Goal: Check status: Check status

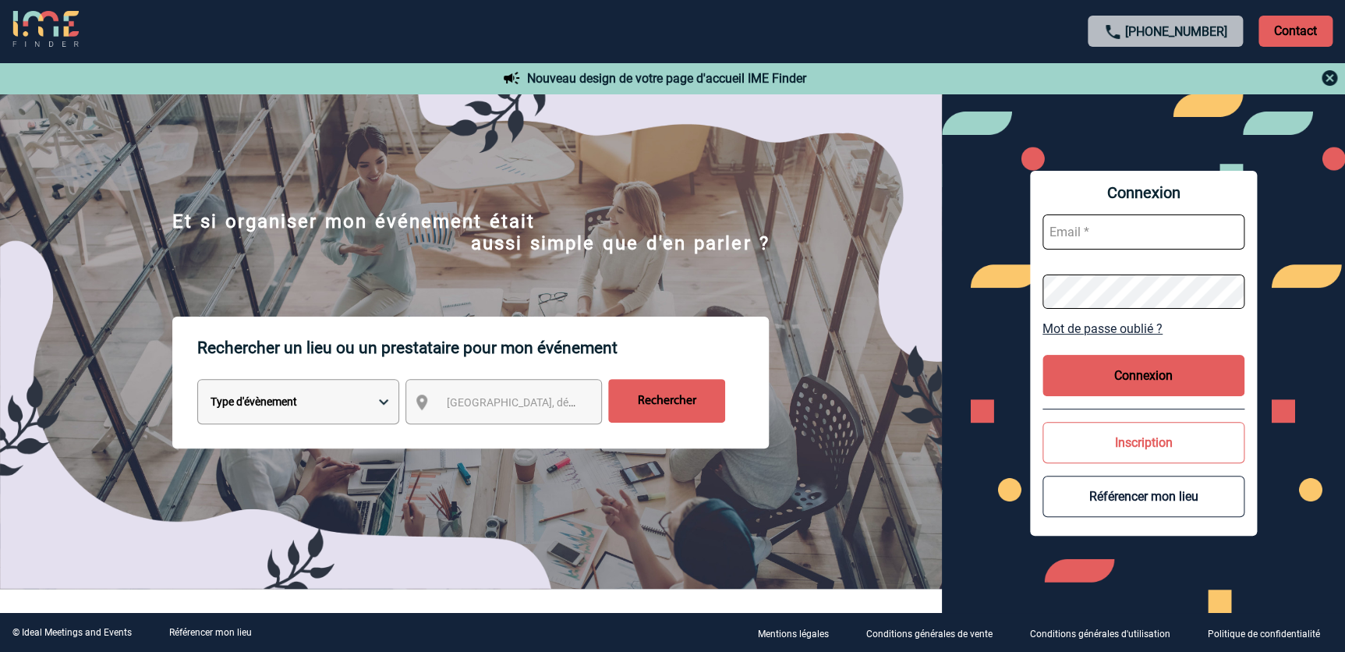
type input "cmercier@ime-groupe.com"
click at [1114, 381] on button "Connexion" at bounding box center [1144, 375] width 202 height 41
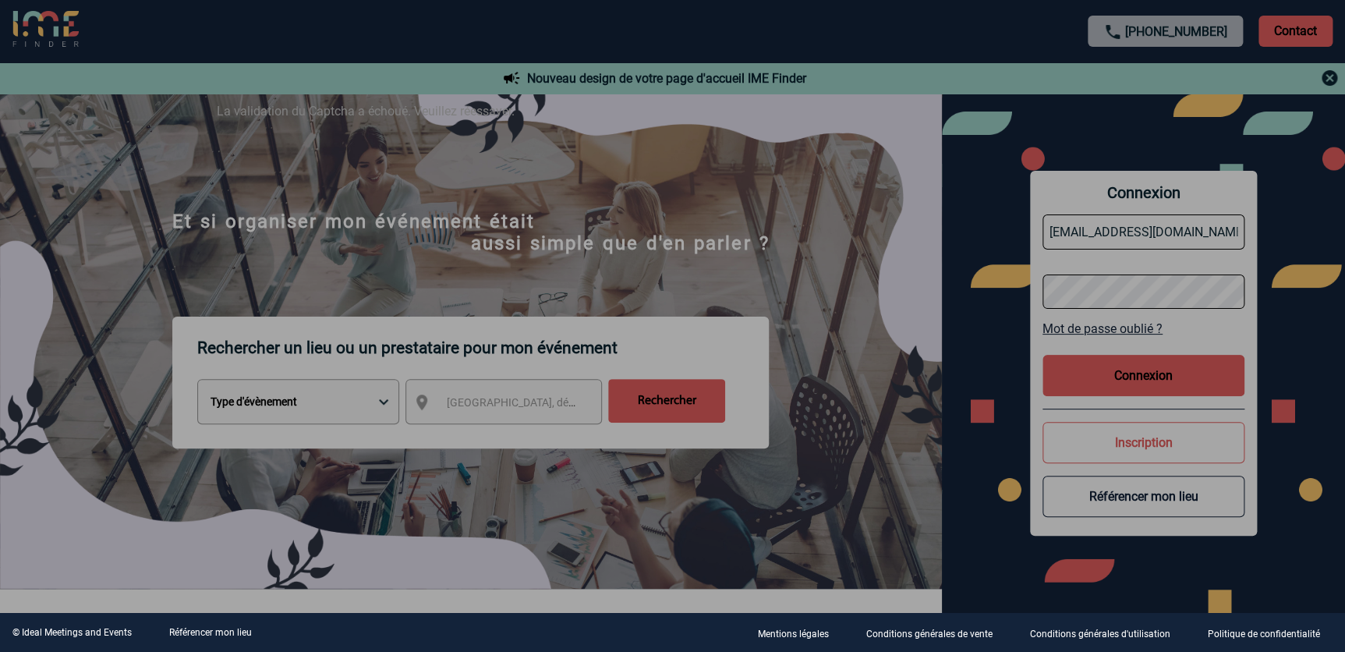
click at [1131, 373] on div at bounding box center [672, 326] width 1345 height 652
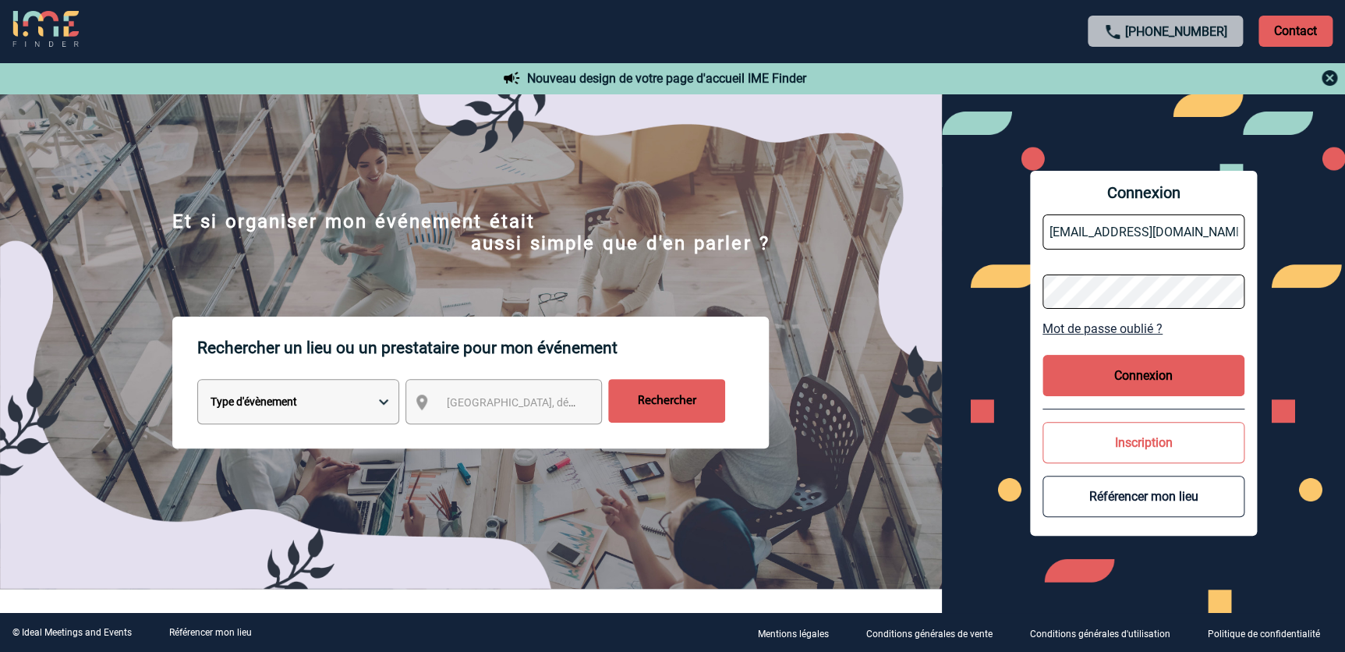
click at [1149, 373] on button "Connexion" at bounding box center [1144, 375] width 202 height 41
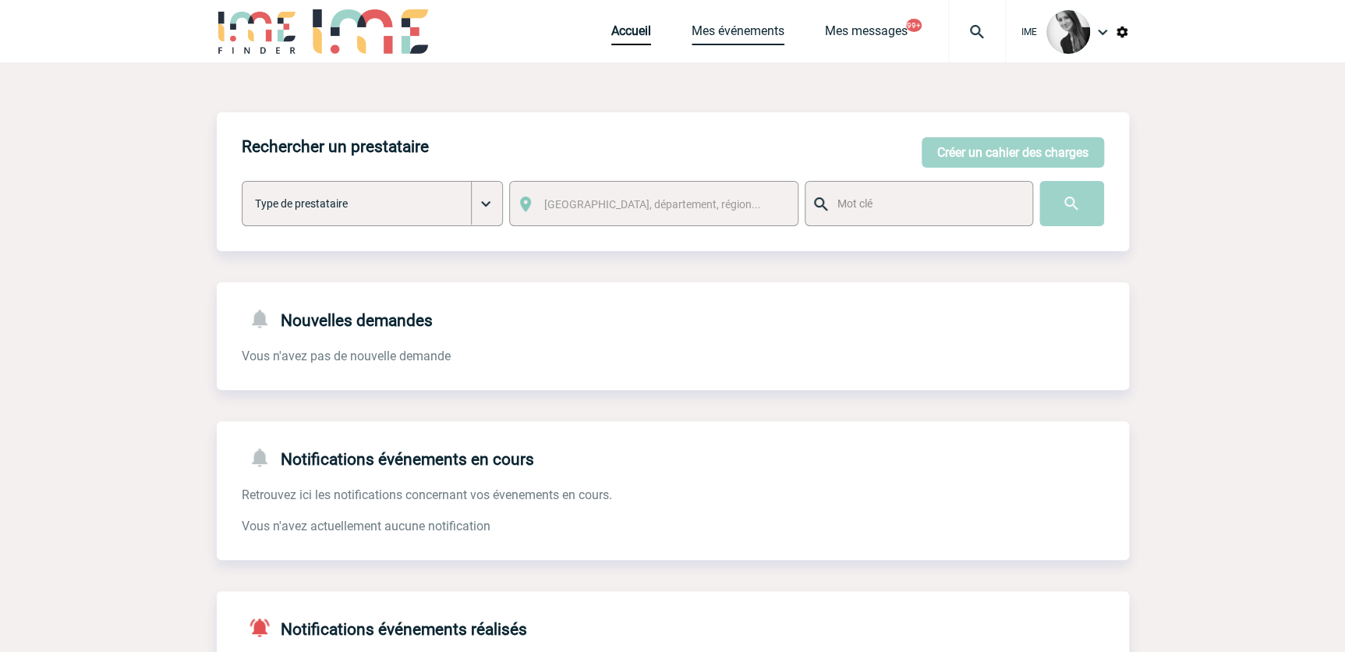
click at [779, 32] on link "Mes événements" at bounding box center [738, 34] width 93 height 22
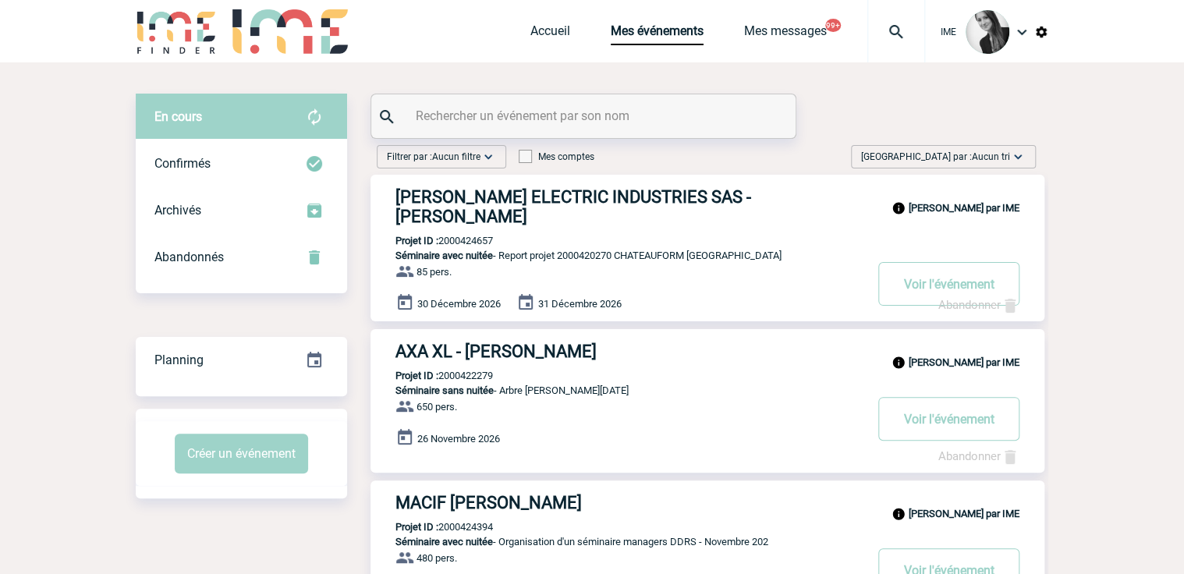
click at [1007, 155] on span "Aucun tri" at bounding box center [991, 156] width 38 height 11
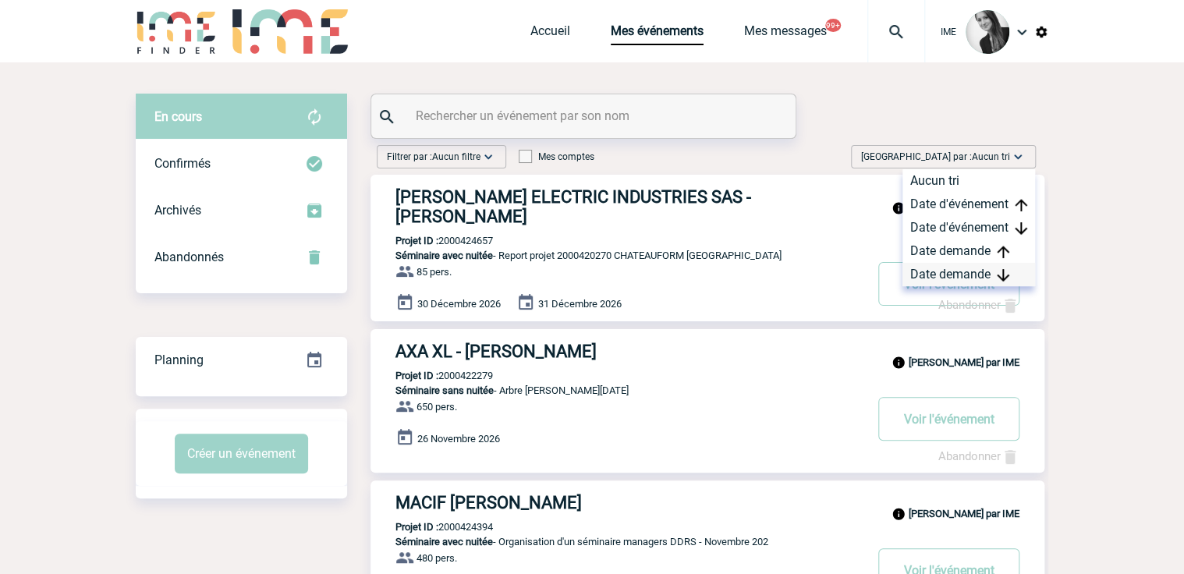
click at [972, 268] on div "Date demande" at bounding box center [968, 274] width 133 height 23
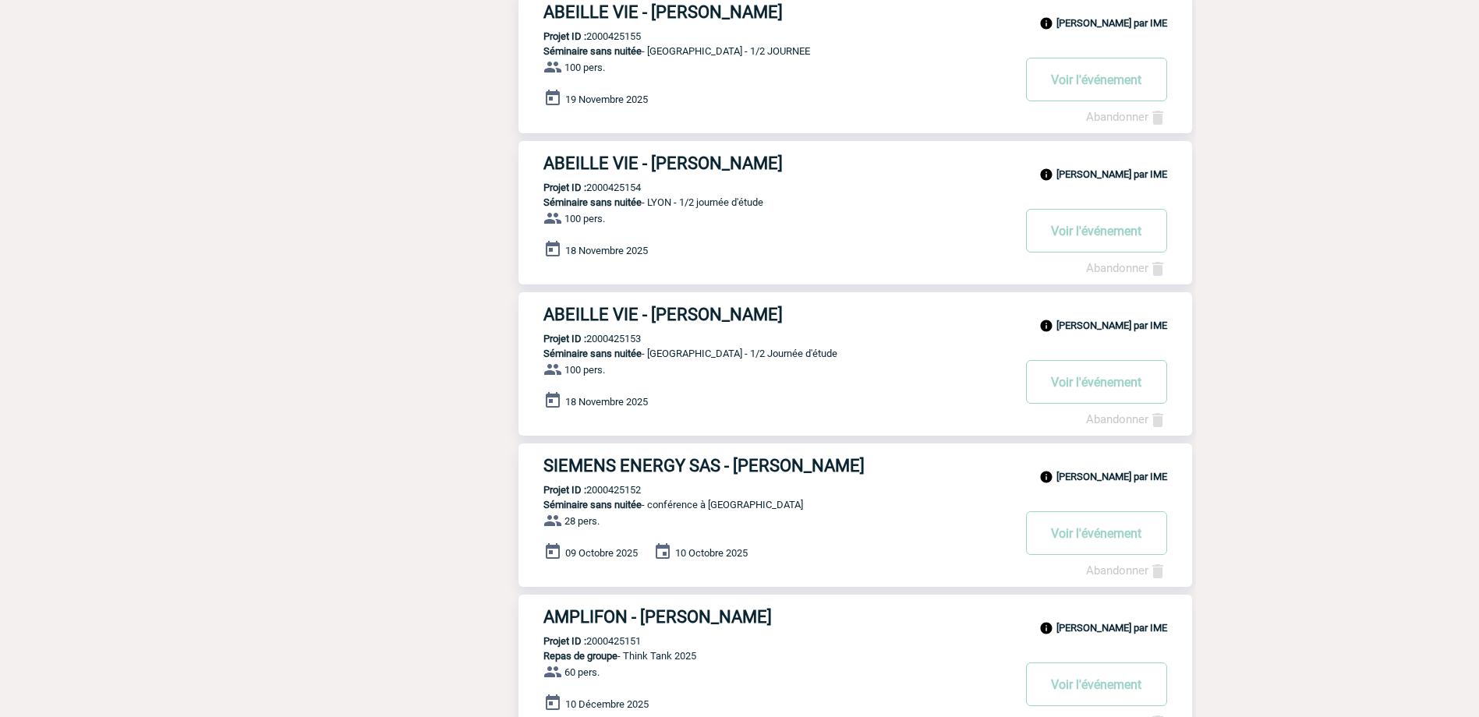
scroll to position [1058, 0]
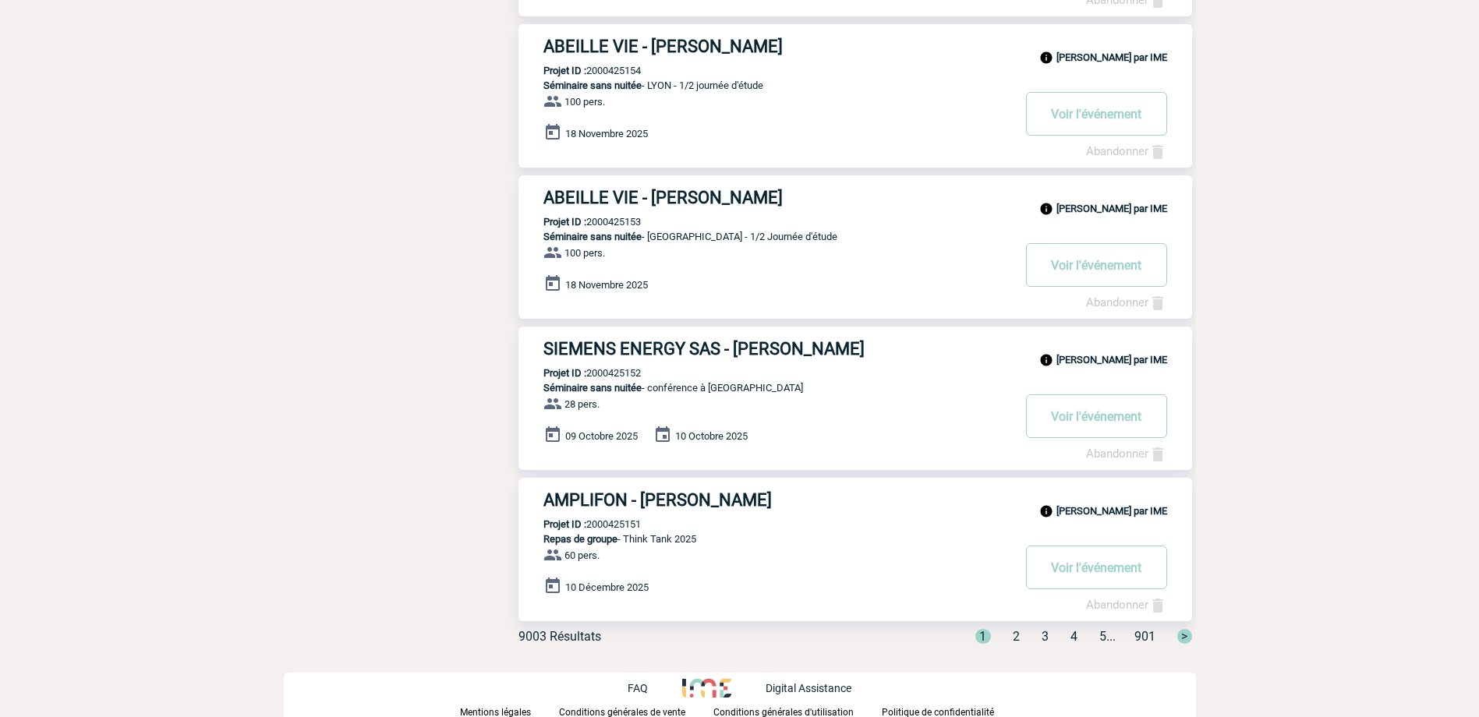
click at [1013, 636] on span "2" at bounding box center [1016, 636] width 7 height 15
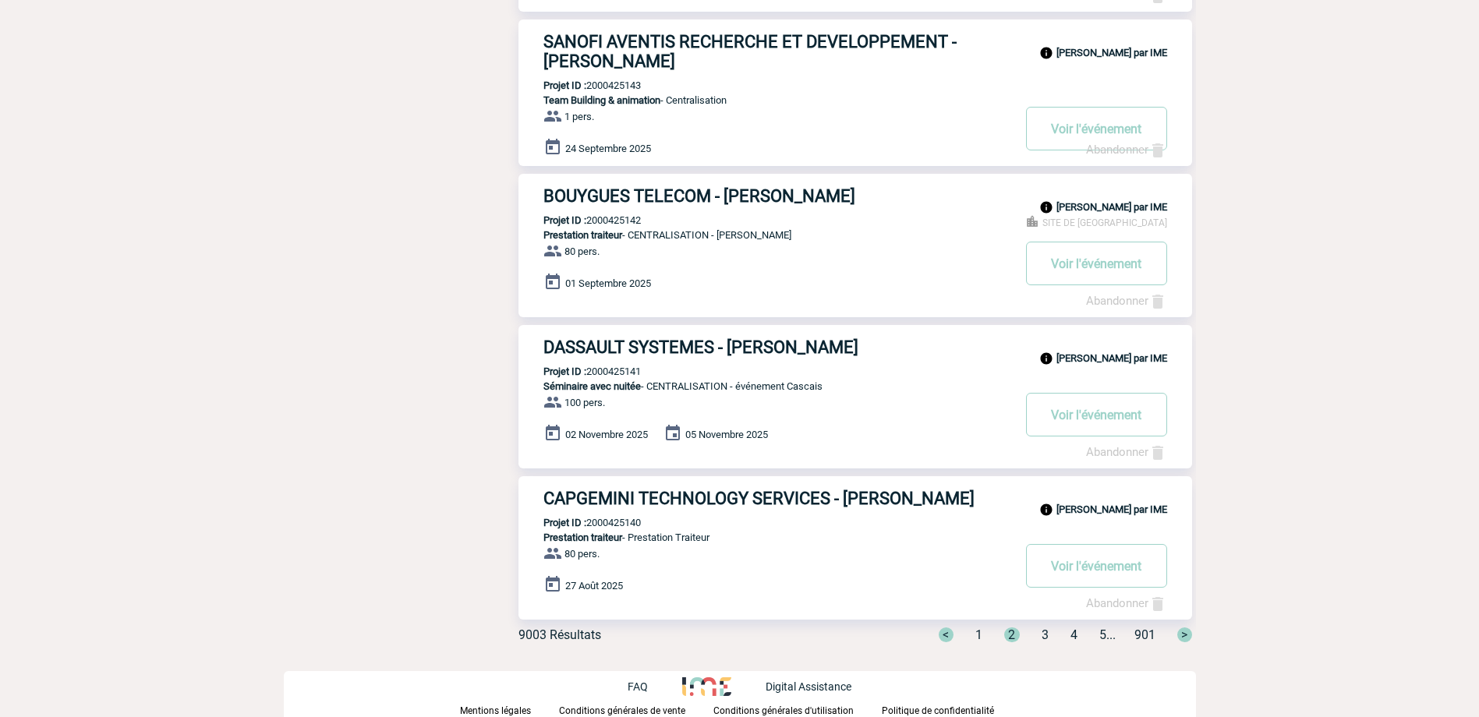
scroll to position [1064, 0]
click at [1042, 636] on span "3" at bounding box center [1045, 635] width 7 height 15
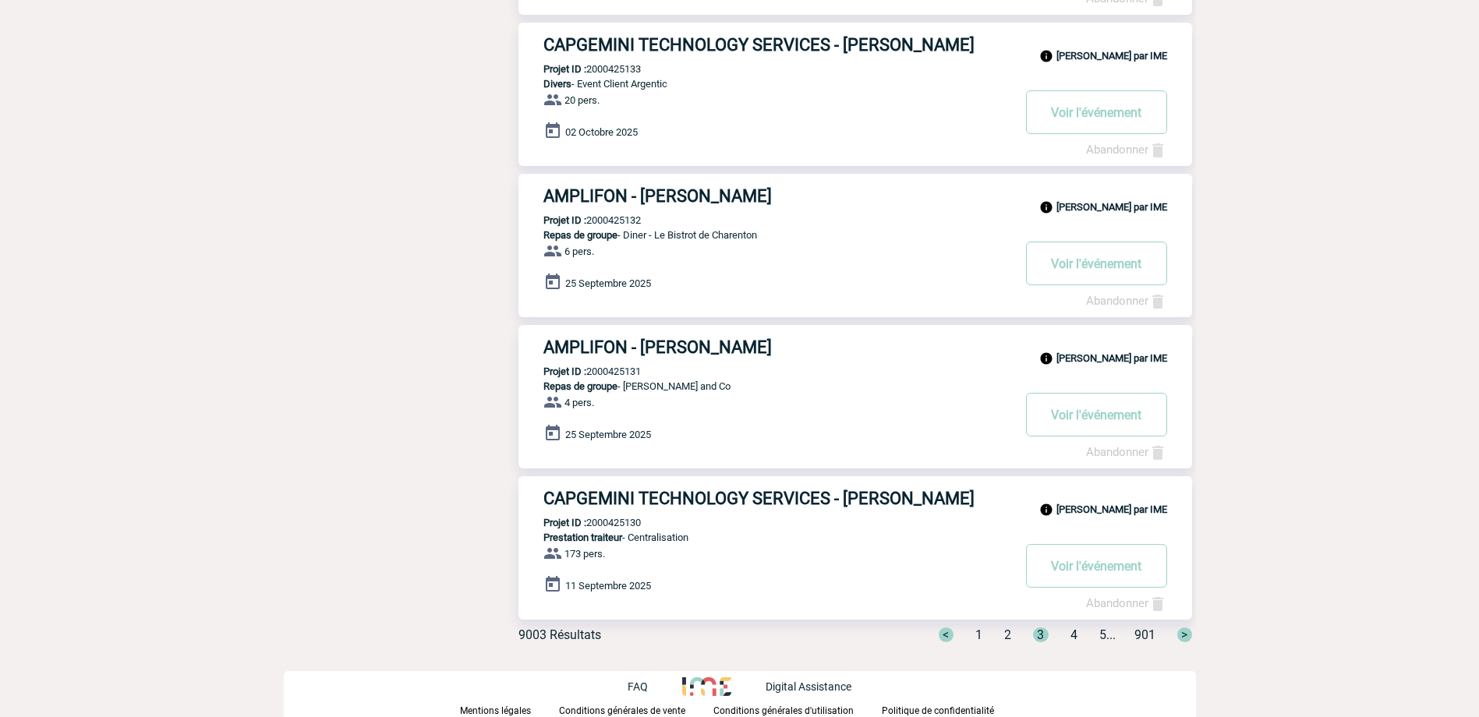
click at [975, 632] on span "1" at bounding box center [978, 635] width 7 height 15
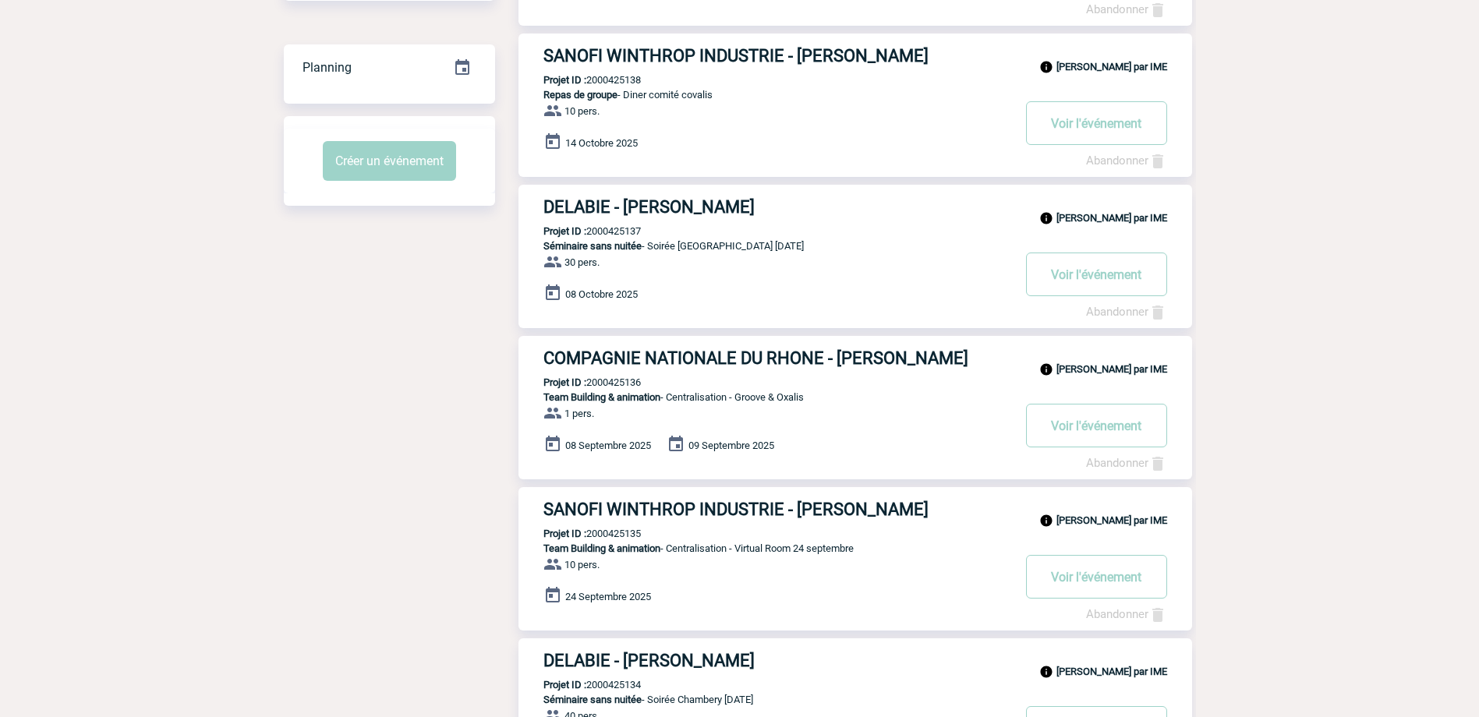
scroll to position [0, 0]
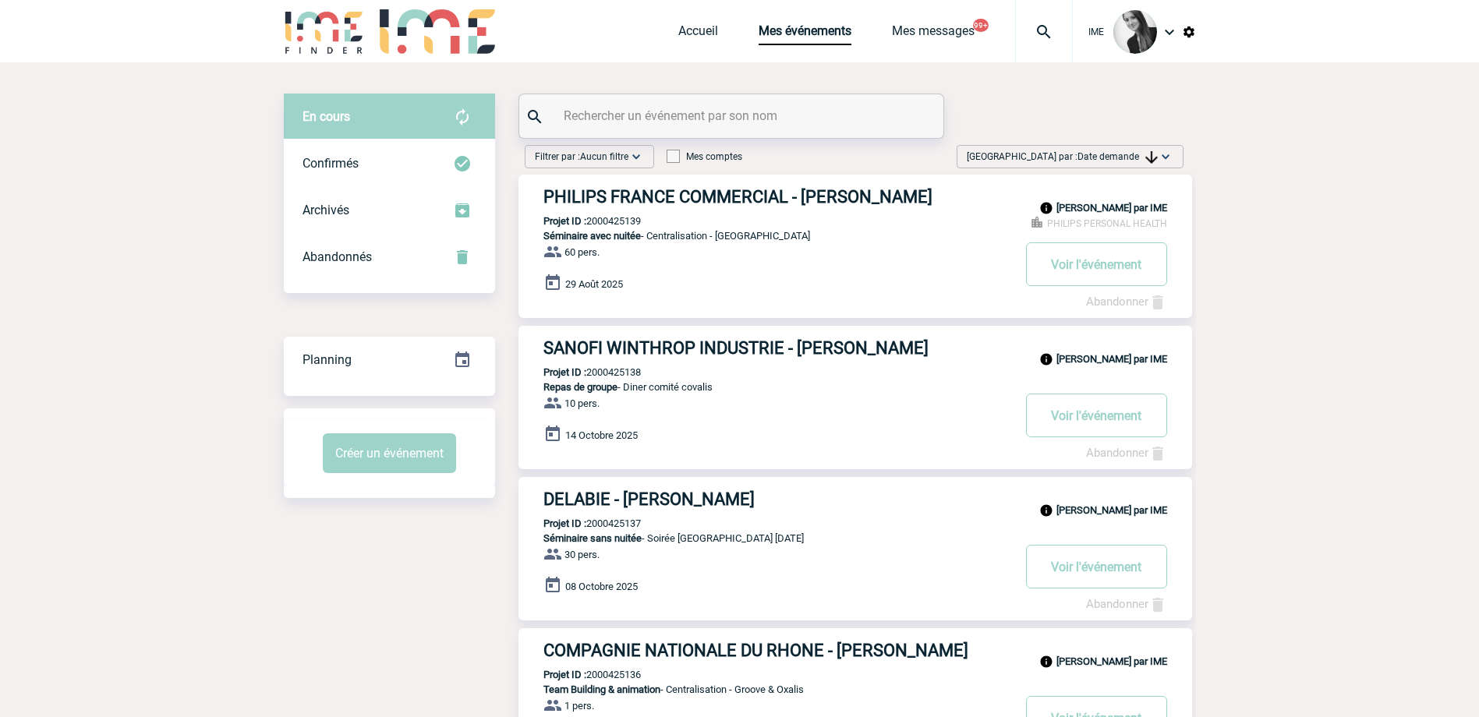
click at [571, 111] on input "text" at bounding box center [733, 115] width 347 height 23
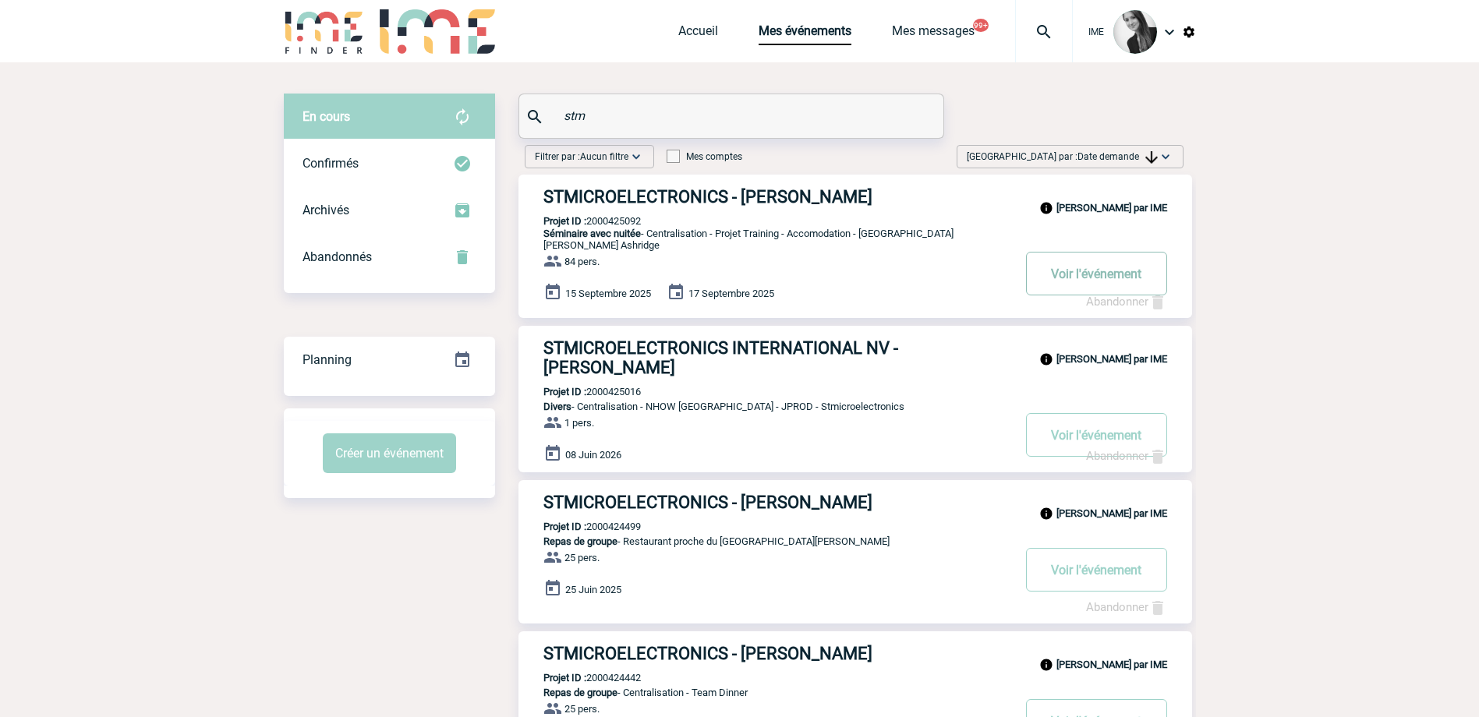
type input "stm"
click at [1050, 267] on button "Voir l'événement" at bounding box center [1096, 274] width 141 height 44
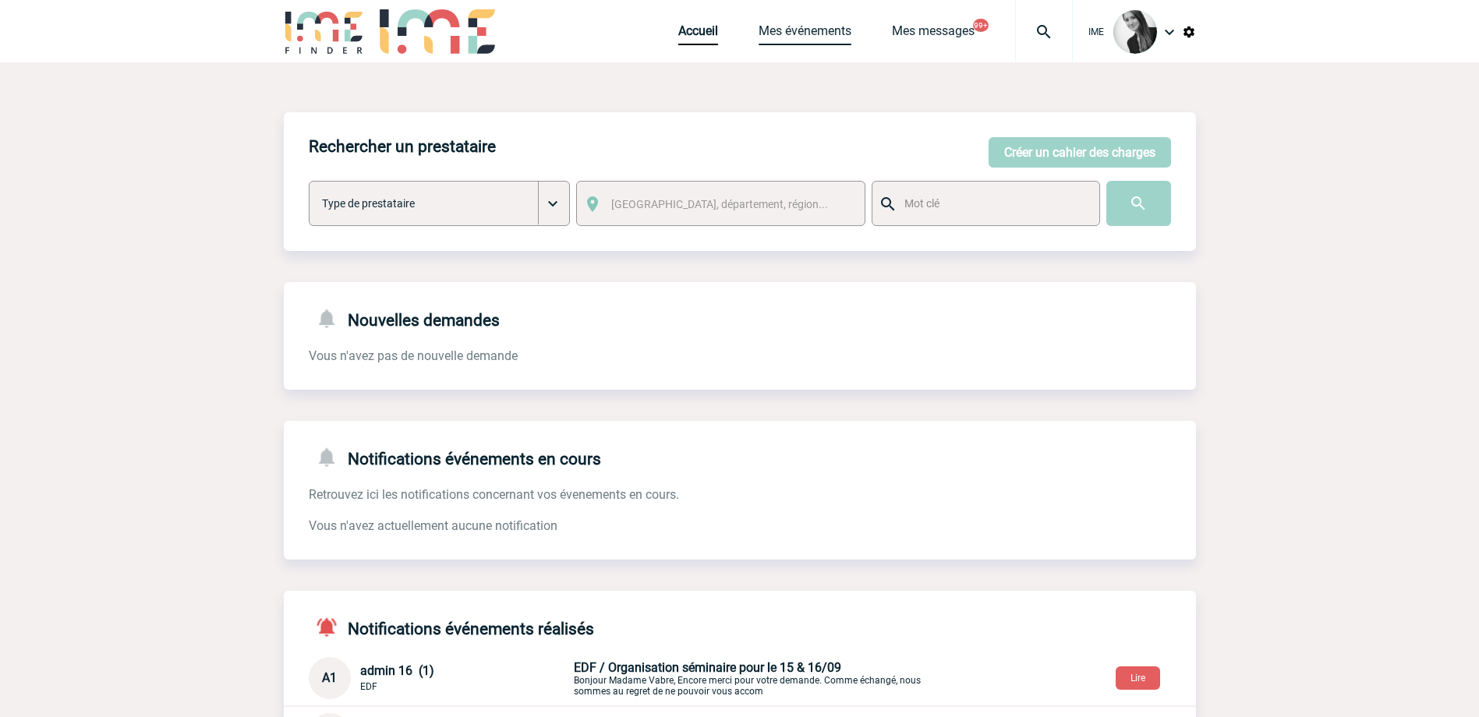
drag, startPoint x: 793, startPoint y: 32, endPoint x: 791, endPoint y: 41, distance: 8.7
click at [794, 34] on link "Mes événements" at bounding box center [805, 34] width 93 height 22
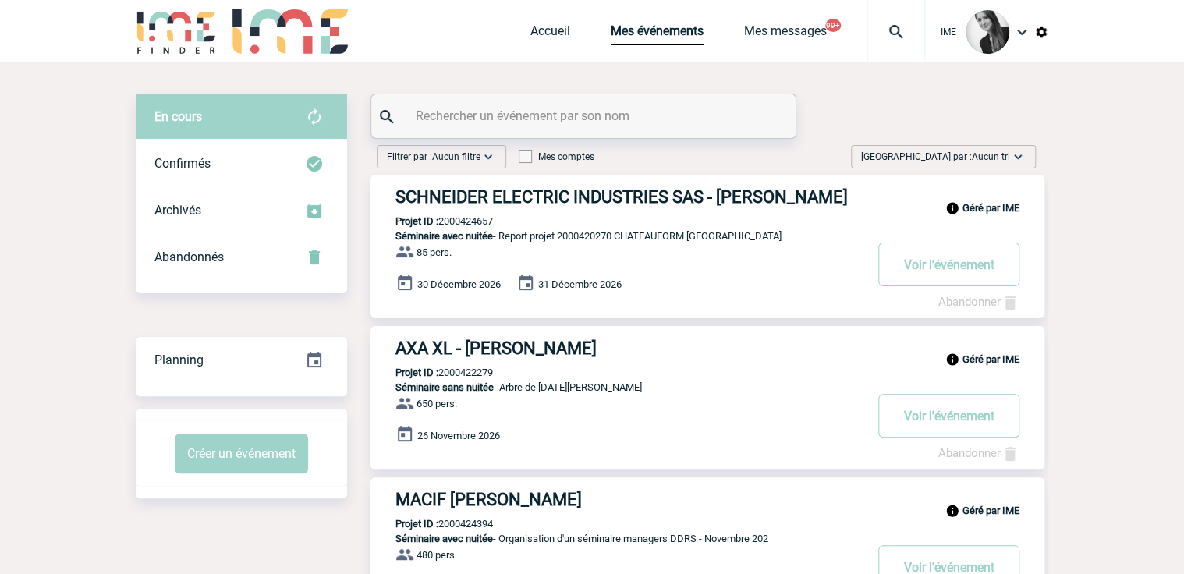
click at [968, 162] on span "[GEOGRAPHIC_DATA] par : Aucun tri" at bounding box center [935, 157] width 149 height 16
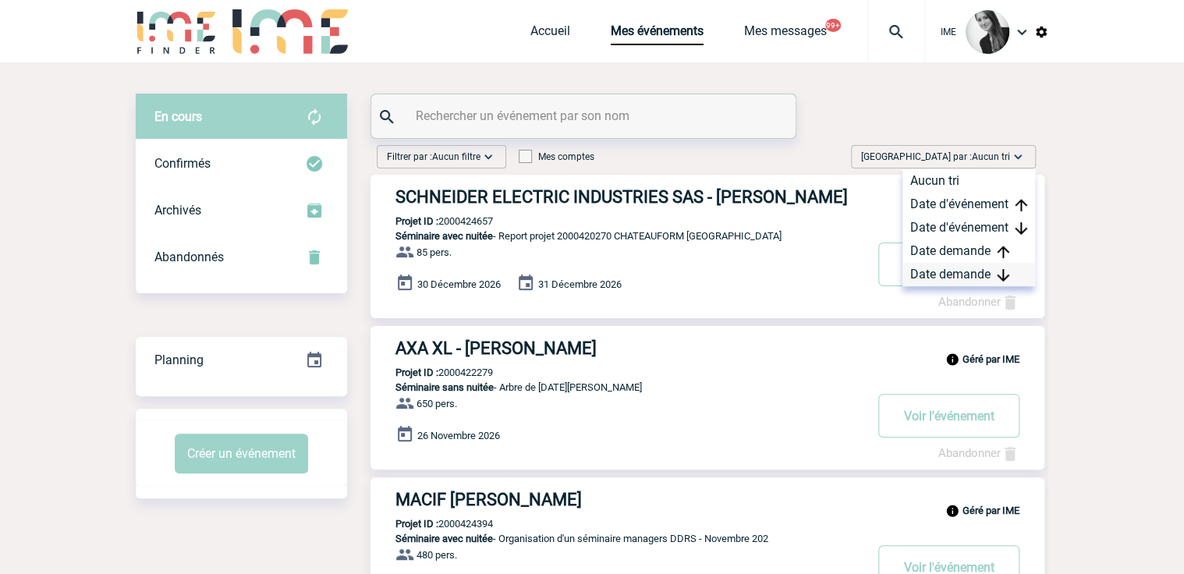
click at [957, 280] on div "Date demande" at bounding box center [968, 274] width 133 height 23
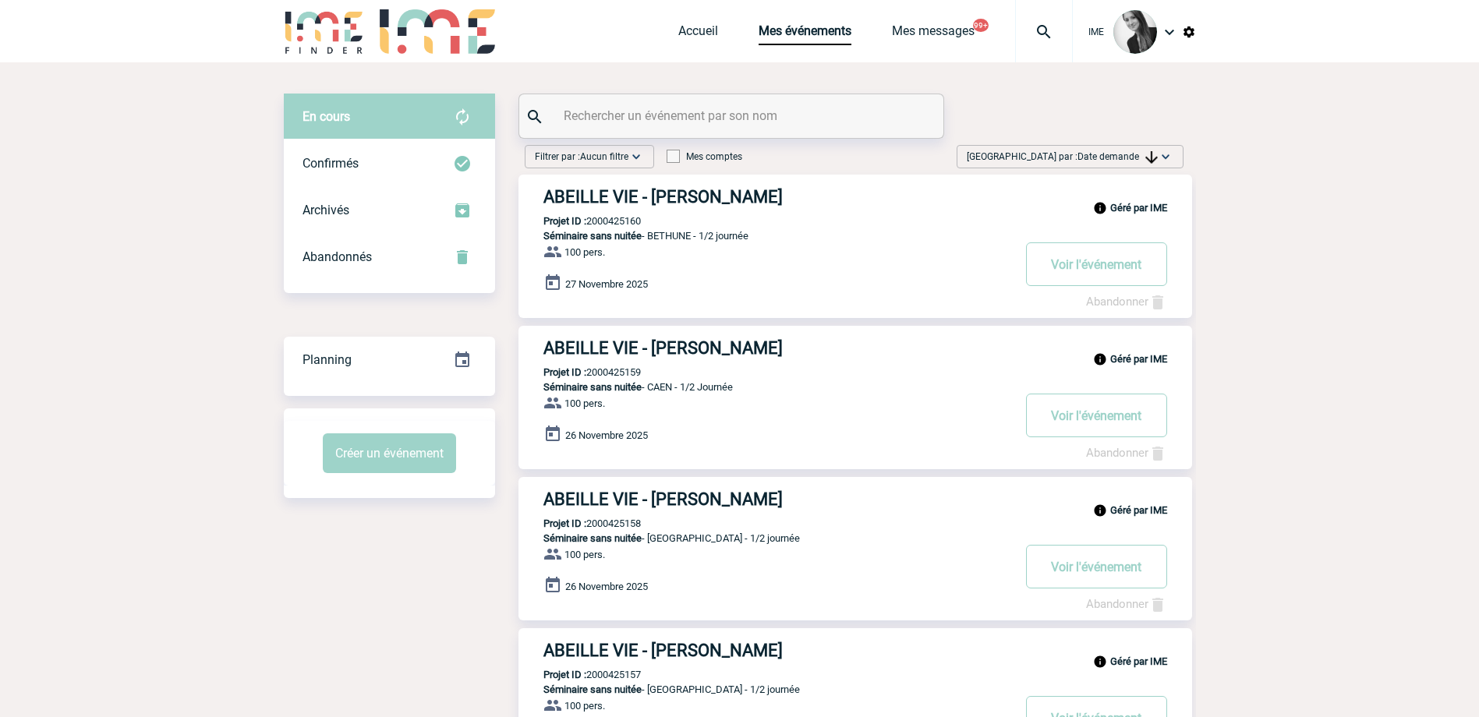
drag, startPoint x: 1093, startPoint y: 151, endPoint x: 1098, endPoint y: 161, distance: 11.2
click at [1093, 151] on span "Date demande" at bounding box center [1118, 156] width 80 height 11
click at [1117, 268] on div "Date demande" at bounding box center [1116, 274] width 133 height 23
click at [696, 35] on link "Accueil" at bounding box center [698, 34] width 40 height 22
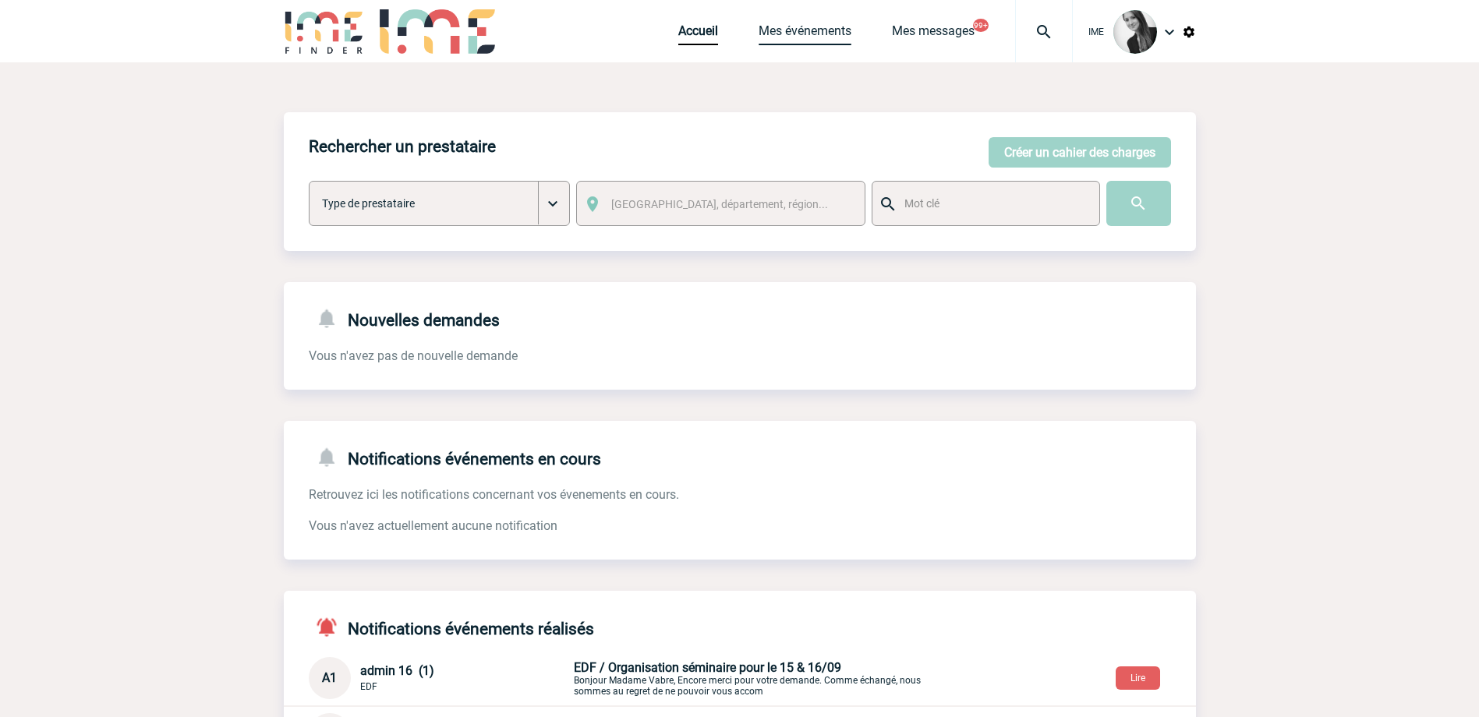
click at [770, 27] on link "Mes événements" at bounding box center [805, 34] width 93 height 22
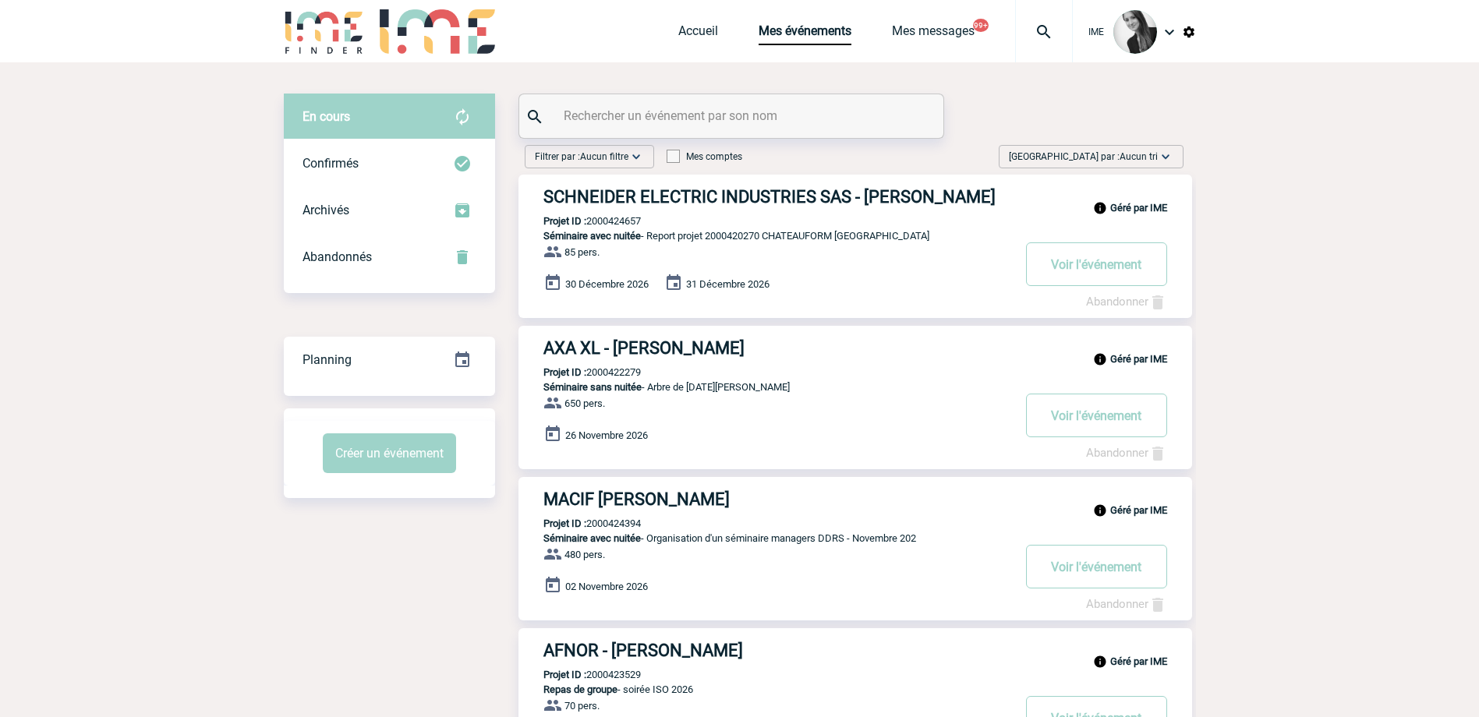
click at [1170, 154] on img at bounding box center [1166, 157] width 16 height 16
click at [1094, 268] on div "Date demande" at bounding box center [1116, 274] width 133 height 23
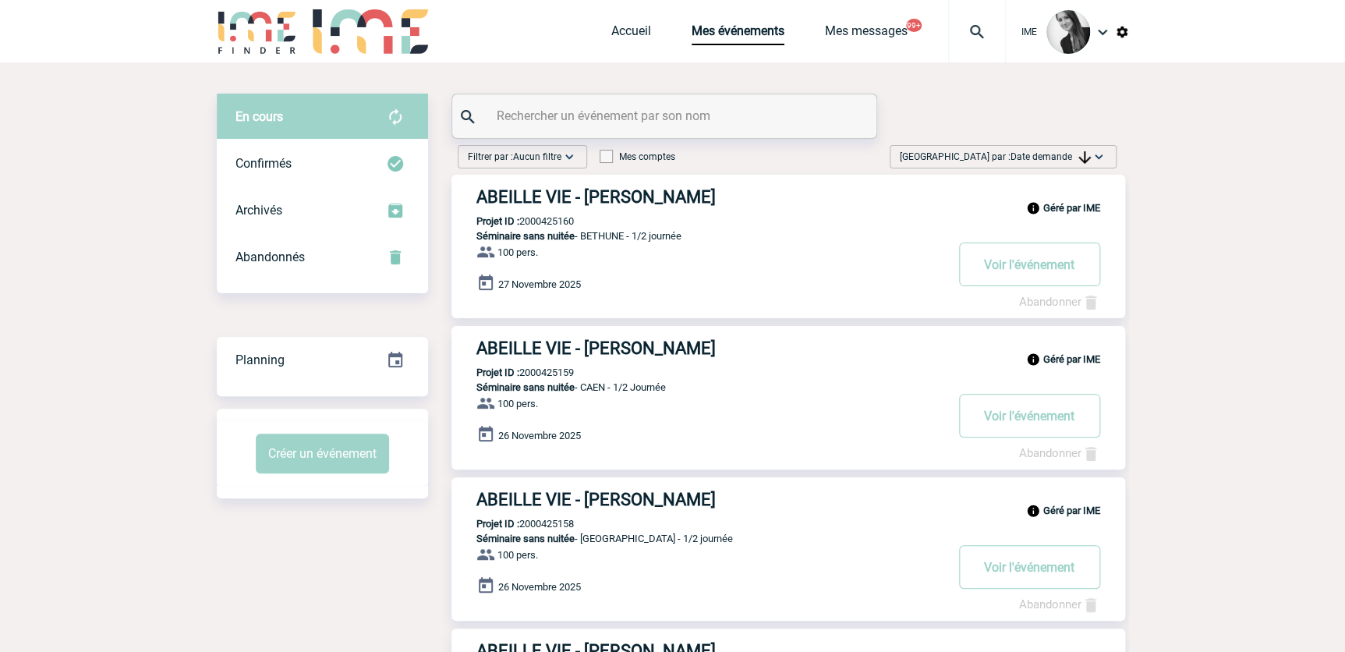
click at [1082, 152] on img at bounding box center [1084, 157] width 12 height 12
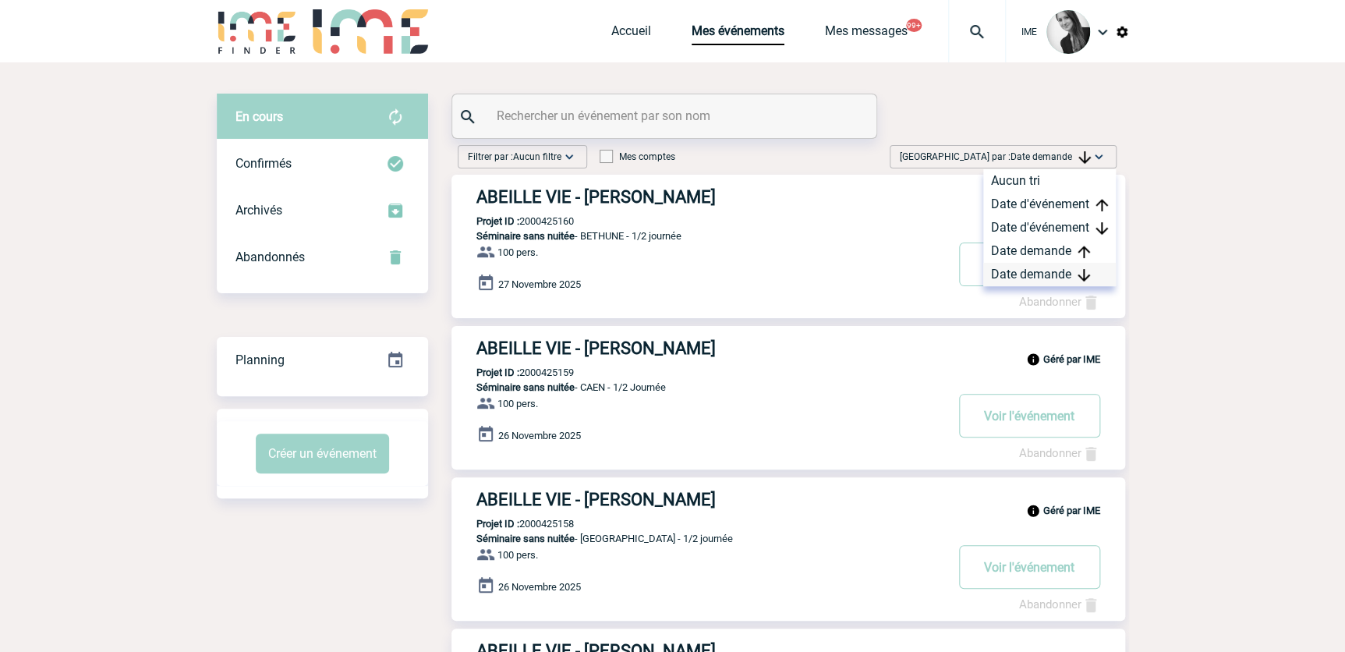
click at [1067, 279] on div "Date demande" at bounding box center [1049, 274] width 133 height 23
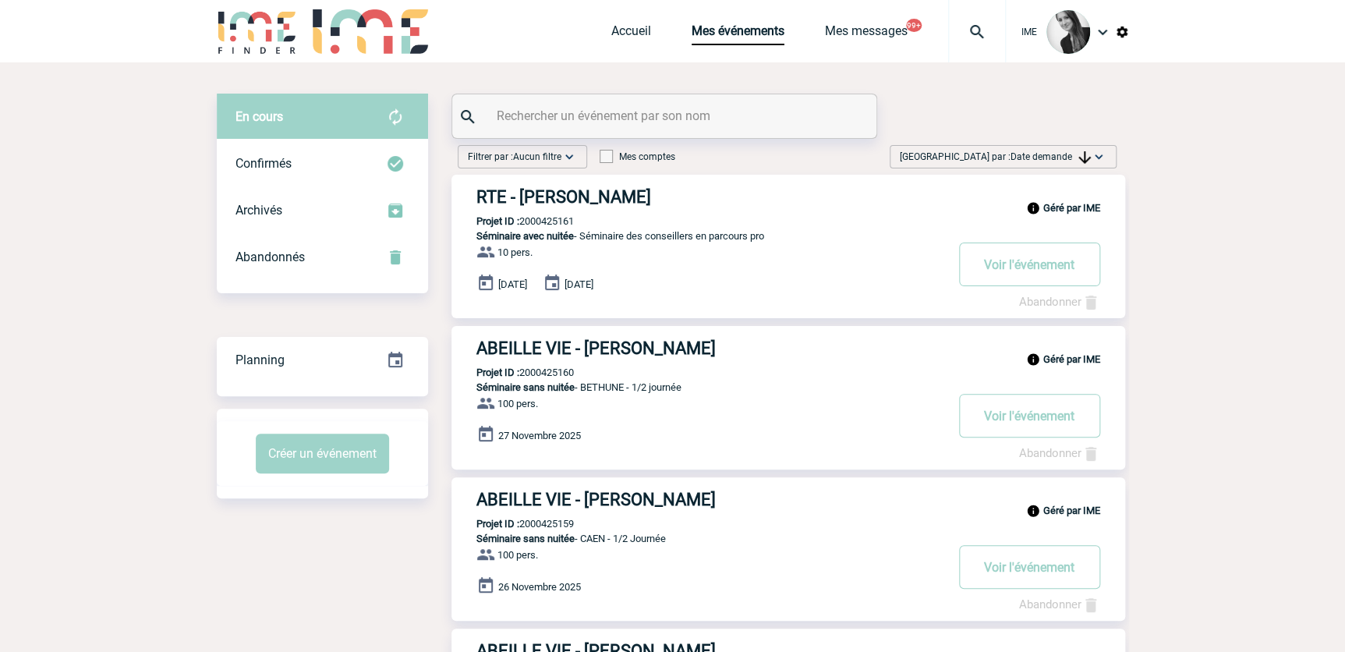
drag, startPoint x: 1054, startPoint y: 160, endPoint x: 1054, endPoint y: 179, distance: 18.7
click at [1055, 161] on span "Date demande" at bounding box center [1051, 156] width 80 height 11
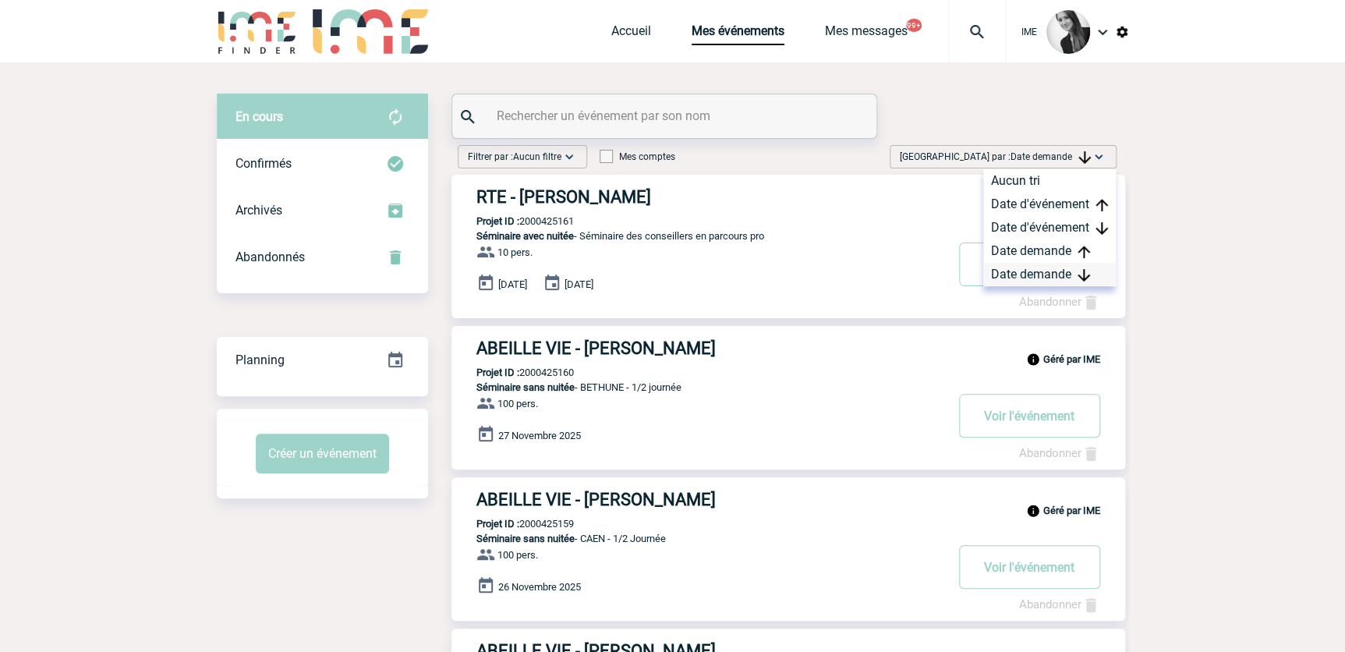
click at [1022, 273] on div "Date demande" at bounding box center [1049, 274] width 133 height 23
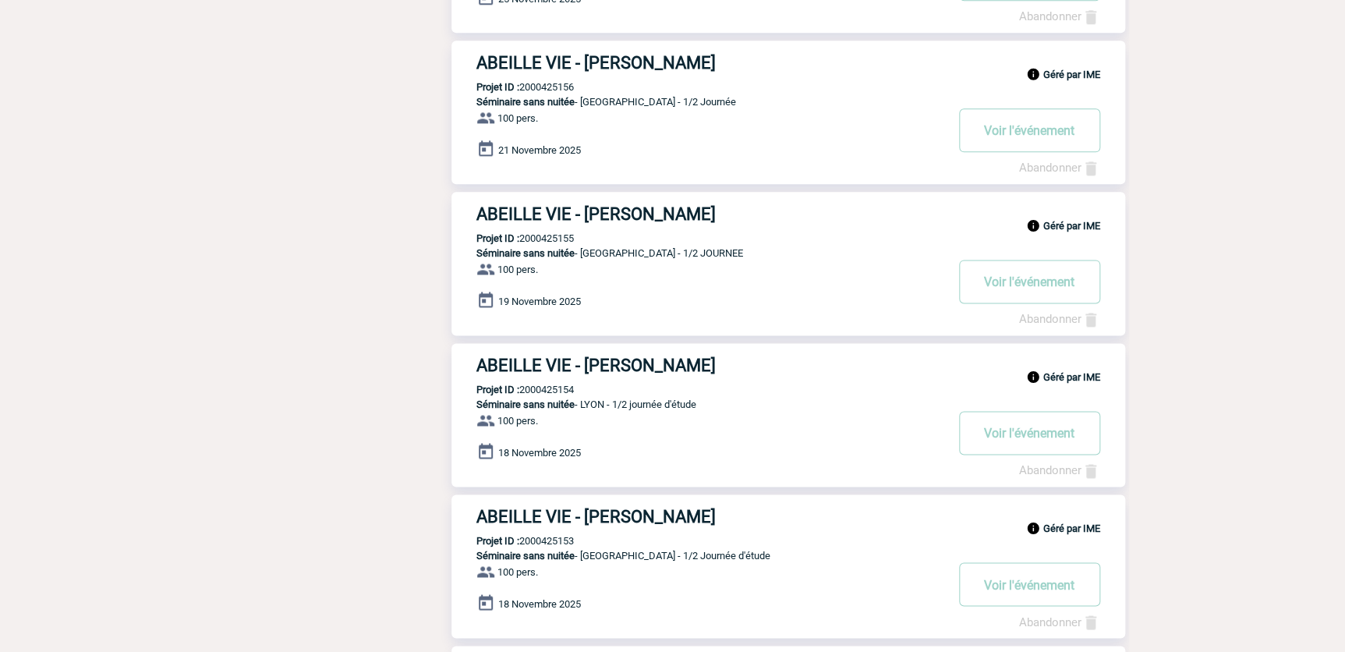
scroll to position [1063, 0]
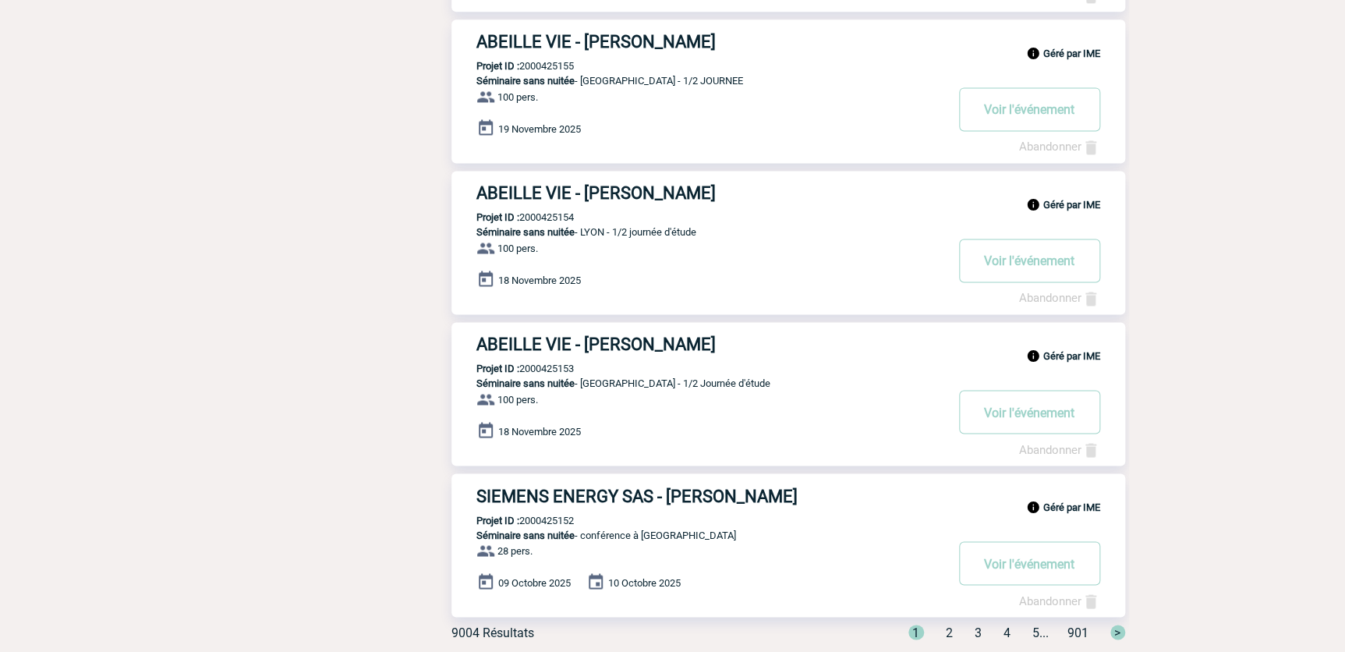
click at [975, 632] on span "3" at bounding box center [978, 632] width 7 height 15
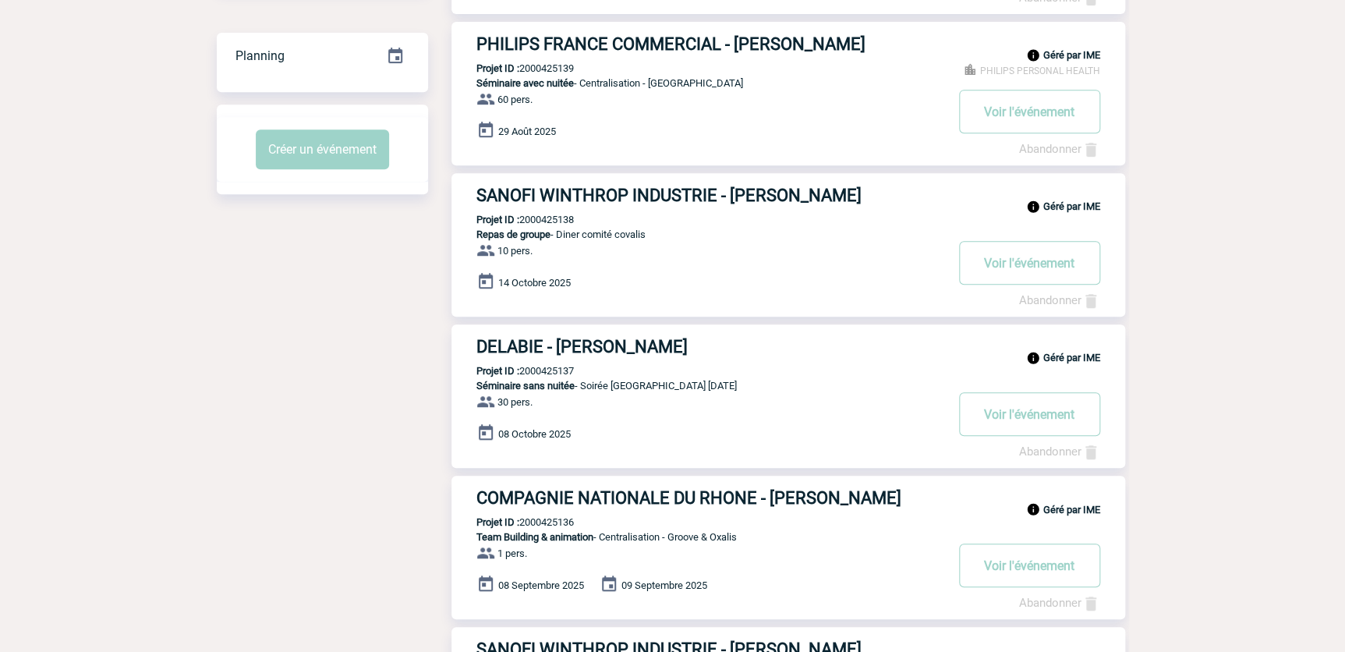
scroll to position [64, 0]
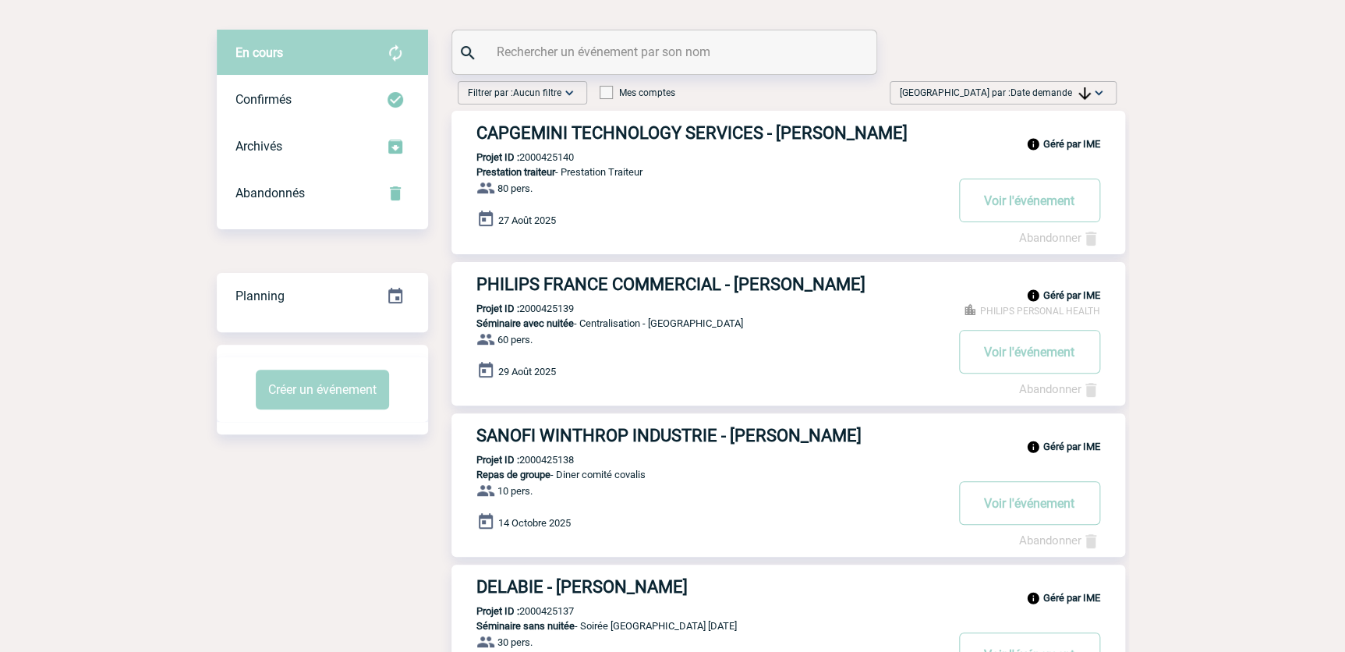
click at [1058, 92] on span "Date demande" at bounding box center [1051, 92] width 80 height 11
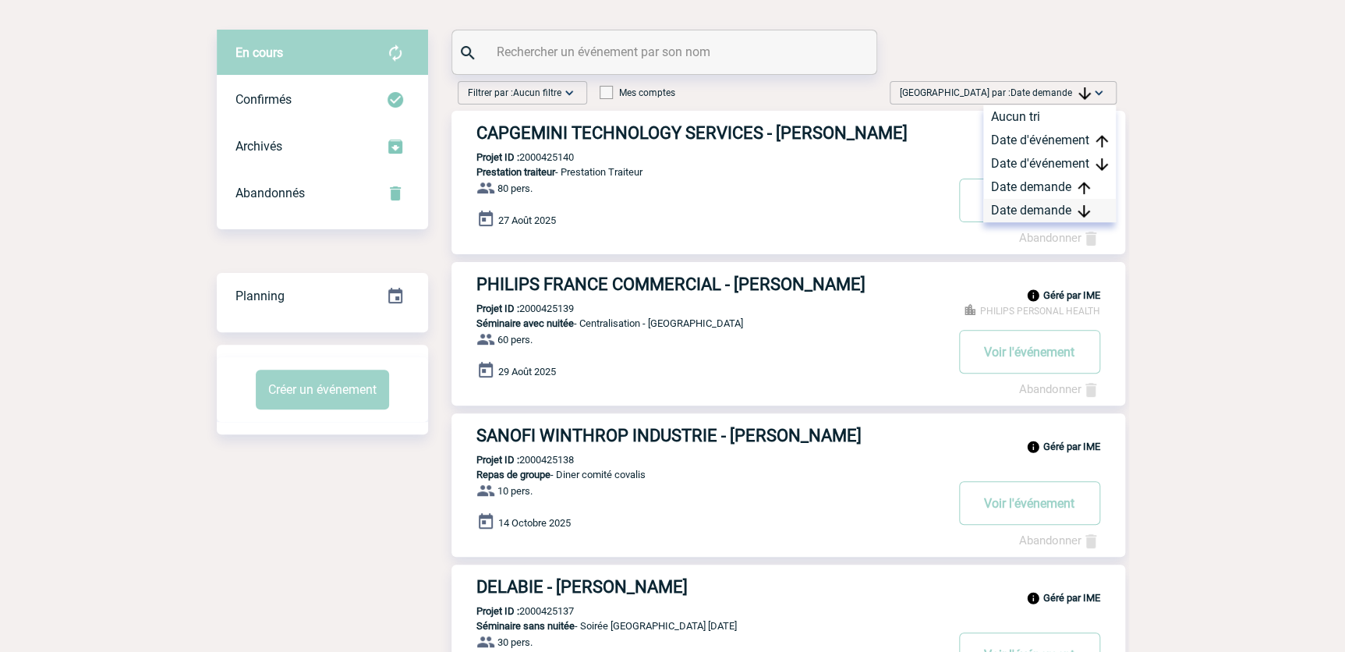
click at [1020, 210] on div "Date demande" at bounding box center [1049, 210] width 133 height 23
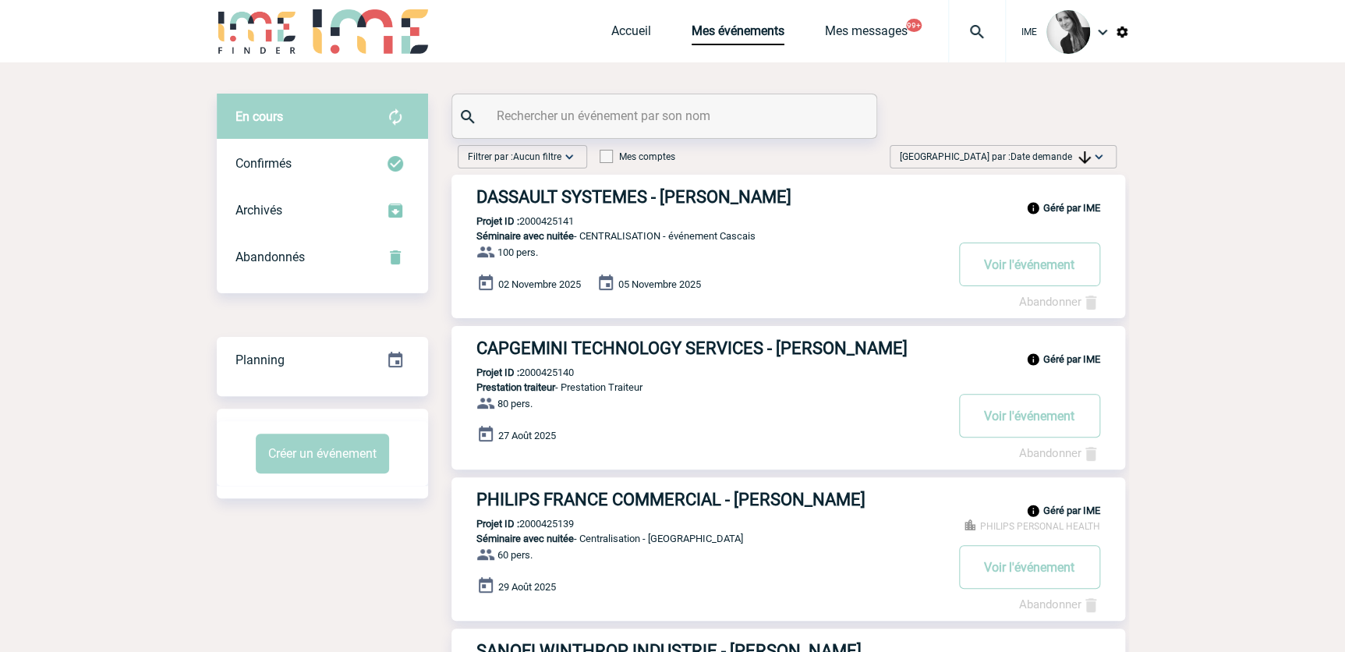
scroll to position [0, 0]
click at [628, 29] on link "Accueil" at bounding box center [631, 34] width 40 height 22
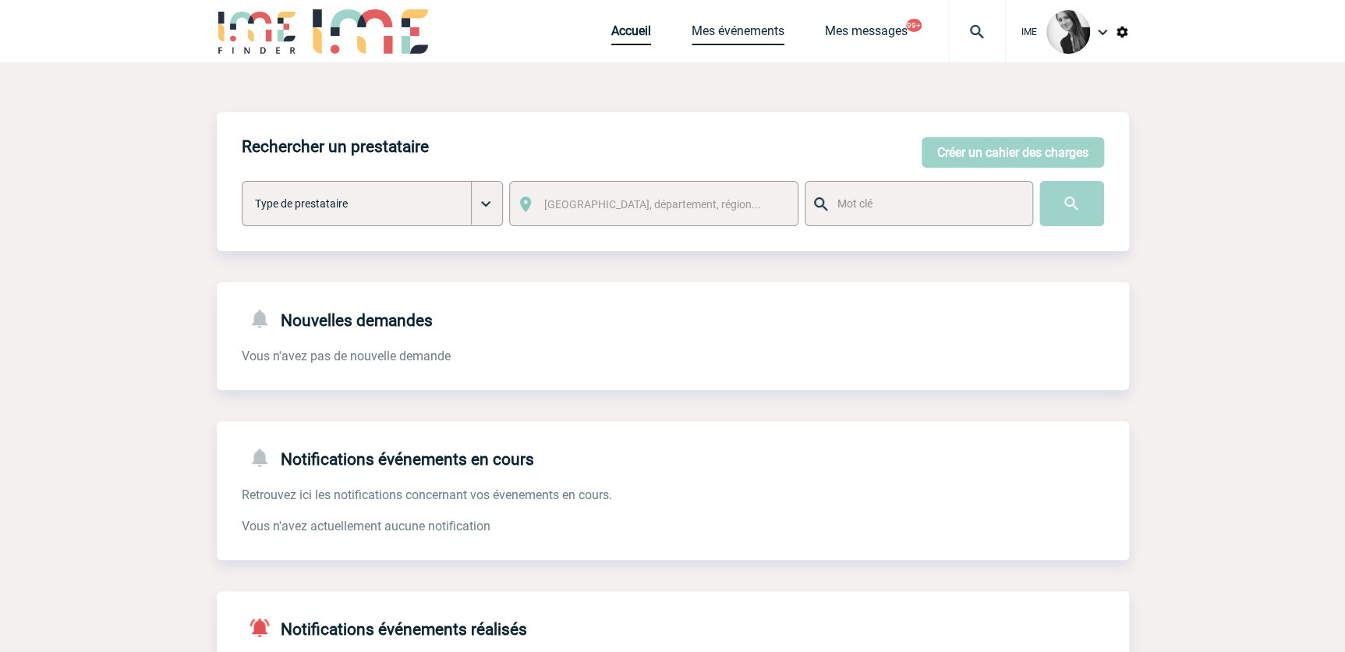
click at [737, 32] on link "Mes événements" at bounding box center [738, 34] width 93 height 22
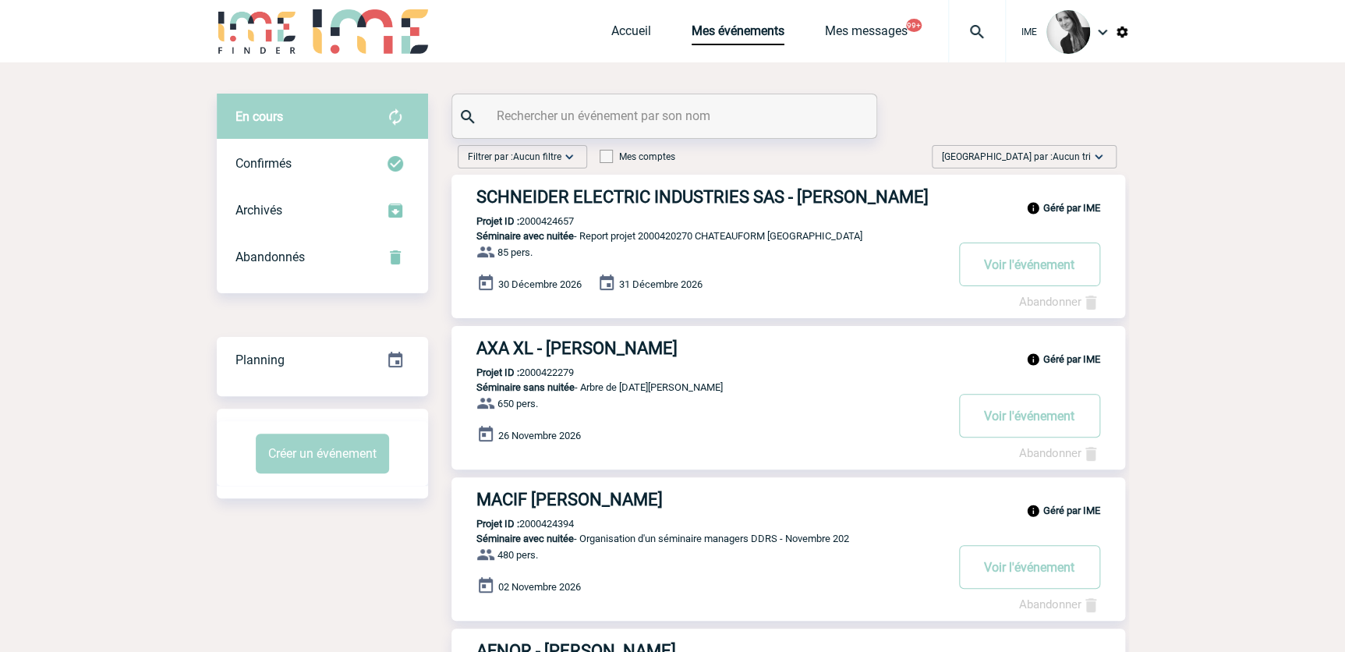
click at [1067, 156] on span "Aucun tri" at bounding box center [1072, 156] width 38 height 11
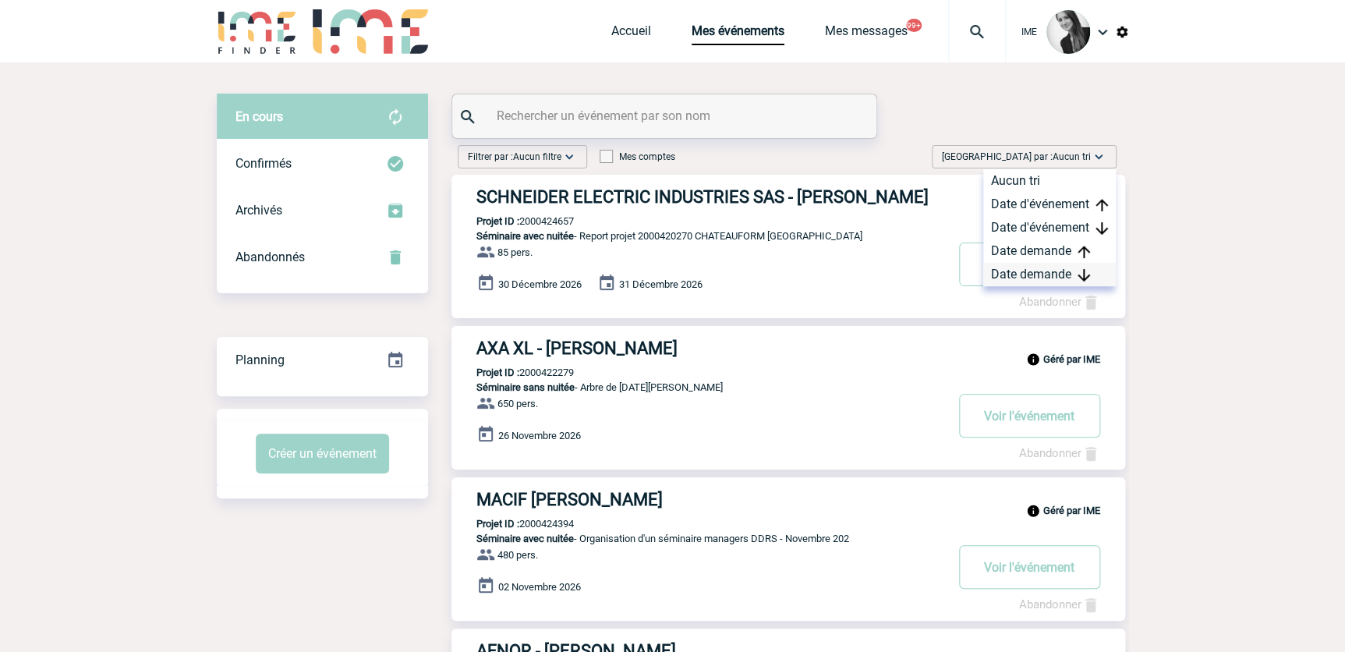
drag, startPoint x: 1039, startPoint y: 278, endPoint x: 961, endPoint y: 324, distance: 90.8
click at [1039, 279] on div "Date demande" at bounding box center [1049, 274] width 133 height 23
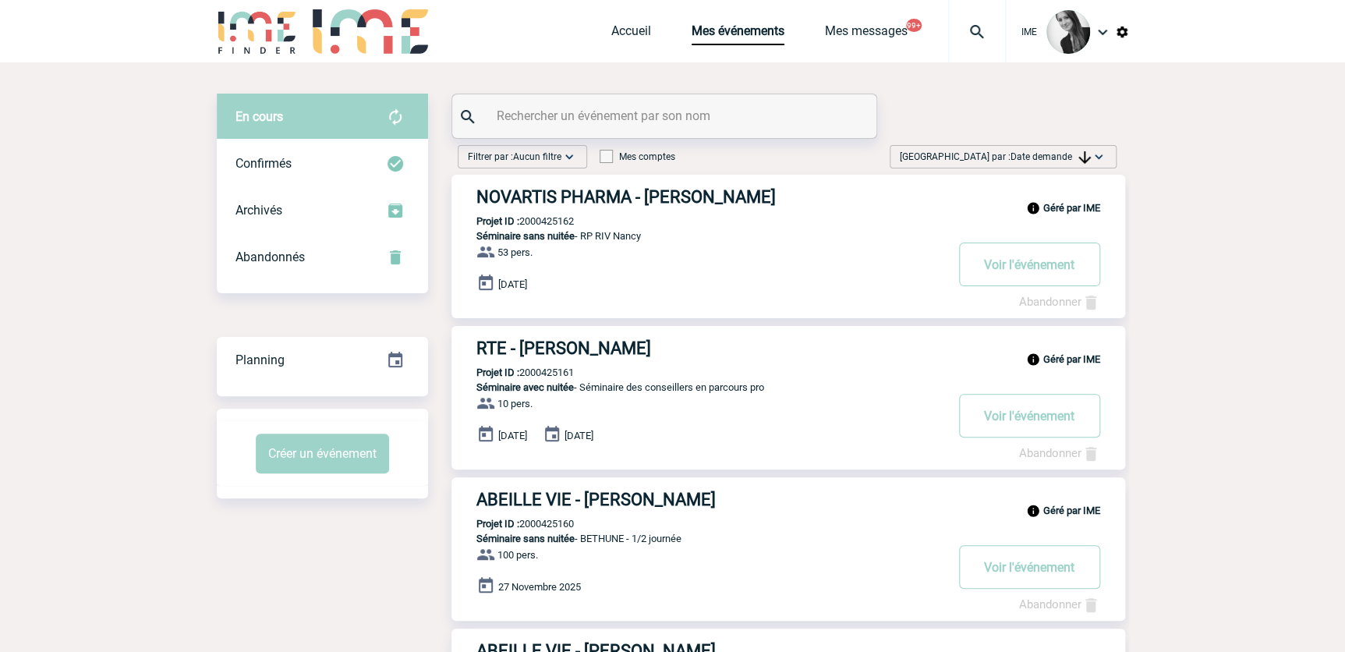
drag, startPoint x: 1058, startPoint y: 157, endPoint x: 1057, endPoint y: 183, distance: 26.5
click at [1058, 157] on span "Date demande" at bounding box center [1051, 156] width 80 height 11
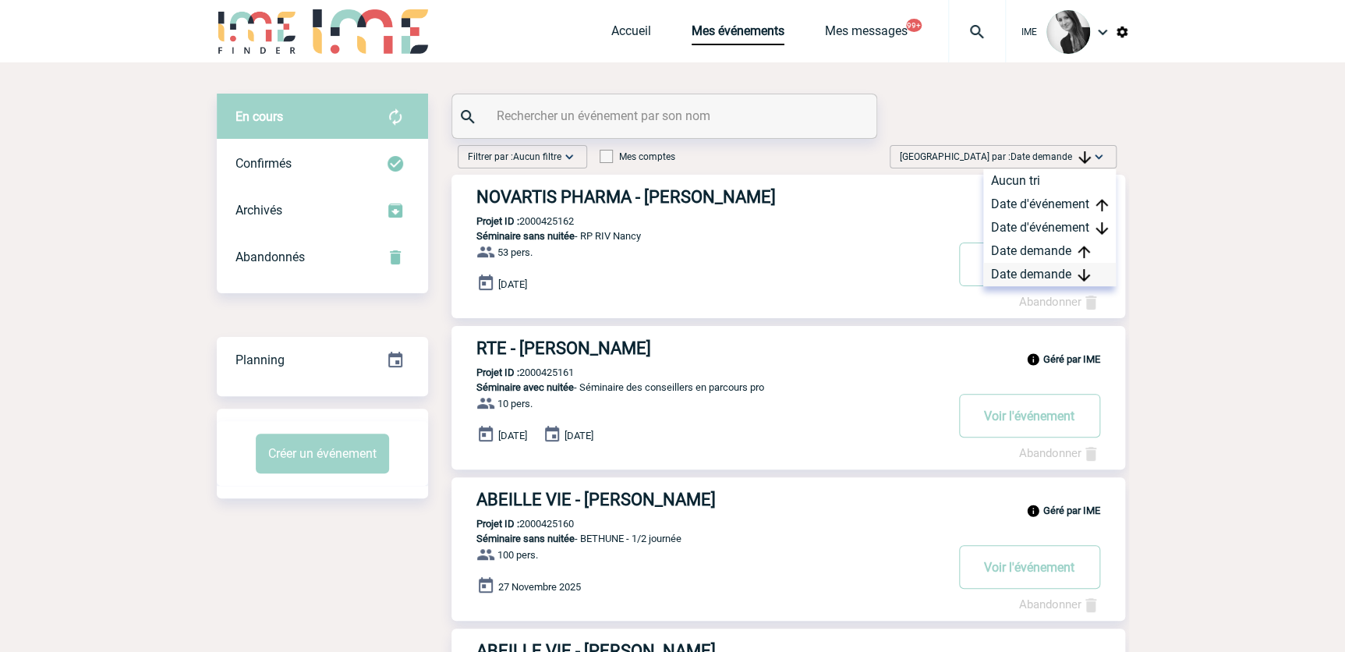
click at [1023, 274] on div "Date demande" at bounding box center [1049, 274] width 133 height 23
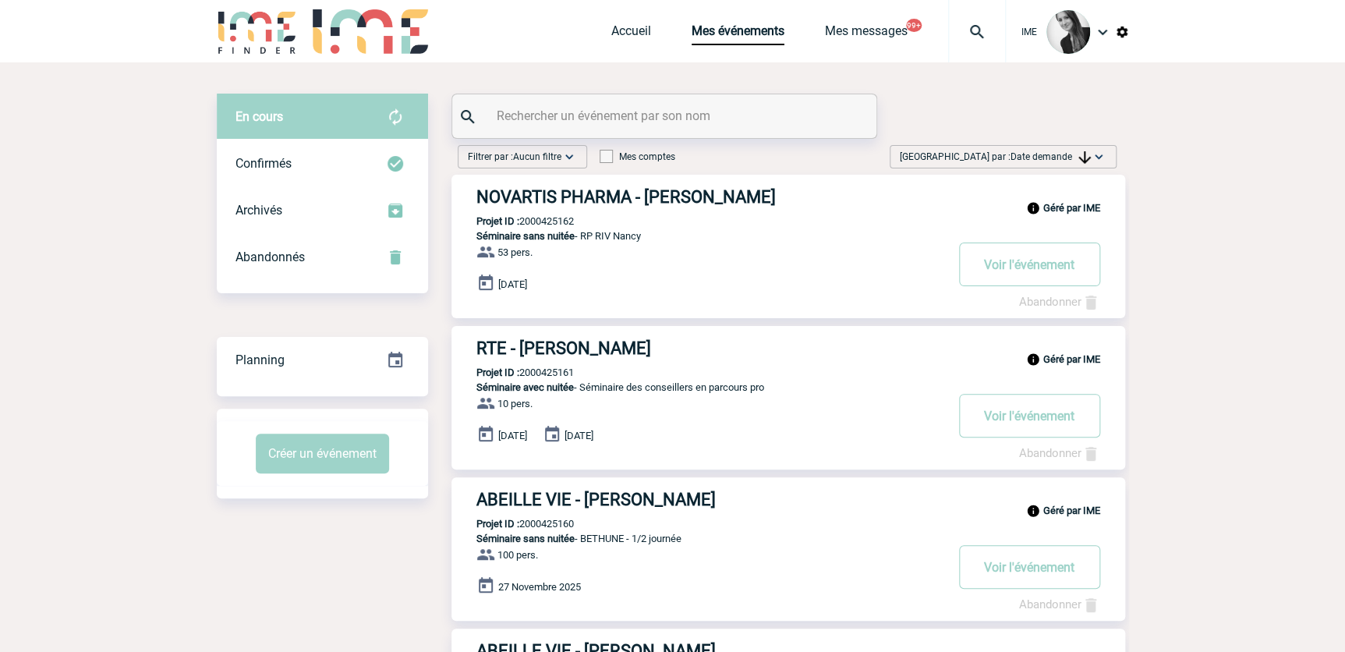
click at [1048, 155] on span "Date demande" at bounding box center [1051, 156] width 80 height 11
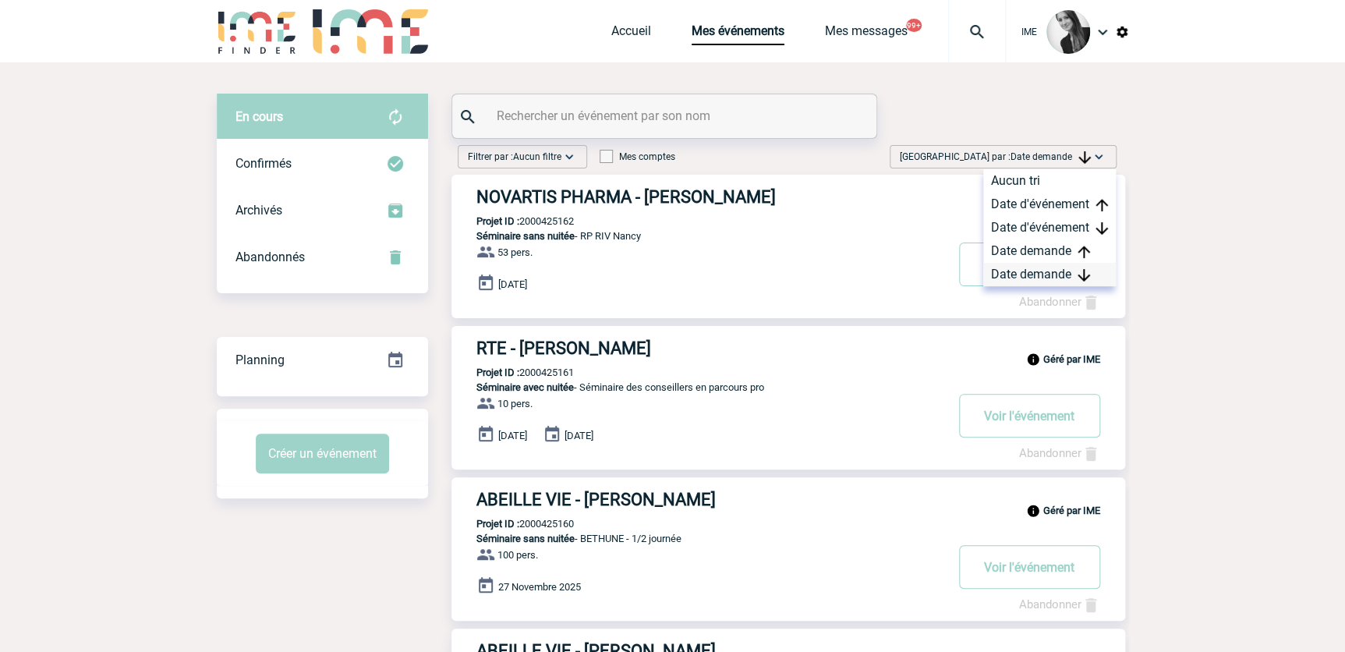
click at [1008, 273] on div "Date demande" at bounding box center [1049, 274] width 133 height 23
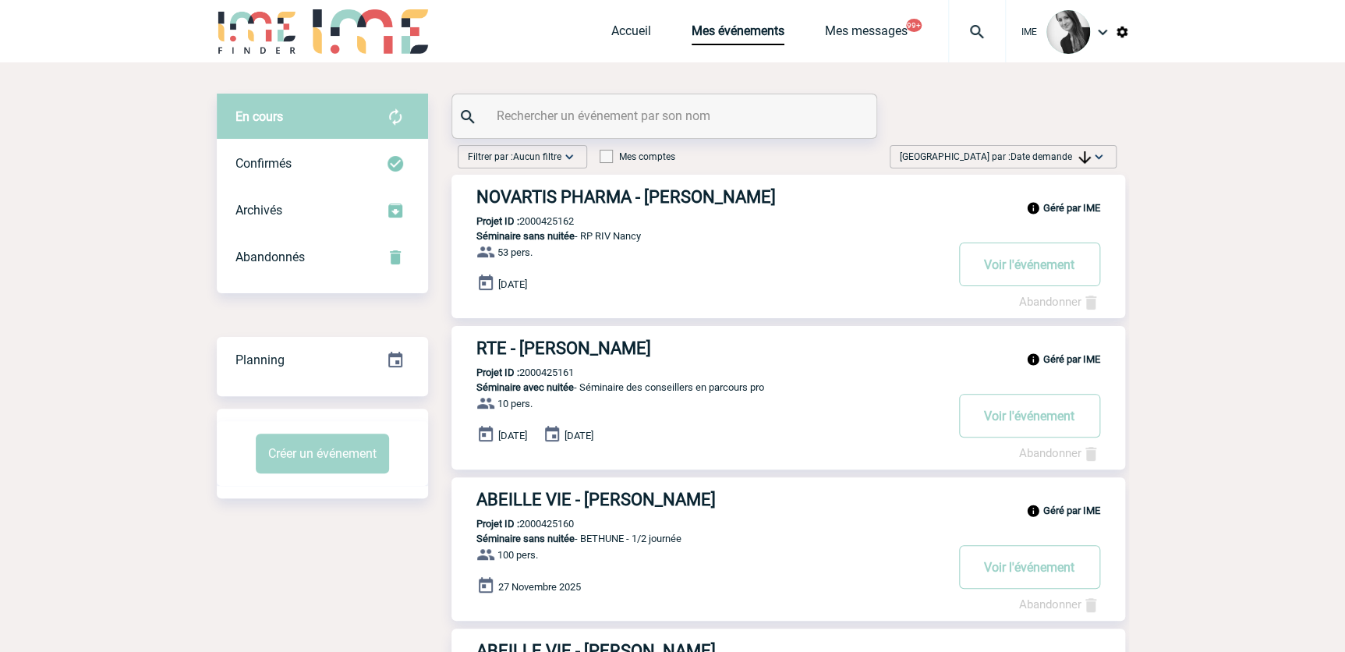
drag, startPoint x: 1054, startPoint y: 155, endPoint x: 1054, endPoint y: 164, distance: 8.6
click at [1054, 155] on span "Date demande" at bounding box center [1051, 156] width 80 height 11
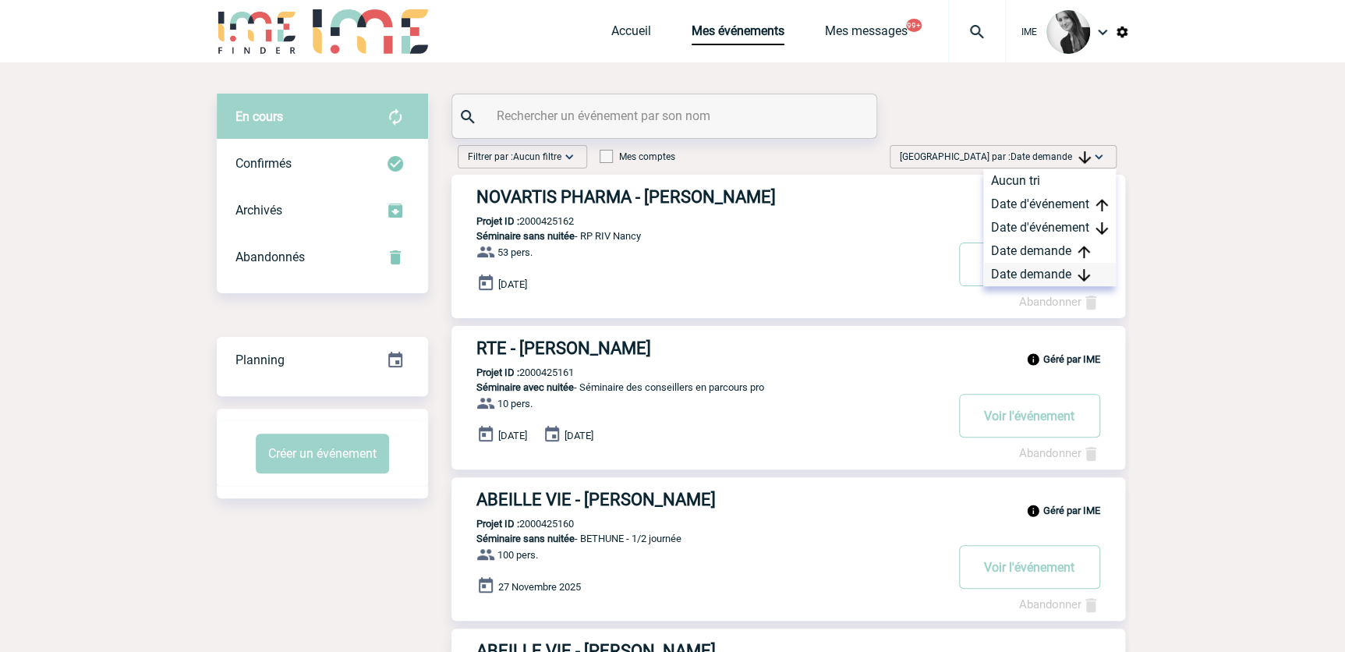
click at [1016, 273] on div "Date demande" at bounding box center [1049, 274] width 133 height 23
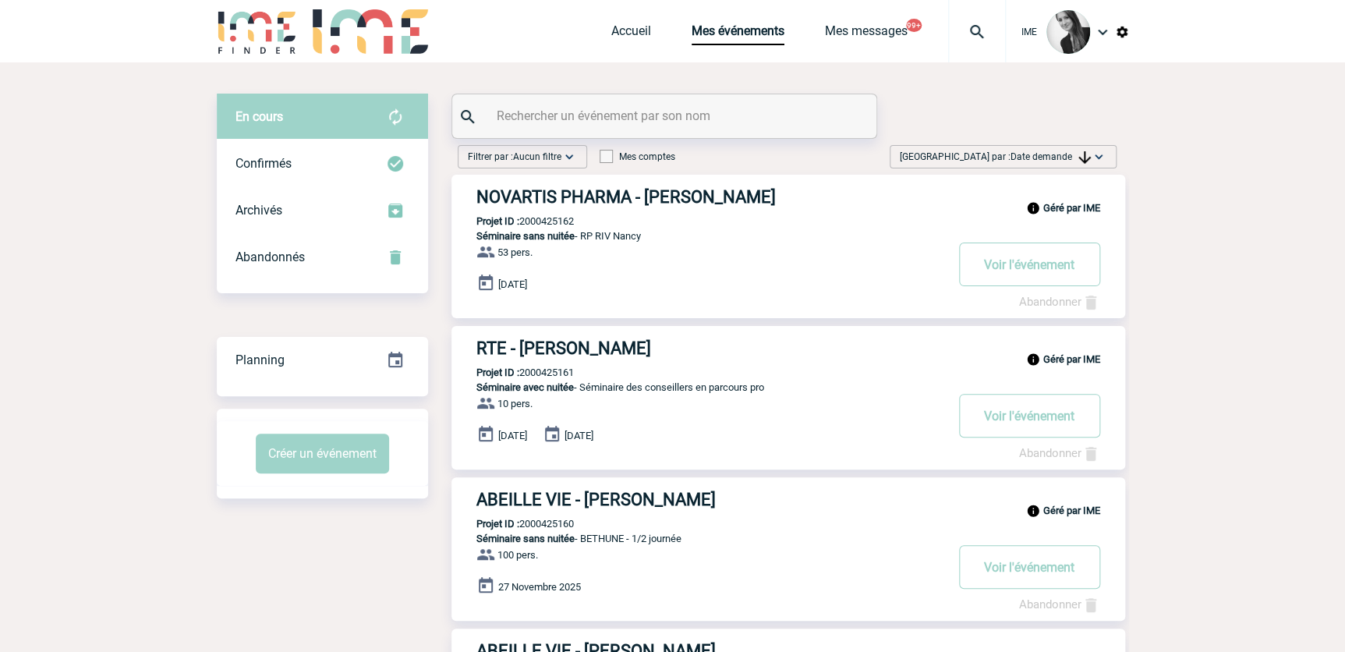
click at [1057, 150] on span "[GEOGRAPHIC_DATA] par : Date demande" at bounding box center [995, 157] width 191 height 16
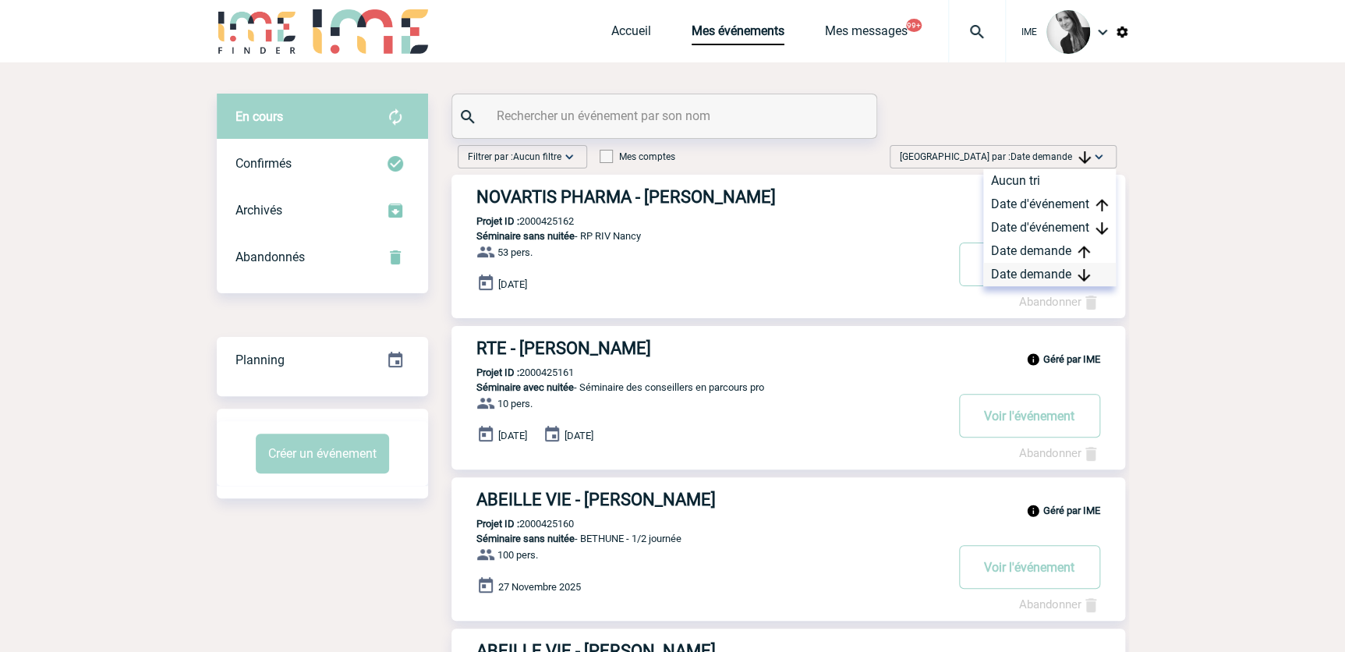
drag, startPoint x: 1027, startPoint y: 271, endPoint x: 1014, endPoint y: 284, distance: 18.7
click at [1027, 271] on div "Date demande" at bounding box center [1049, 274] width 133 height 23
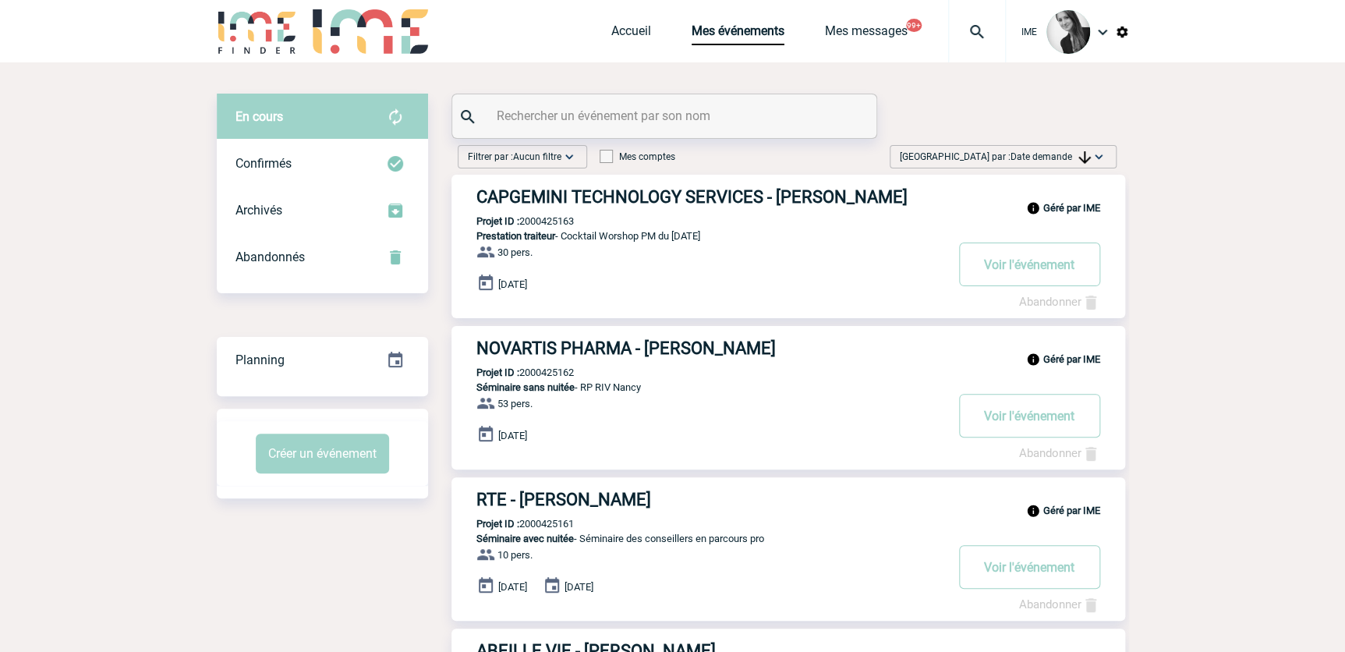
click at [1050, 161] on span "Date demande" at bounding box center [1051, 156] width 80 height 11
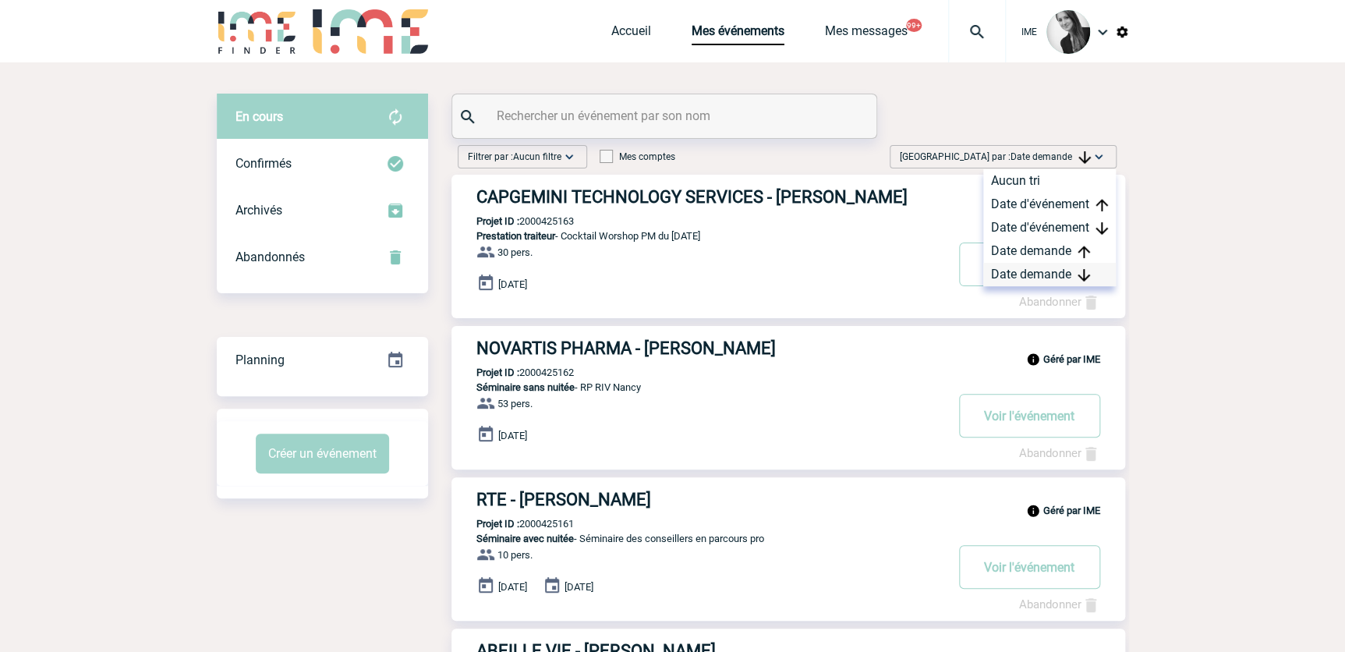
click at [1018, 271] on div "Date demande" at bounding box center [1049, 274] width 133 height 23
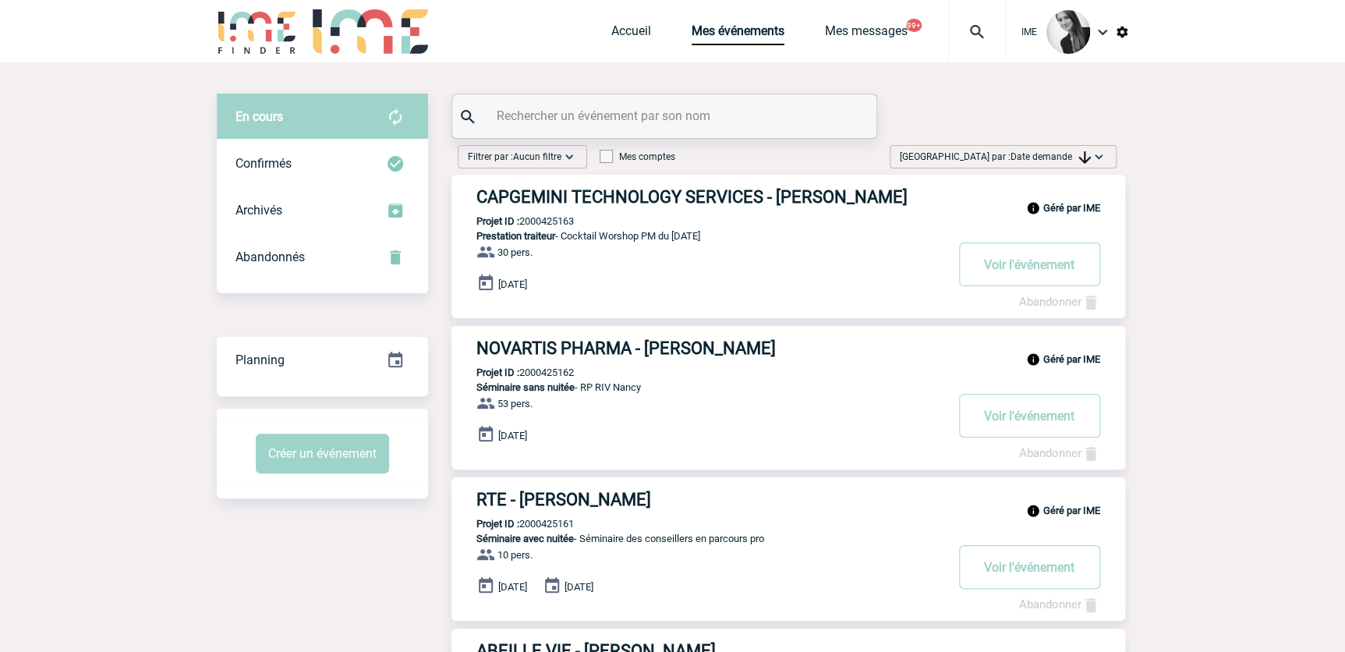
drag, startPoint x: 1057, startPoint y: 159, endPoint x: 1060, endPoint y: 187, distance: 28.2
click at [1057, 164] on span "[GEOGRAPHIC_DATA] par : Date demande" at bounding box center [995, 157] width 191 height 16
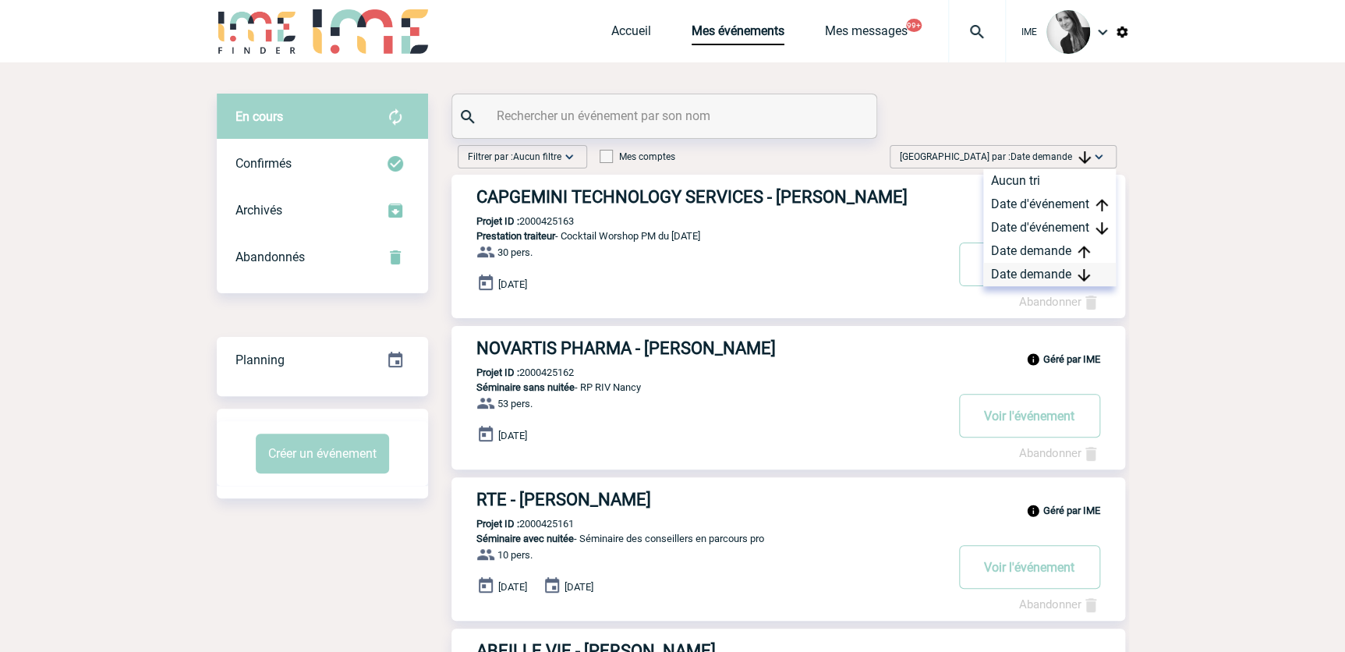
click at [1021, 276] on div "Date demande" at bounding box center [1049, 274] width 133 height 23
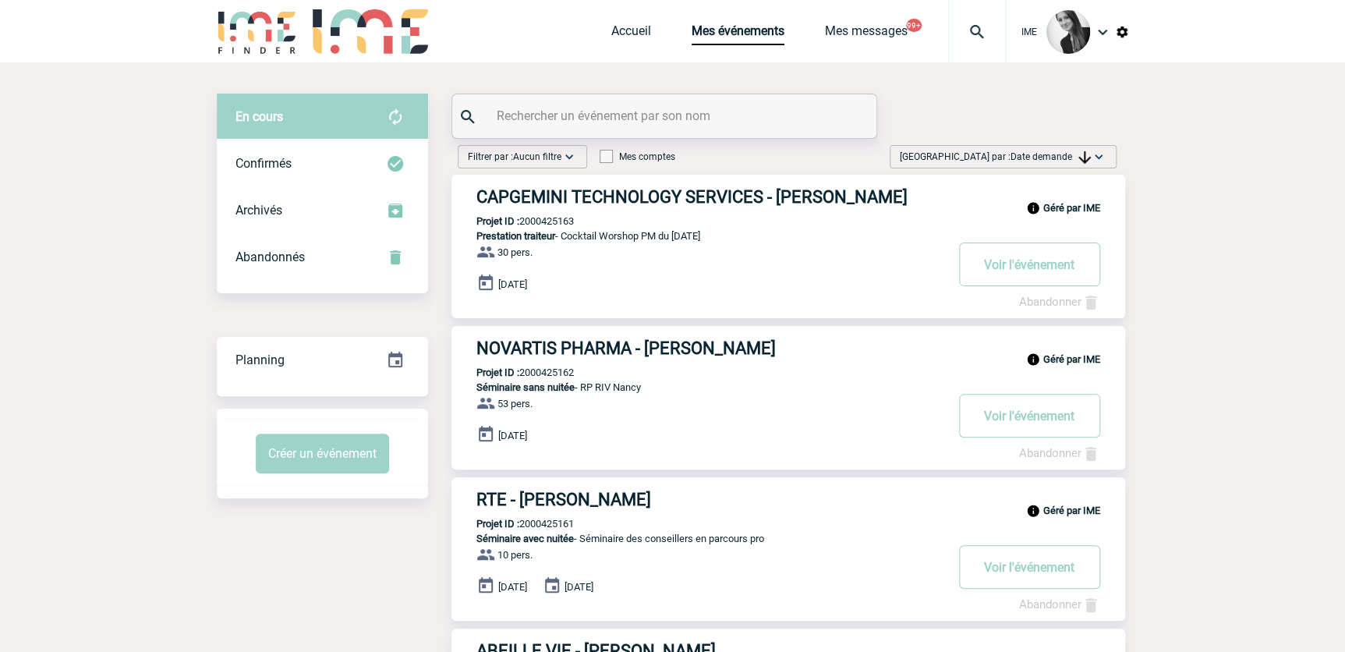
click at [1084, 162] on img at bounding box center [1084, 157] width 12 height 12
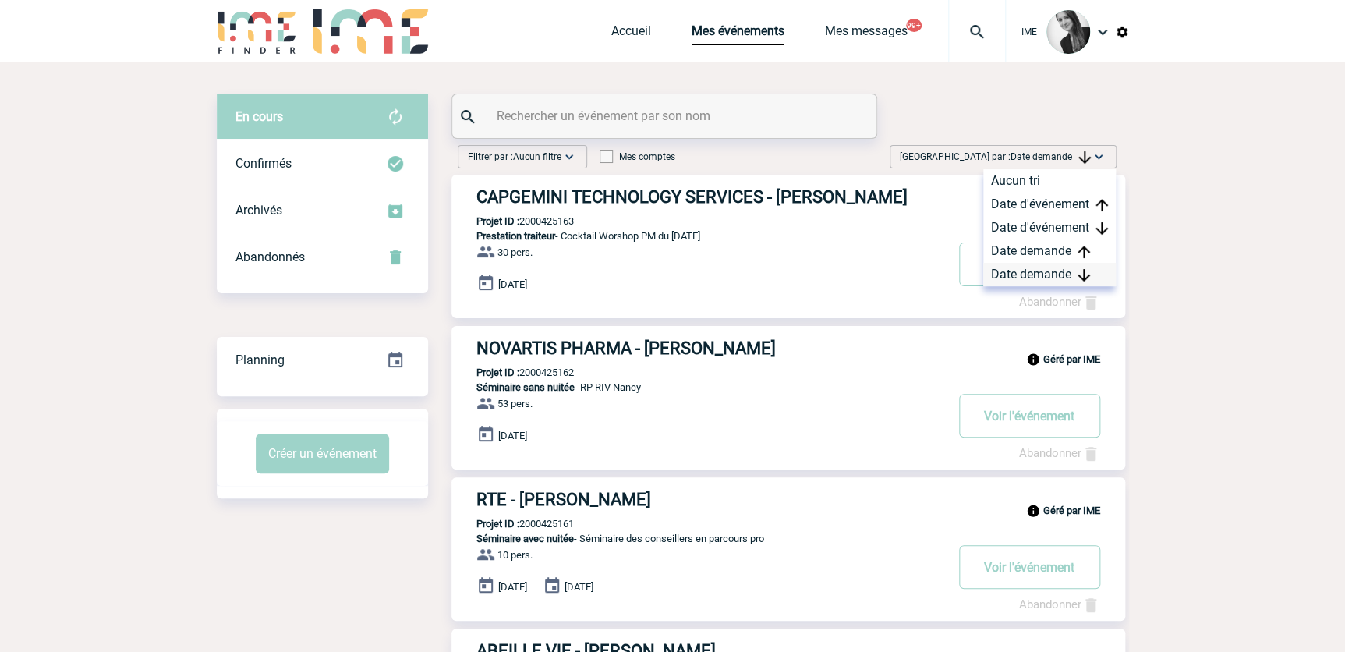
click at [1043, 263] on div "Date demande" at bounding box center [1049, 274] width 133 height 23
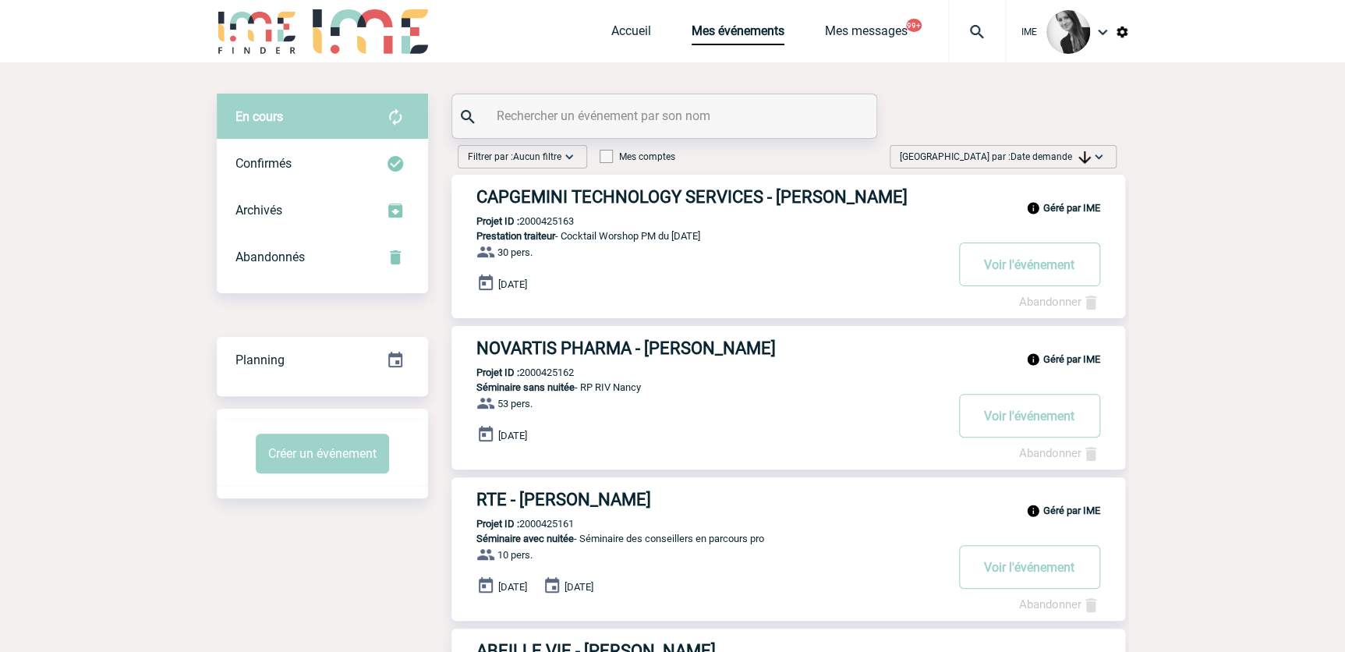
click at [1048, 151] on span "Date demande" at bounding box center [1051, 156] width 80 height 11
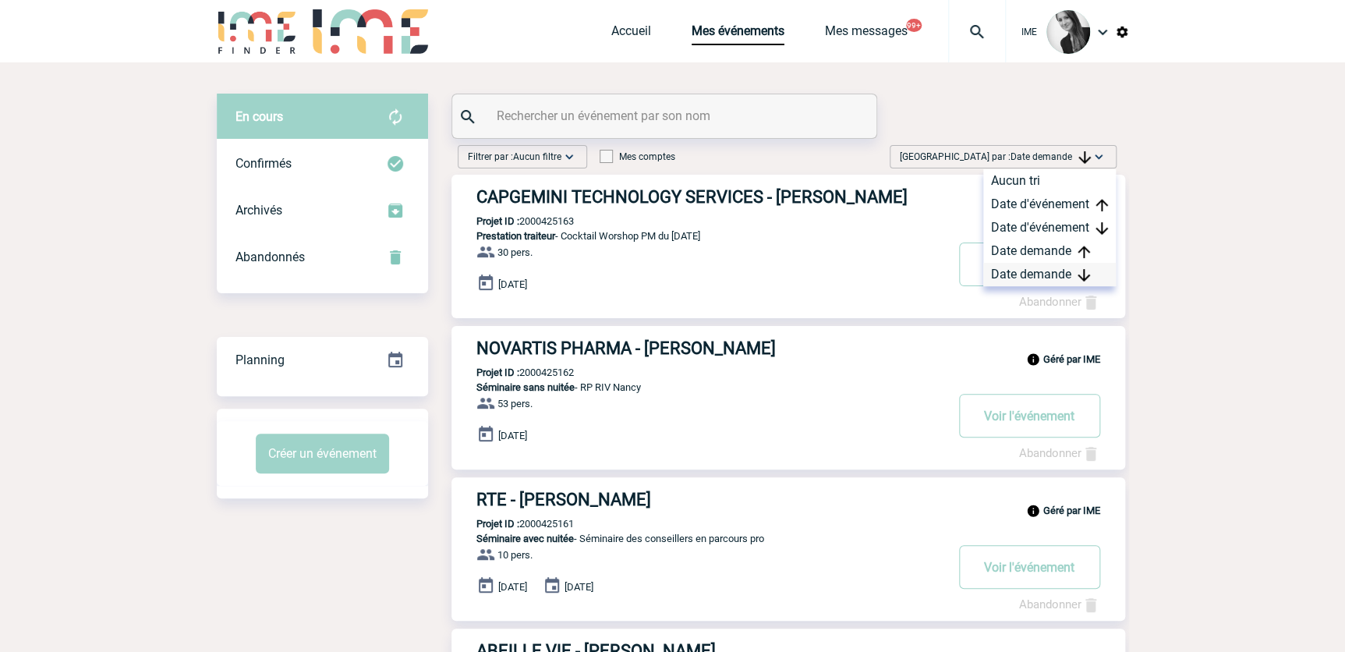
click at [1026, 266] on div "Date demande" at bounding box center [1049, 274] width 133 height 23
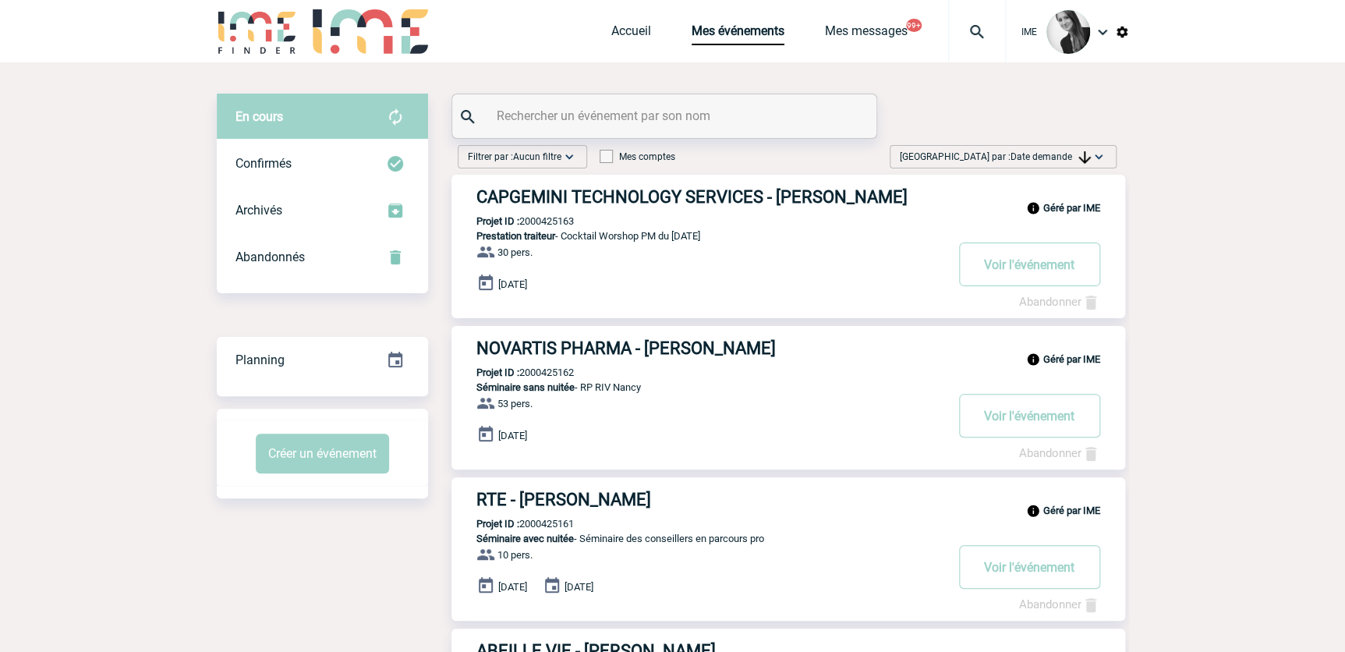
click at [1111, 152] on div "Trier par : Date demande Aucun tri Date d'événement Date d'événement Date deman…" at bounding box center [1003, 156] width 227 height 23
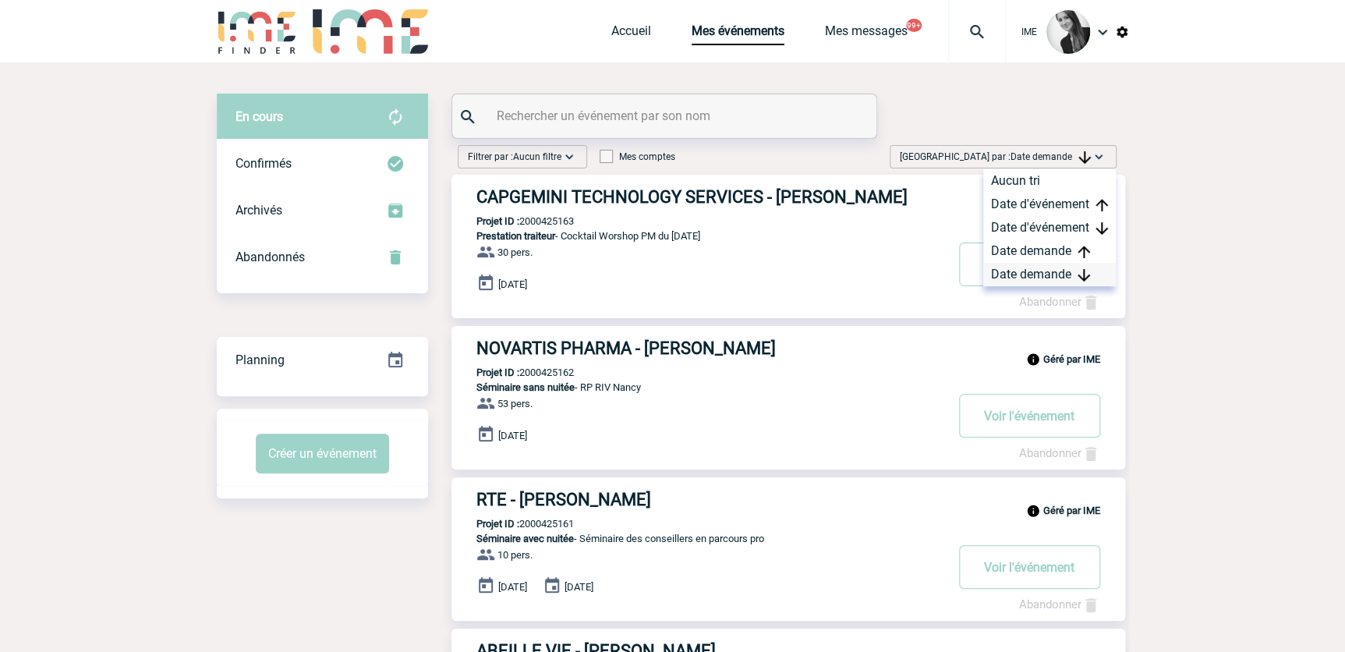
click at [1055, 278] on div "Date demande" at bounding box center [1049, 274] width 133 height 23
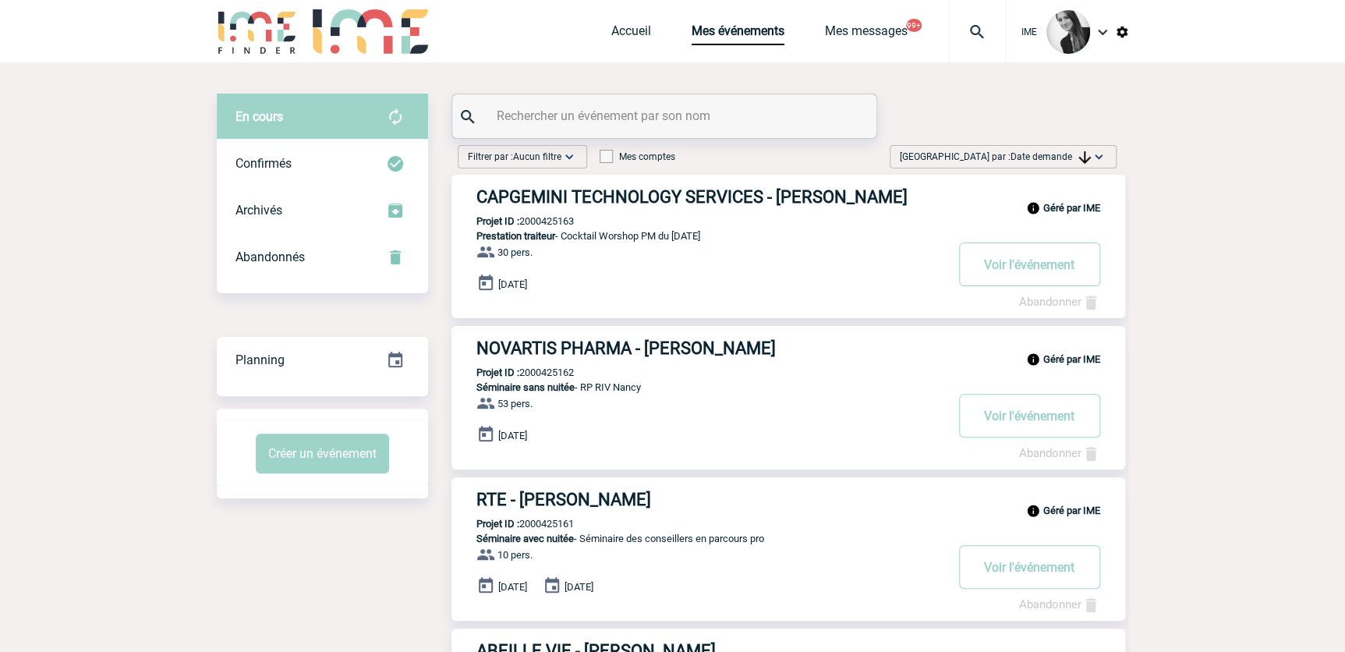
click at [1091, 160] on img at bounding box center [1099, 157] width 16 height 16
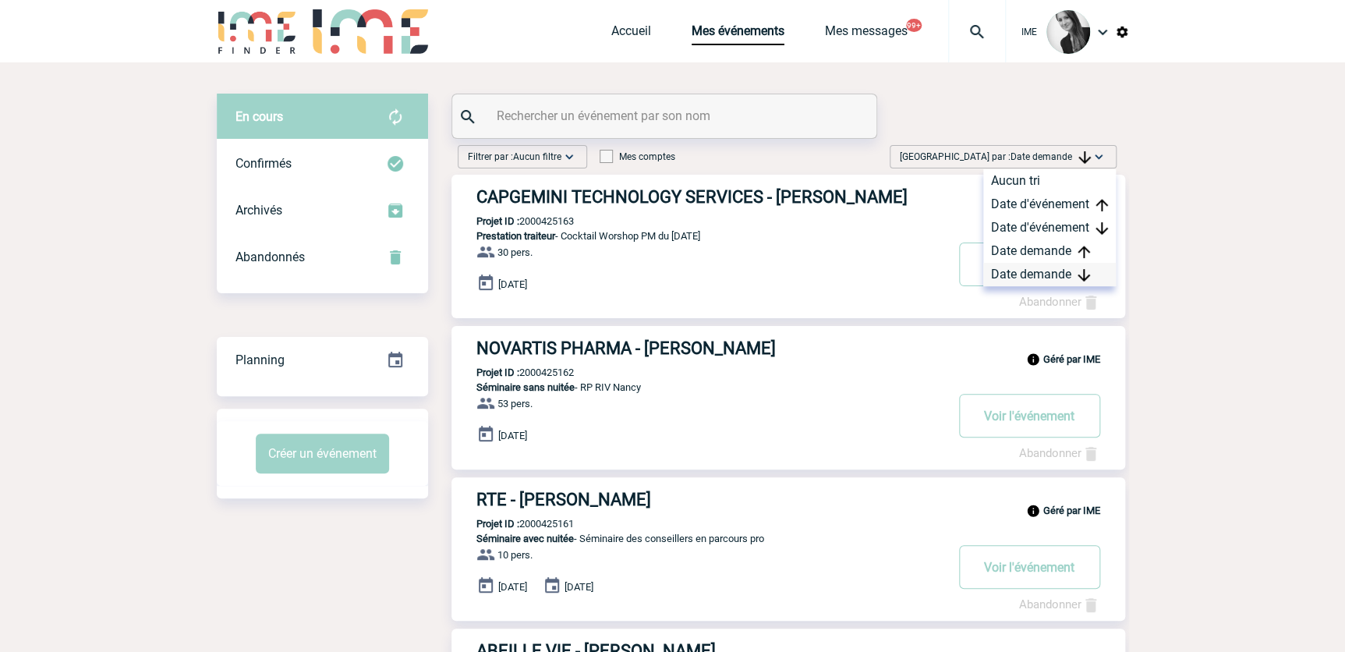
click at [1028, 274] on div "Date demande" at bounding box center [1049, 274] width 133 height 23
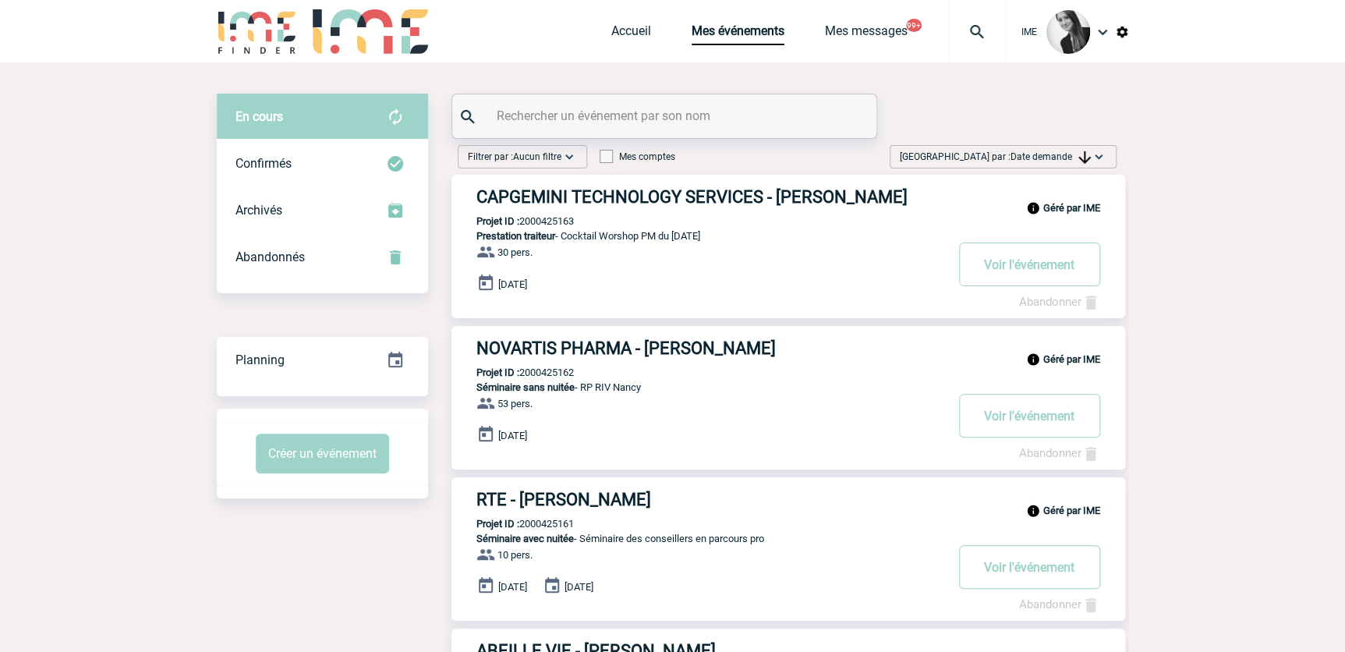
click at [1064, 155] on span "Date demande" at bounding box center [1051, 156] width 80 height 11
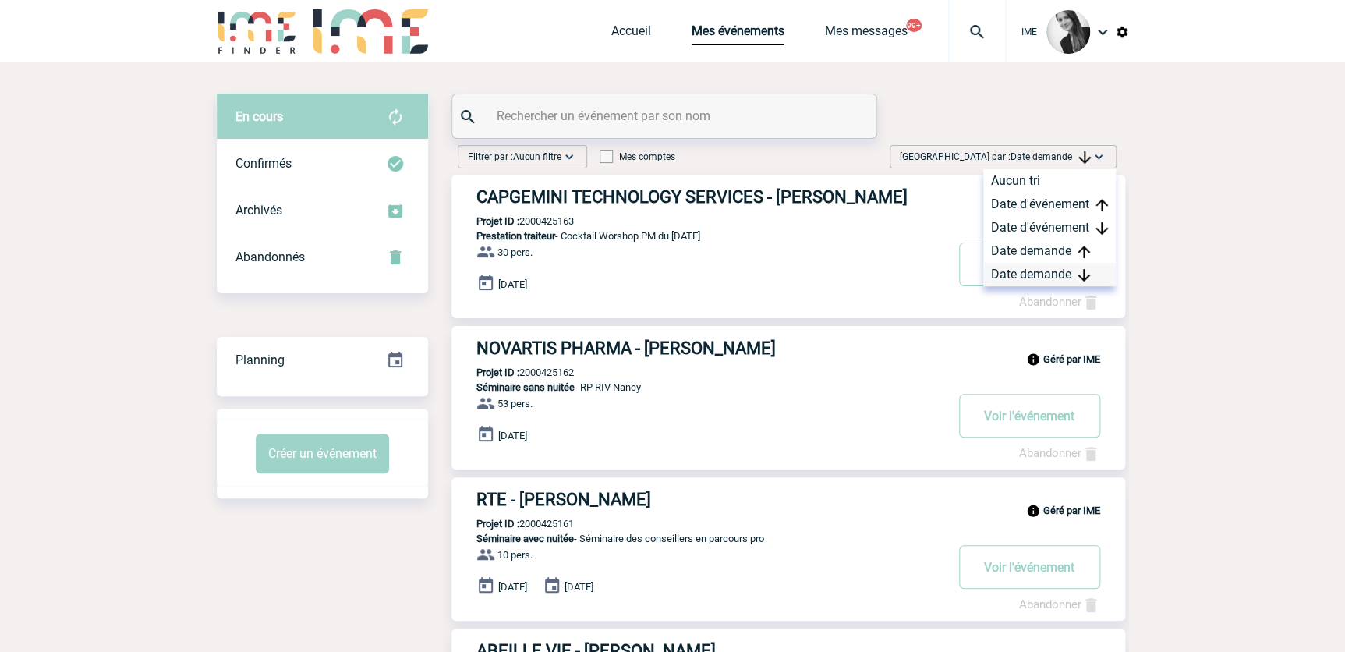
click at [1041, 267] on div "Date demande" at bounding box center [1049, 274] width 133 height 23
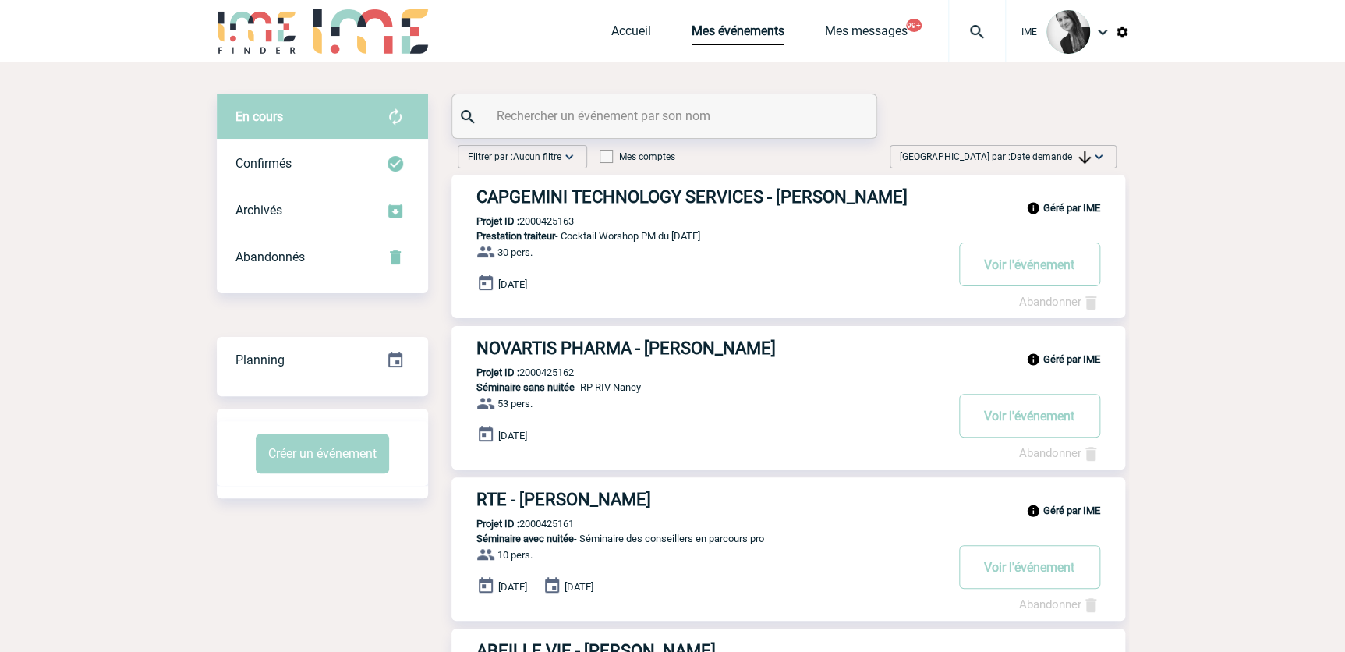
click at [1038, 158] on span "Date demande" at bounding box center [1051, 156] width 80 height 11
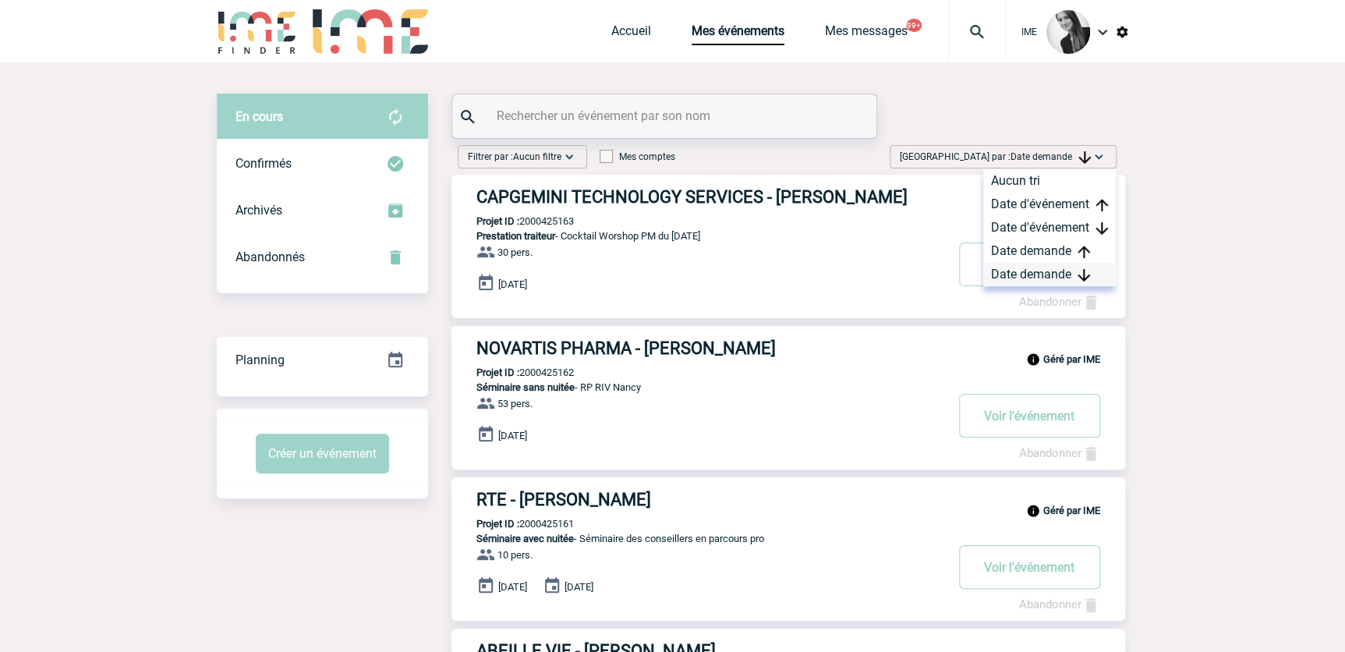
click at [1038, 274] on div "Date demande" at bounding box center [1049, 274] width 133 height 23
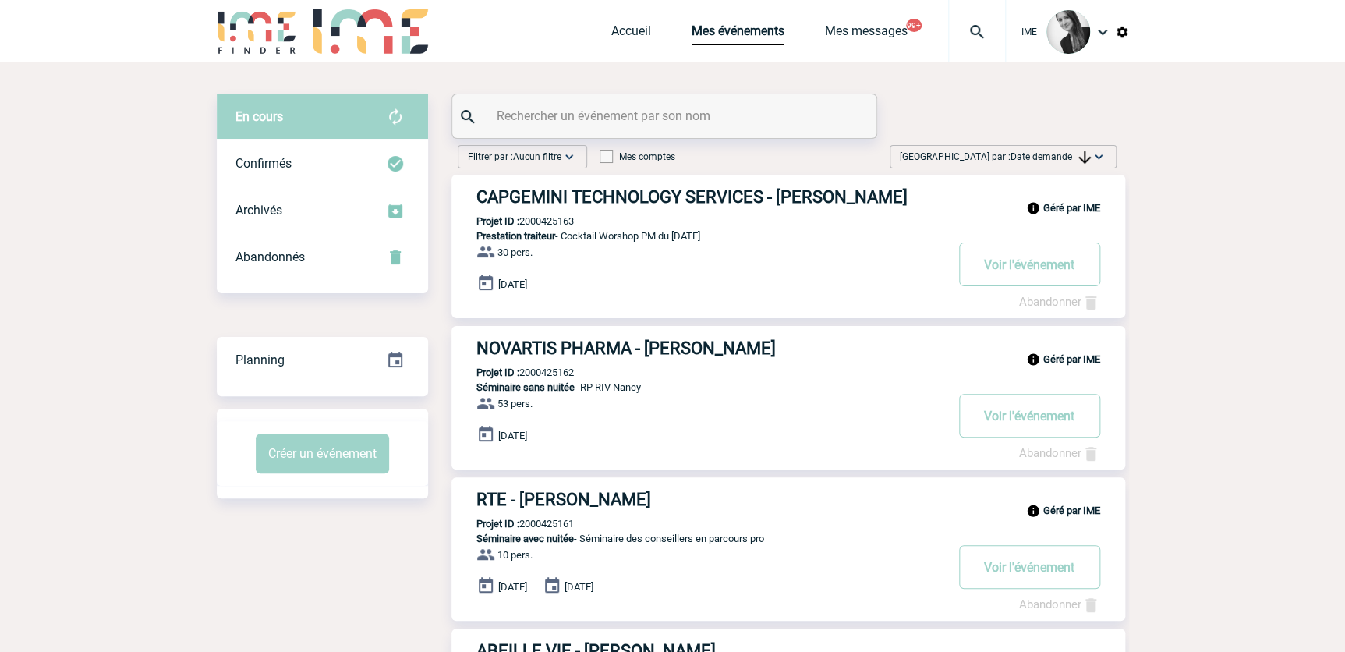
click at [1064, 160] on span "Date demande" at bounding box center [1051, 156] width 80 height 11
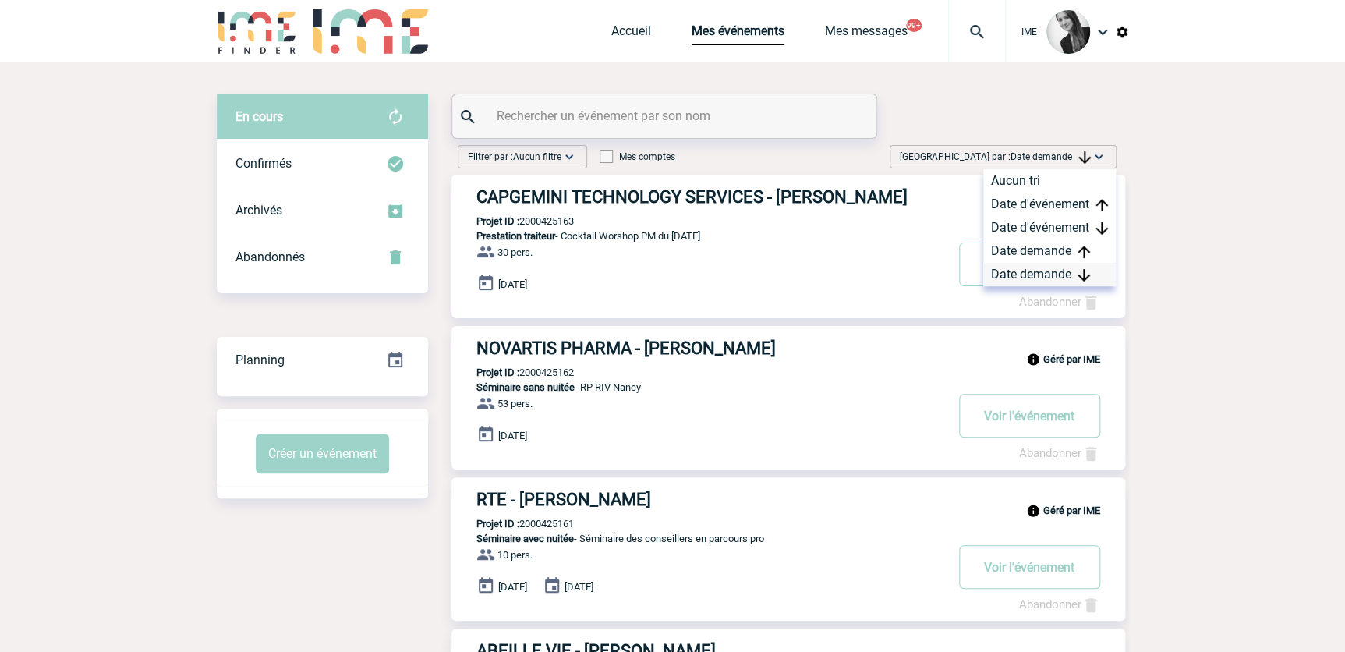
click at [1027, 269] on div "Date demande" at bounding box center [1049, 274] width 133 height 23
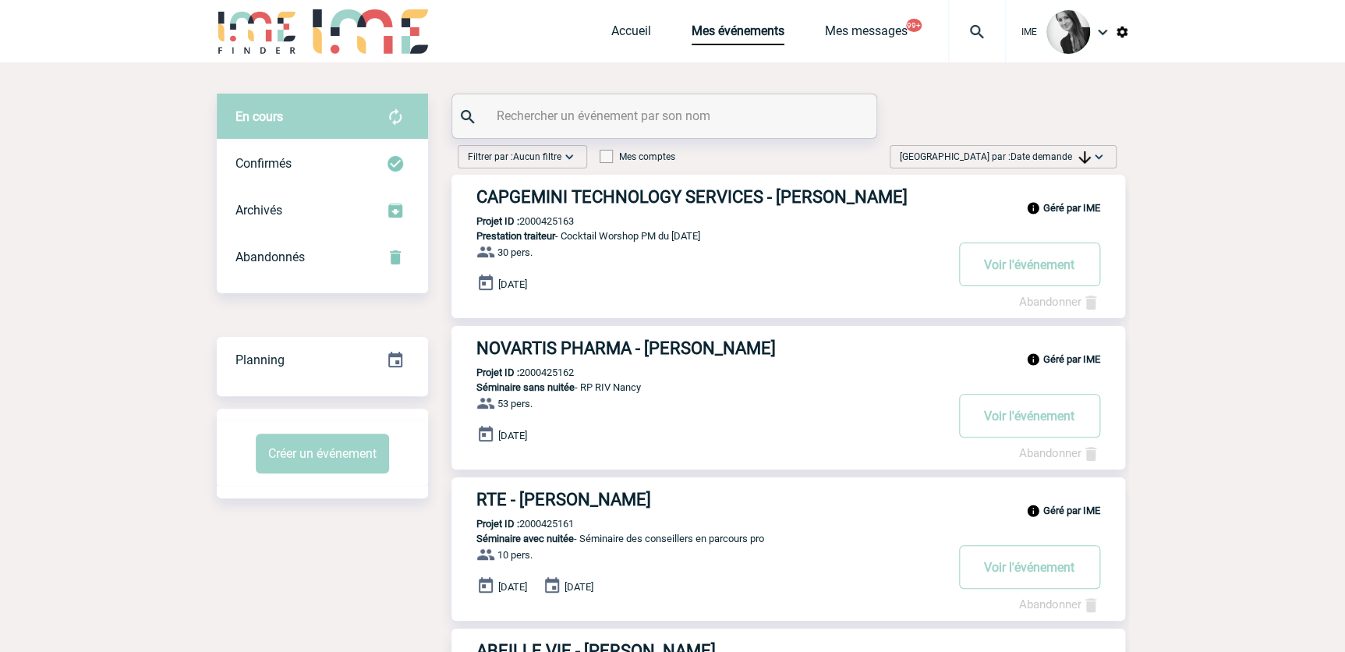
click at [1053, 151] on span "Date demande" at bounding box center [1051, 156] width 80 height 11
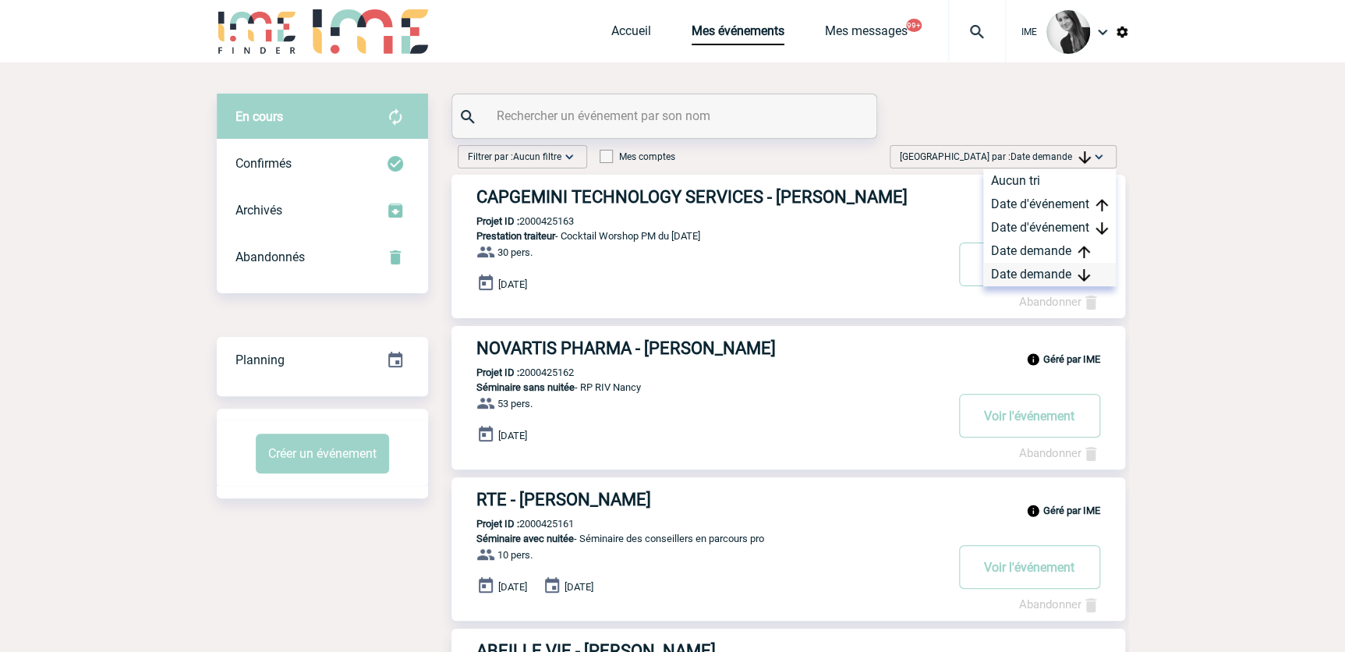
click at [1084, 269] on img at bounding box center [1084, 275] width 12 height 12
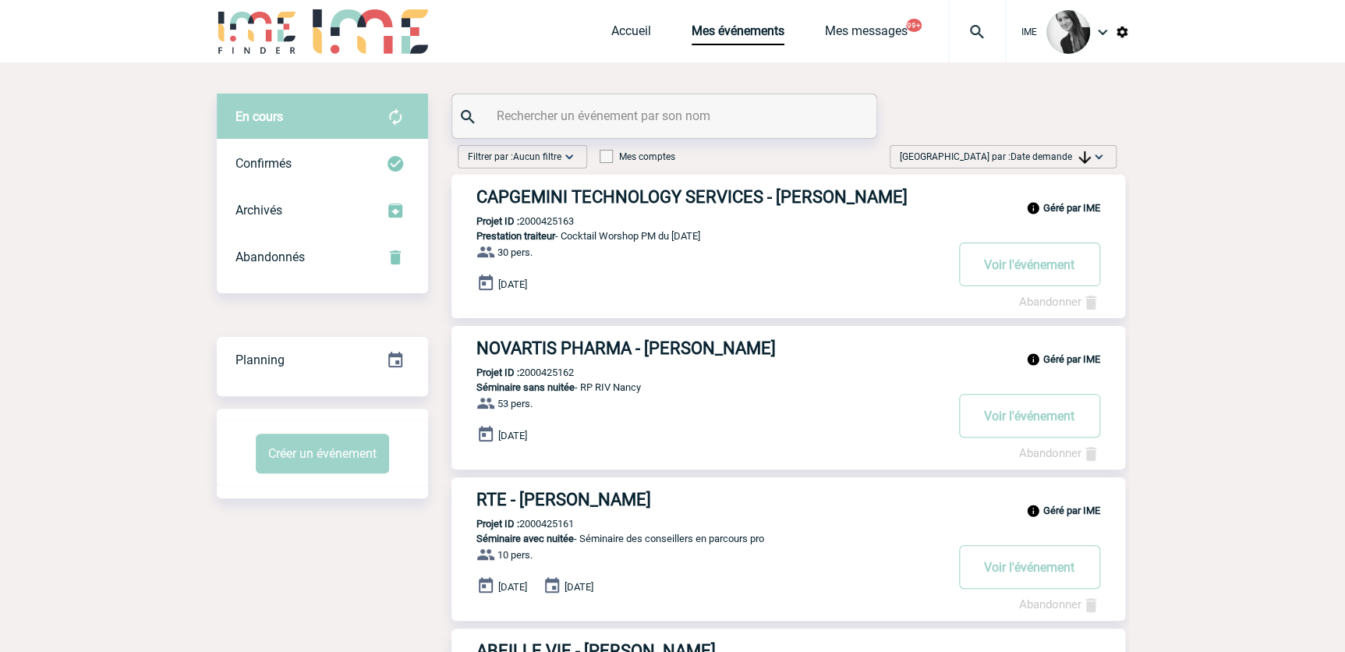
drag, startPoint x: 1201, startPoint y: 316, endPoint x: 1213, endPoint y: 258, distance: 58.9
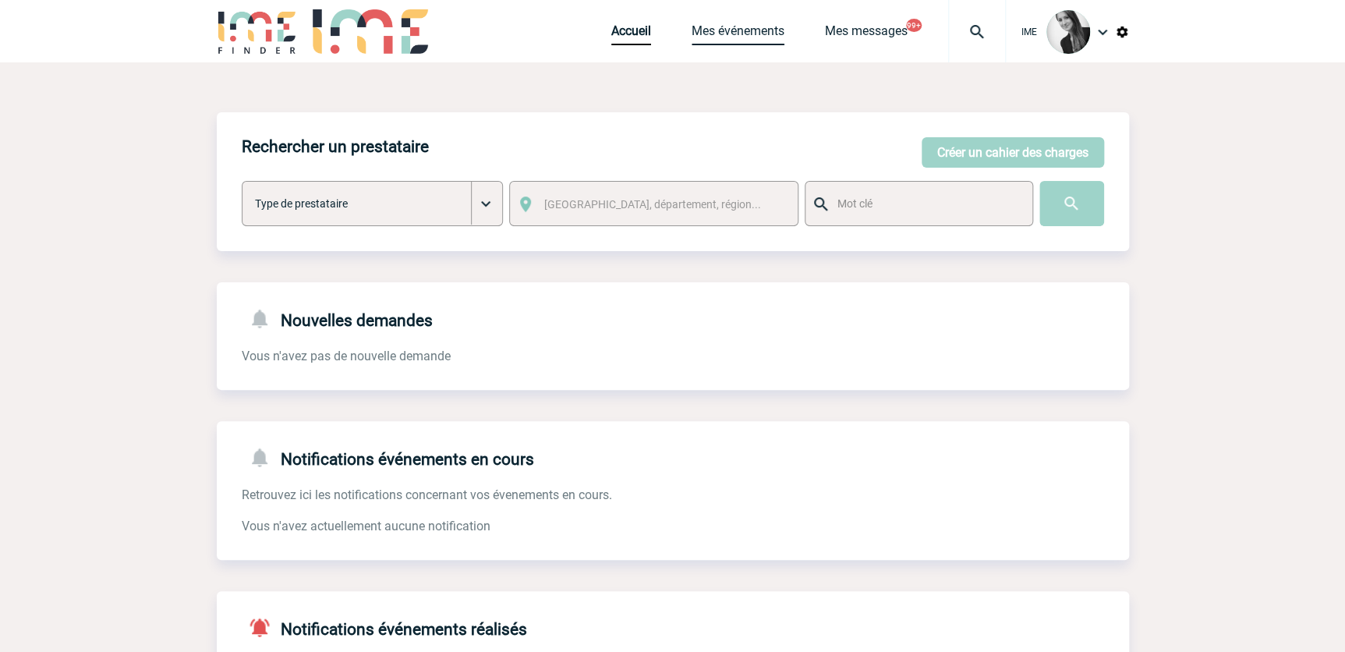
click at [724, 37] on link "Mes événements" at bounding box center [738, 34] width 93 height 22
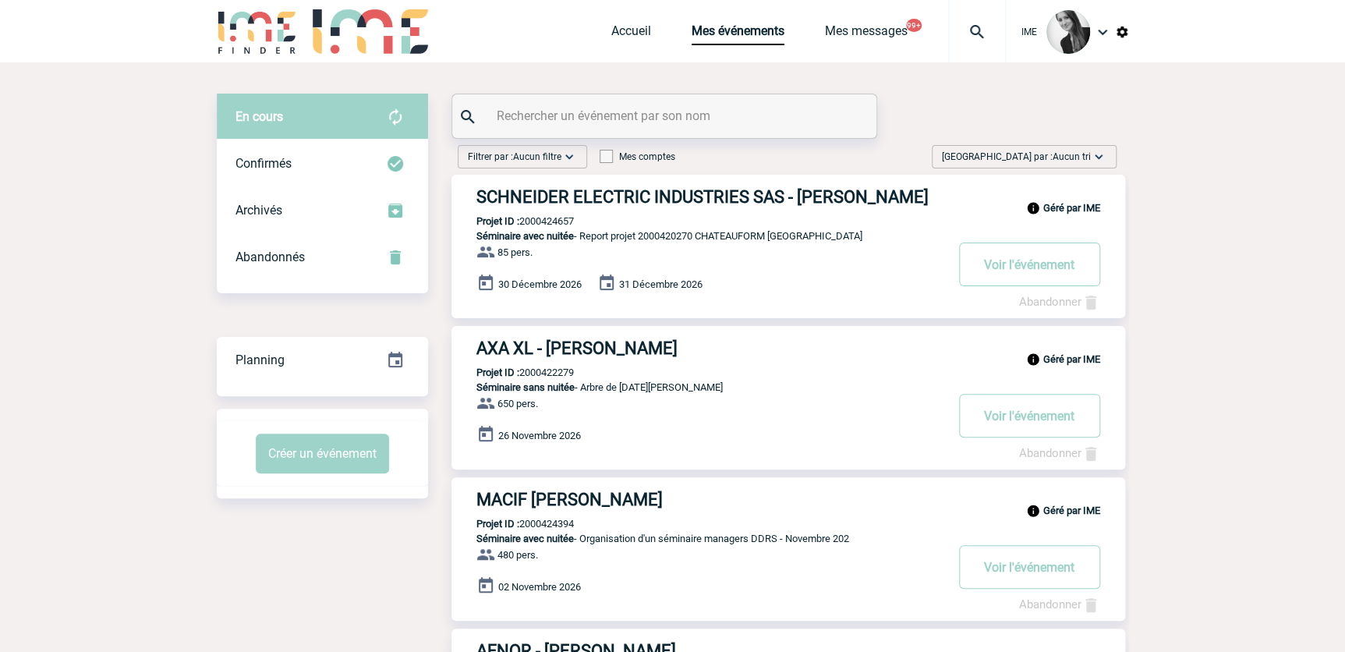
click at [1084, 158] on span "Aucun tri" at bounding box center [1072, 156] width 38 height 11
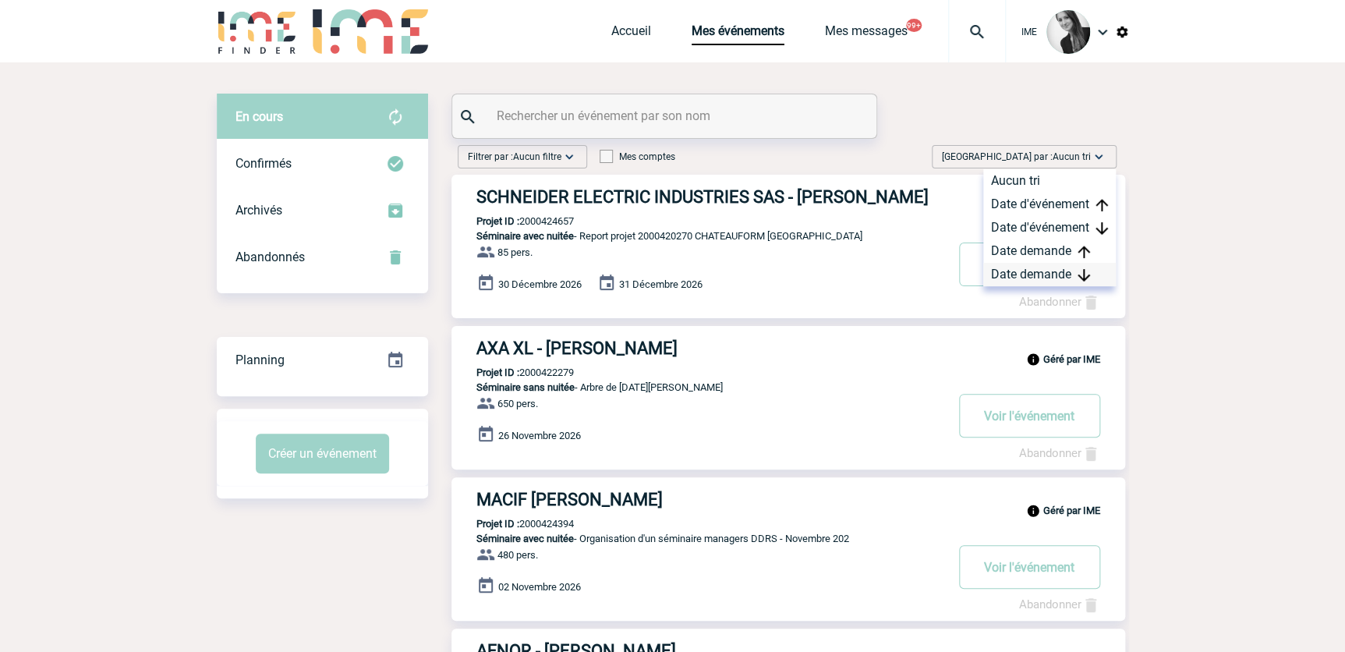
click at [1089, 273] on img at bounding box center [1084, 275] width 12 height 12
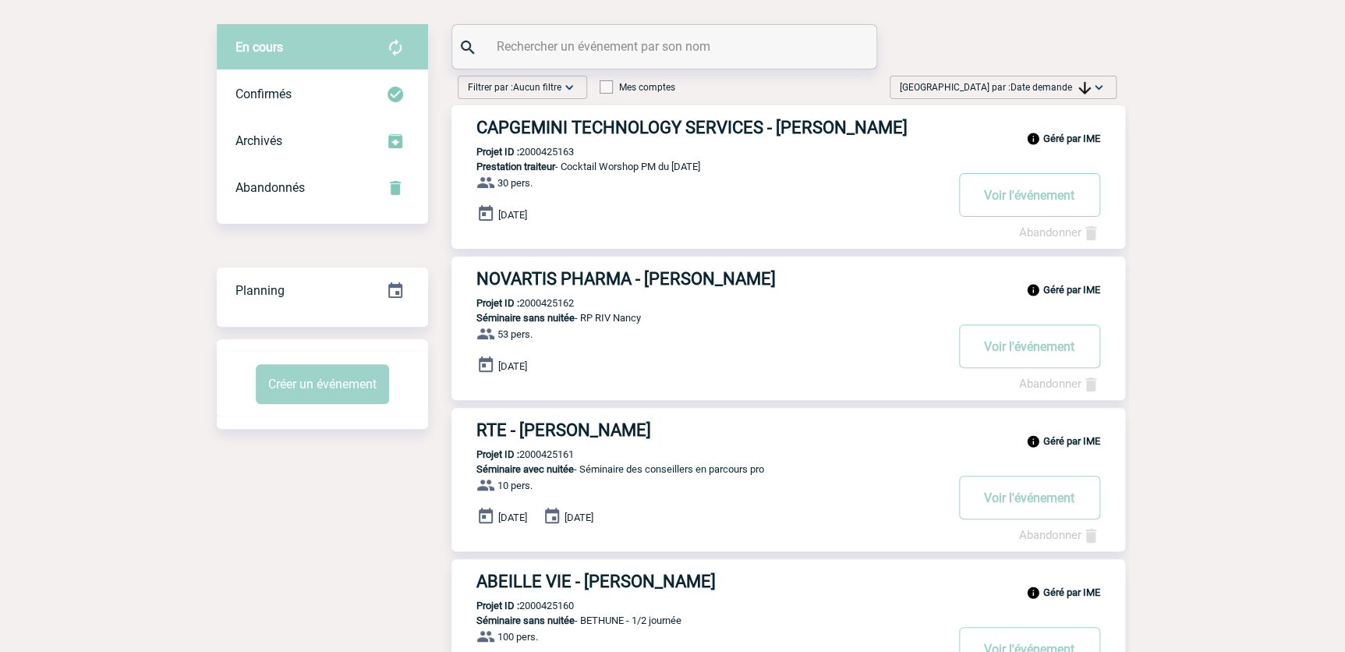
scroll to position [70, 0]
click at [623, 38] on input "text" at bounding box center [666, 45] width 347 height 23
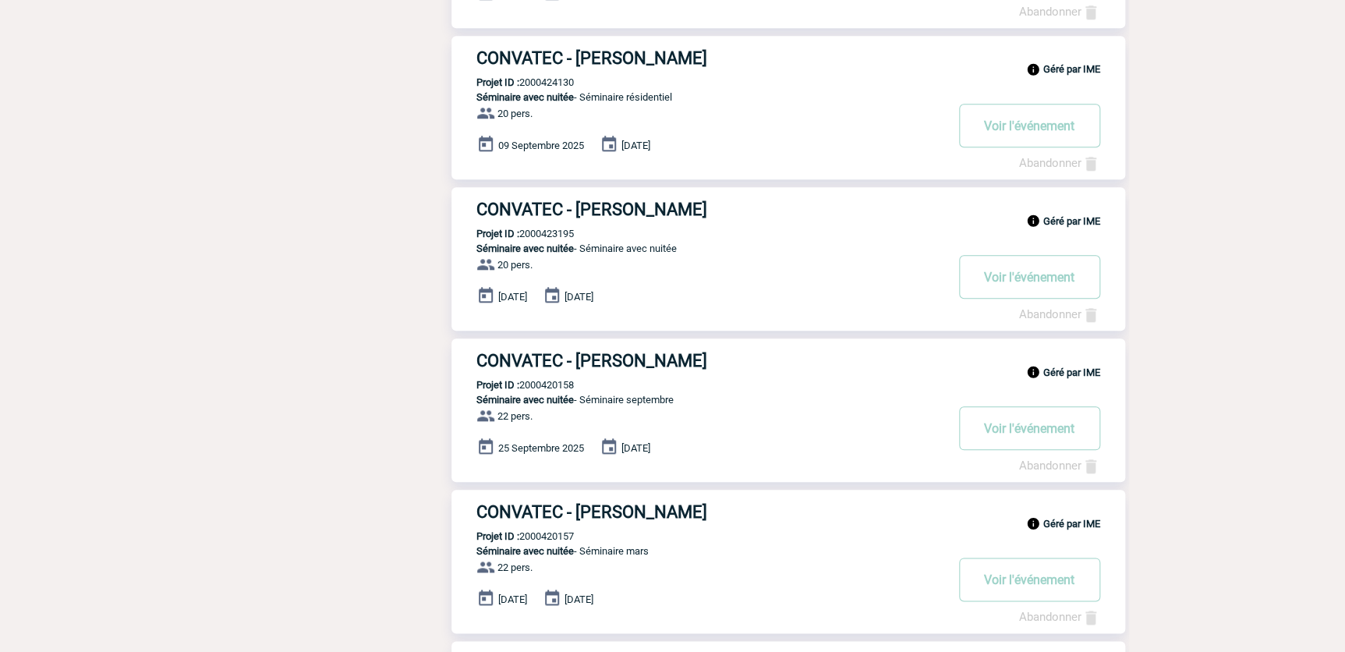
scroll to position [567, 0]
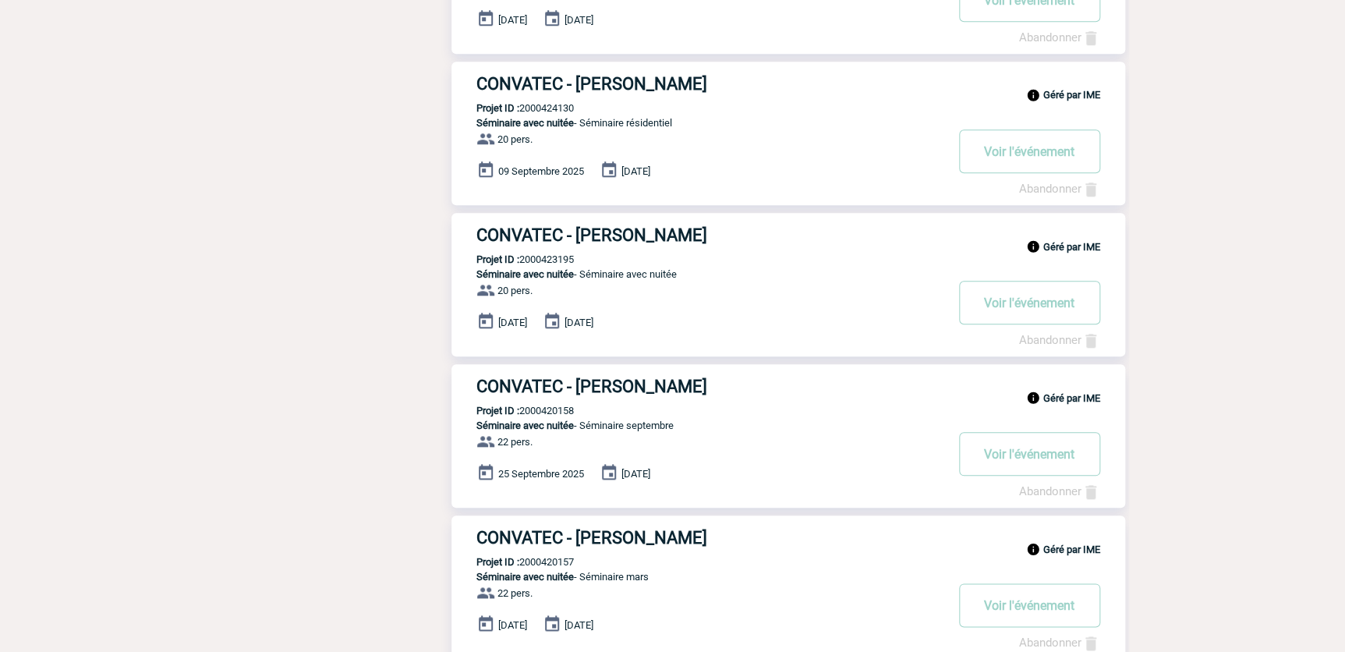
type input "convatec"
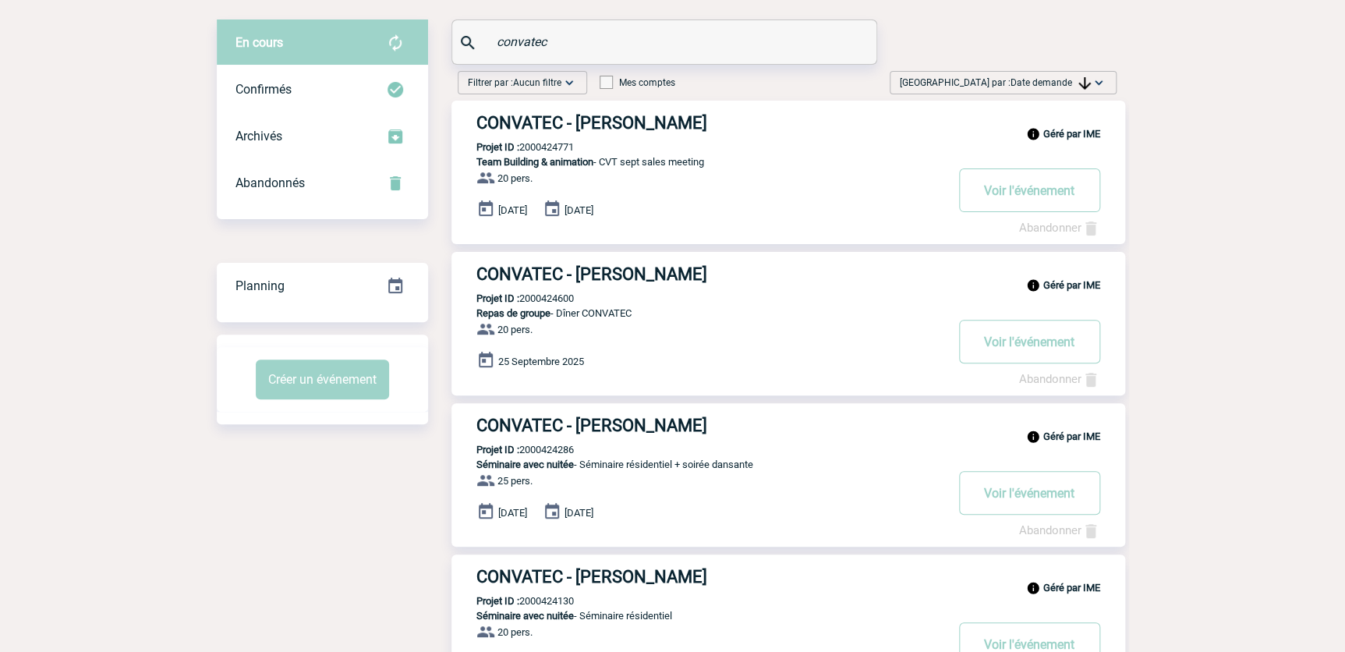
scroll to position [0, 0]
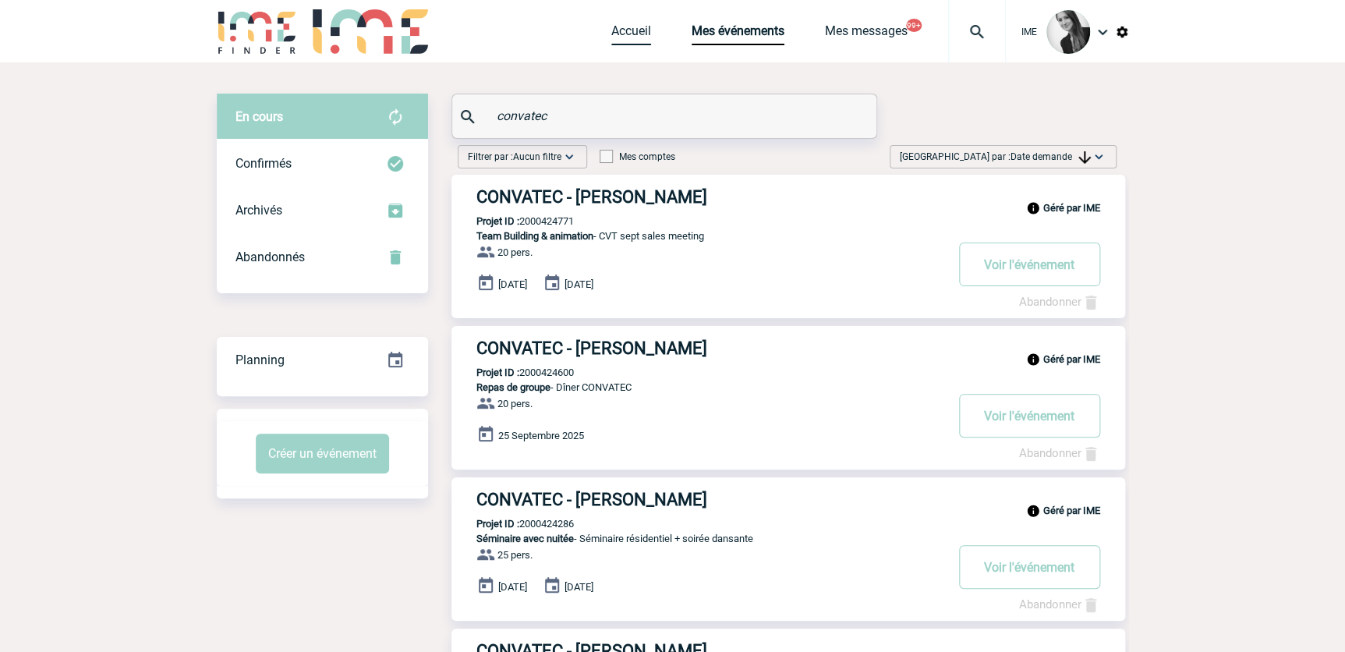
click at [636, 37] on link "Accueil" at bounding box center [631, 34] width 40 height 22
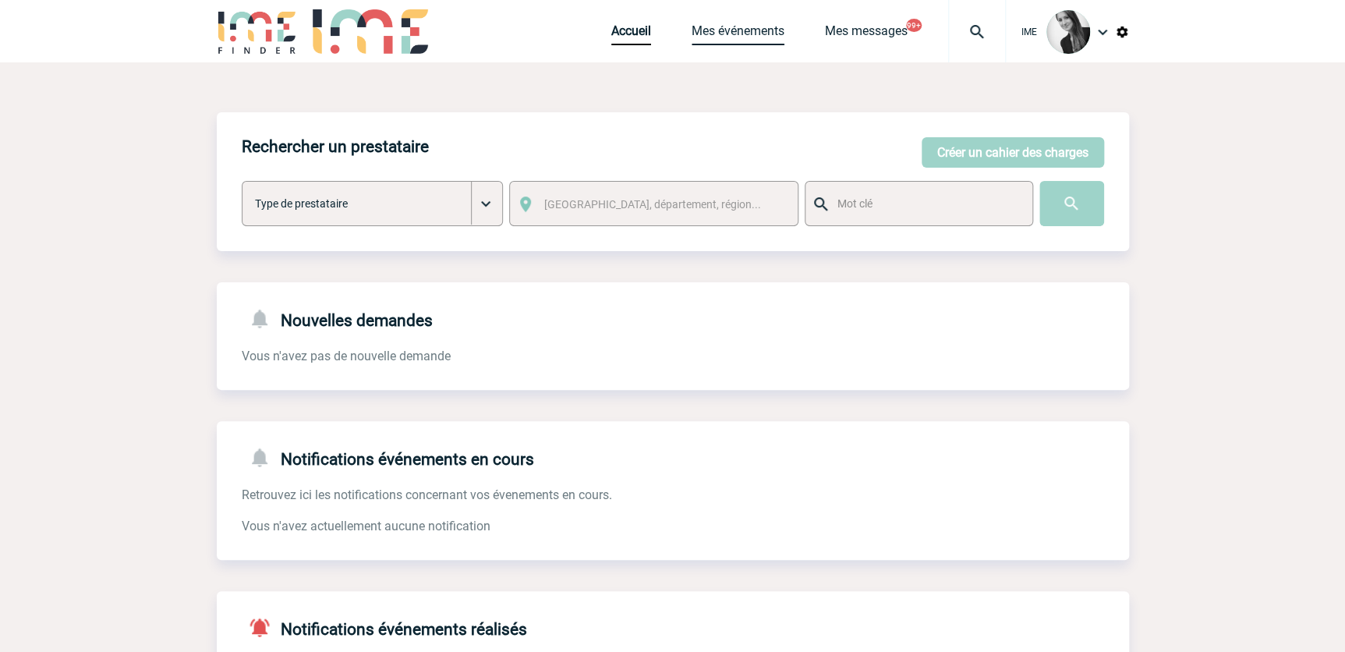
click at [725, 30] on link "Mes événements" at bounding box center [738, 34] width 93 height 22
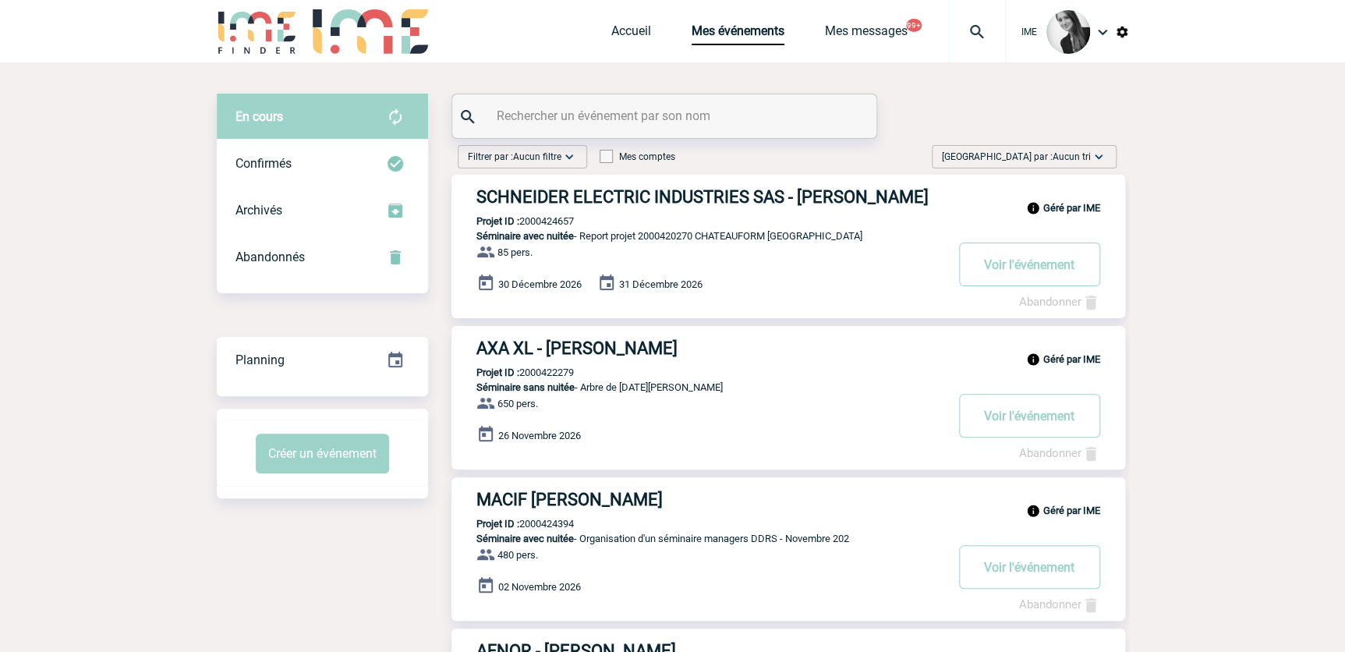
click at [1058, 158] on span "Aucun tri" at bounding box center [1072, 156] width 38 height 11
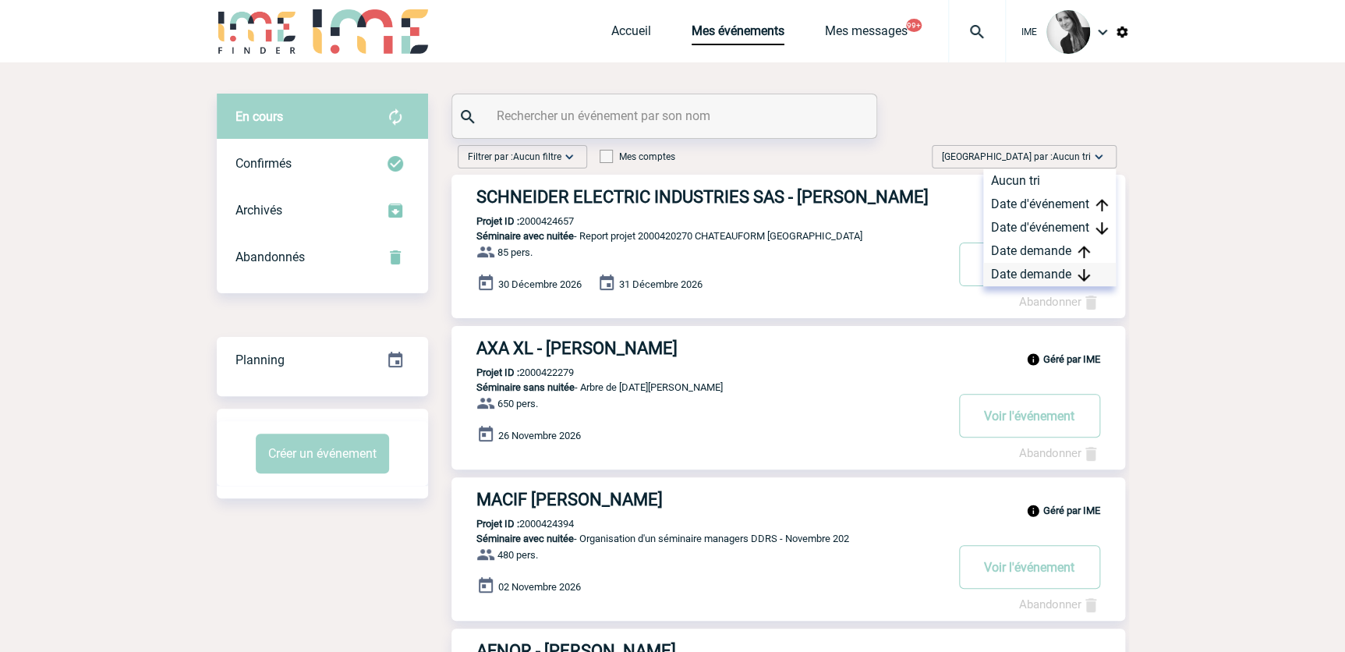
click at [1007, 270] on div "Date demande" at bounding box center [1049, 274] width 133 height 23
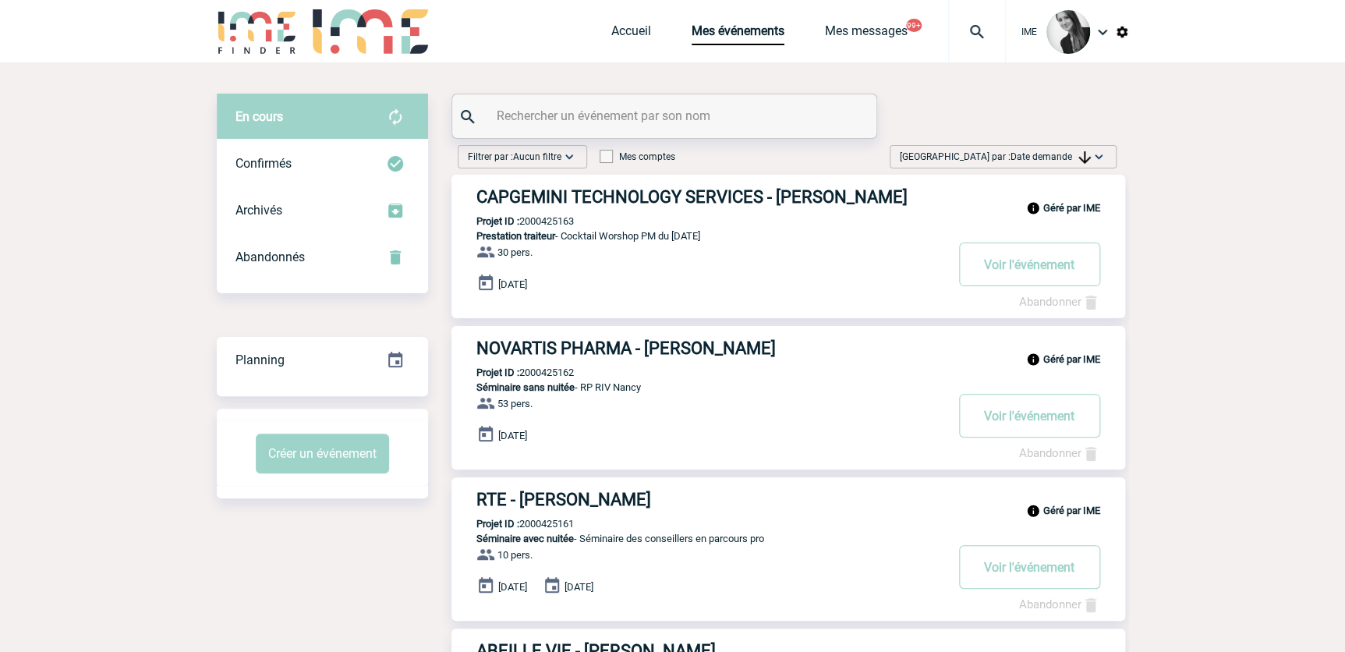
click at [1078, 152] on img at bounding box center [1084, 157] width 12 height 12
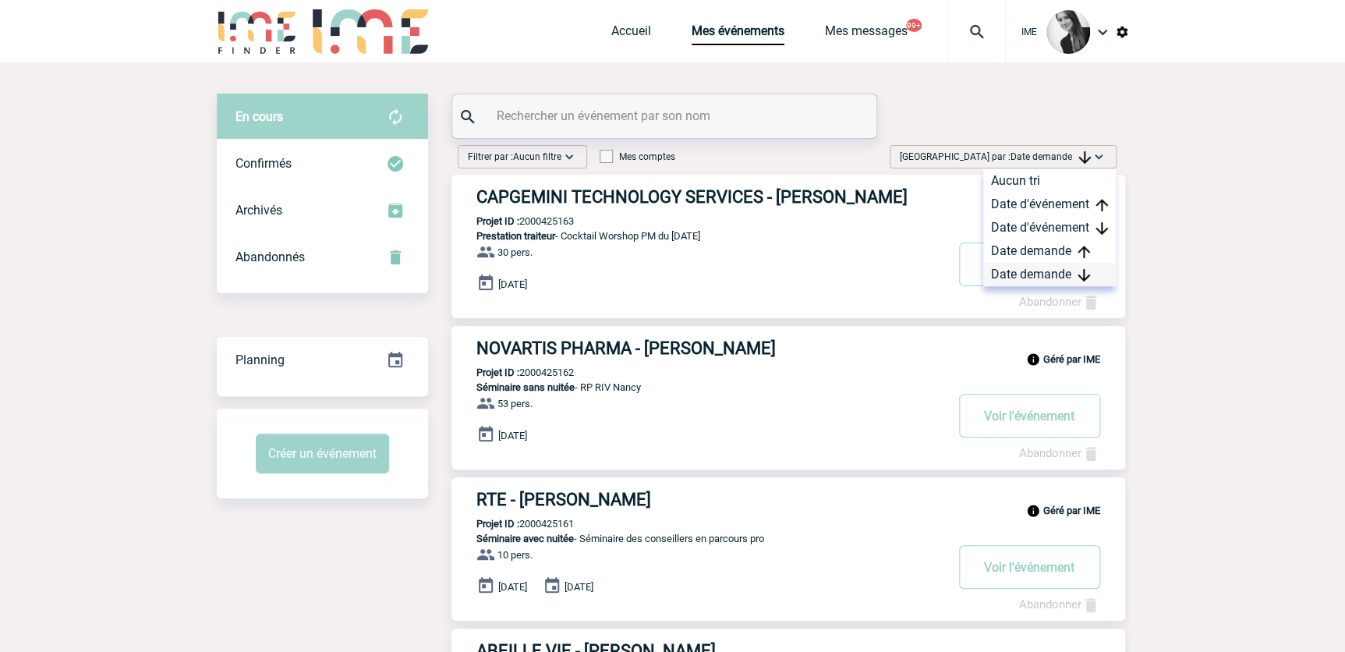
click at [1045, 281] on div "Date demande" at bounding box center [1049, 274] width 133 height 23
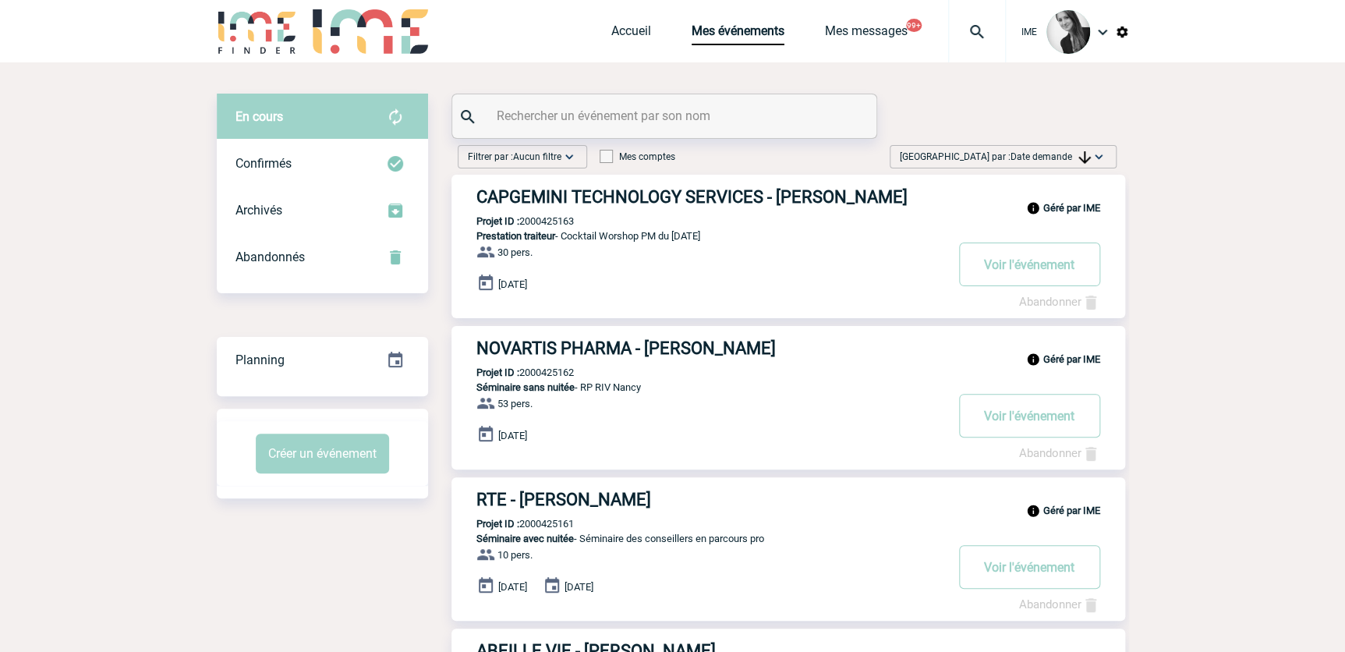
click at [1043, 163] on span "[GEOGRAPHIC_DATA] par : Date demande" at bounding box center [995, 157] width 191 height 16
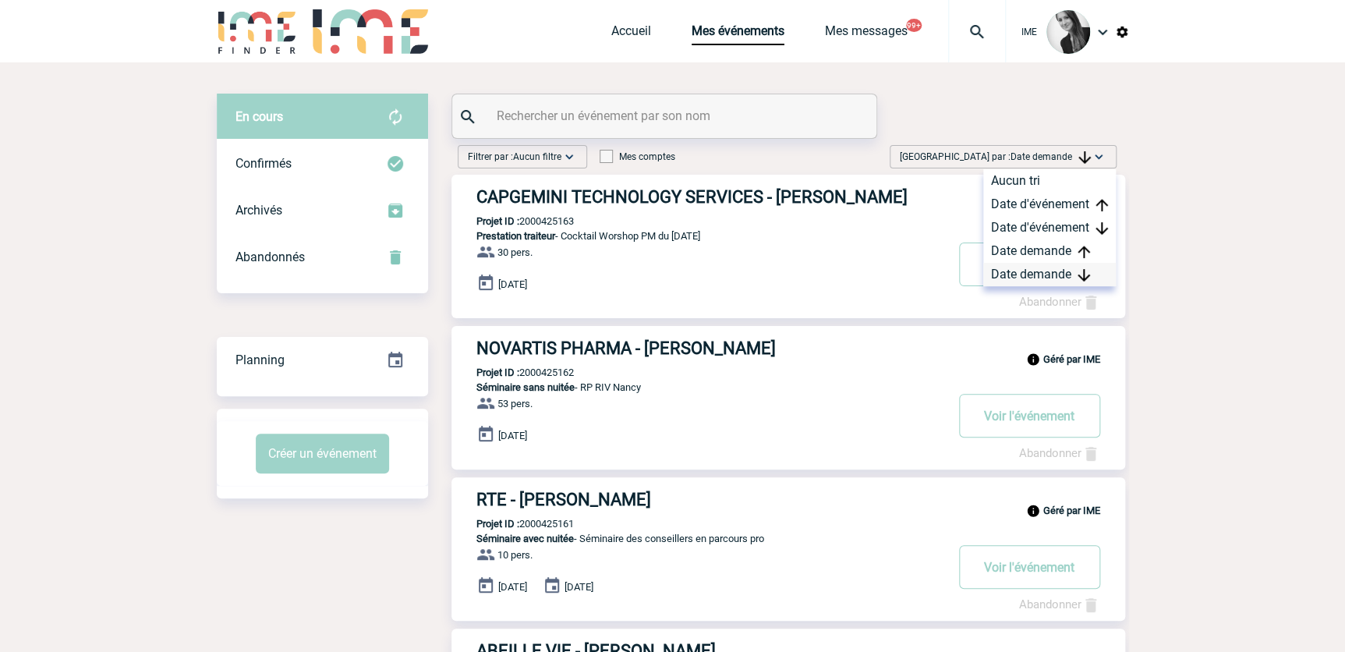
click at [1025, 269] on div "Date demande" at bounding box center [1049, 274] width 133 height 23
